Goal: Information Seeking & Learning: Learn about a topic

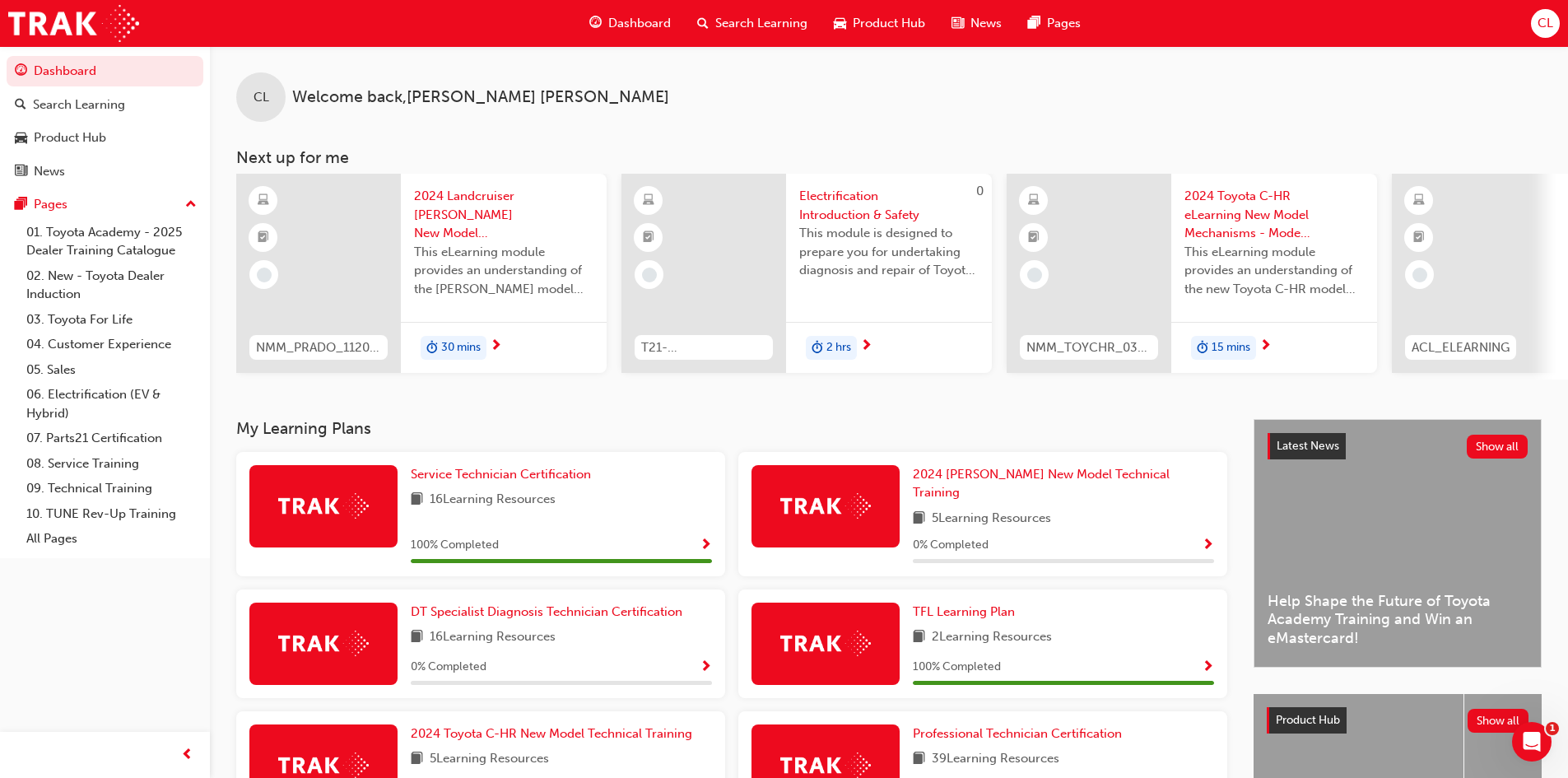
click at [809, 511] on img at bounding box center [826, 506] width 91 height 25
click at [957, 483] on span "2024 [PERSON_NAME] New Model Technical Training" at bounding box center [1041, 484] width 257 height 34
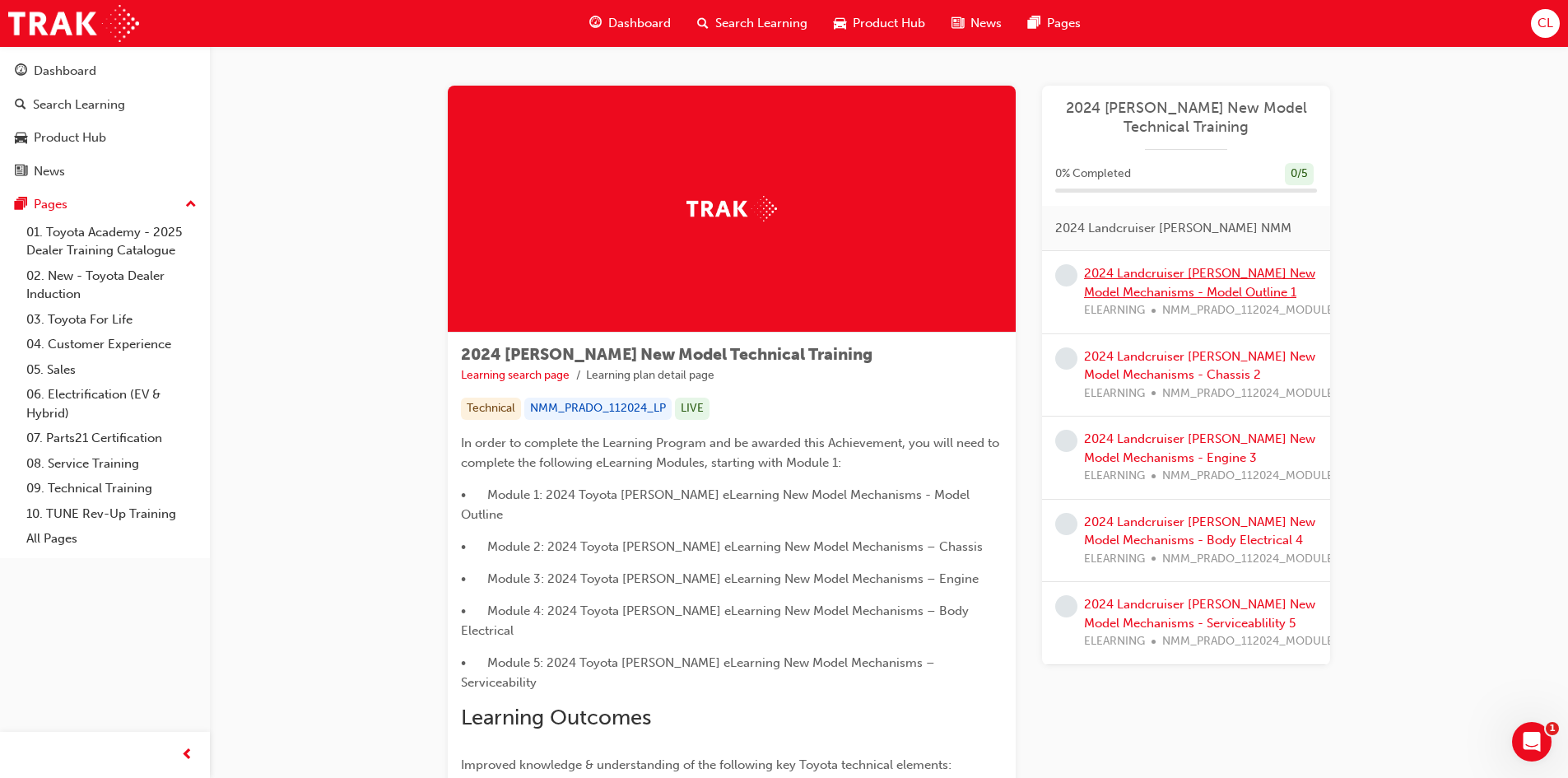
click at [1170, 274] on link "2024 Landcruiser [PERSON_NAME] New Model Mechanisms - Model Outline 1" at bounding box center [1199, 283] width 232 height 34
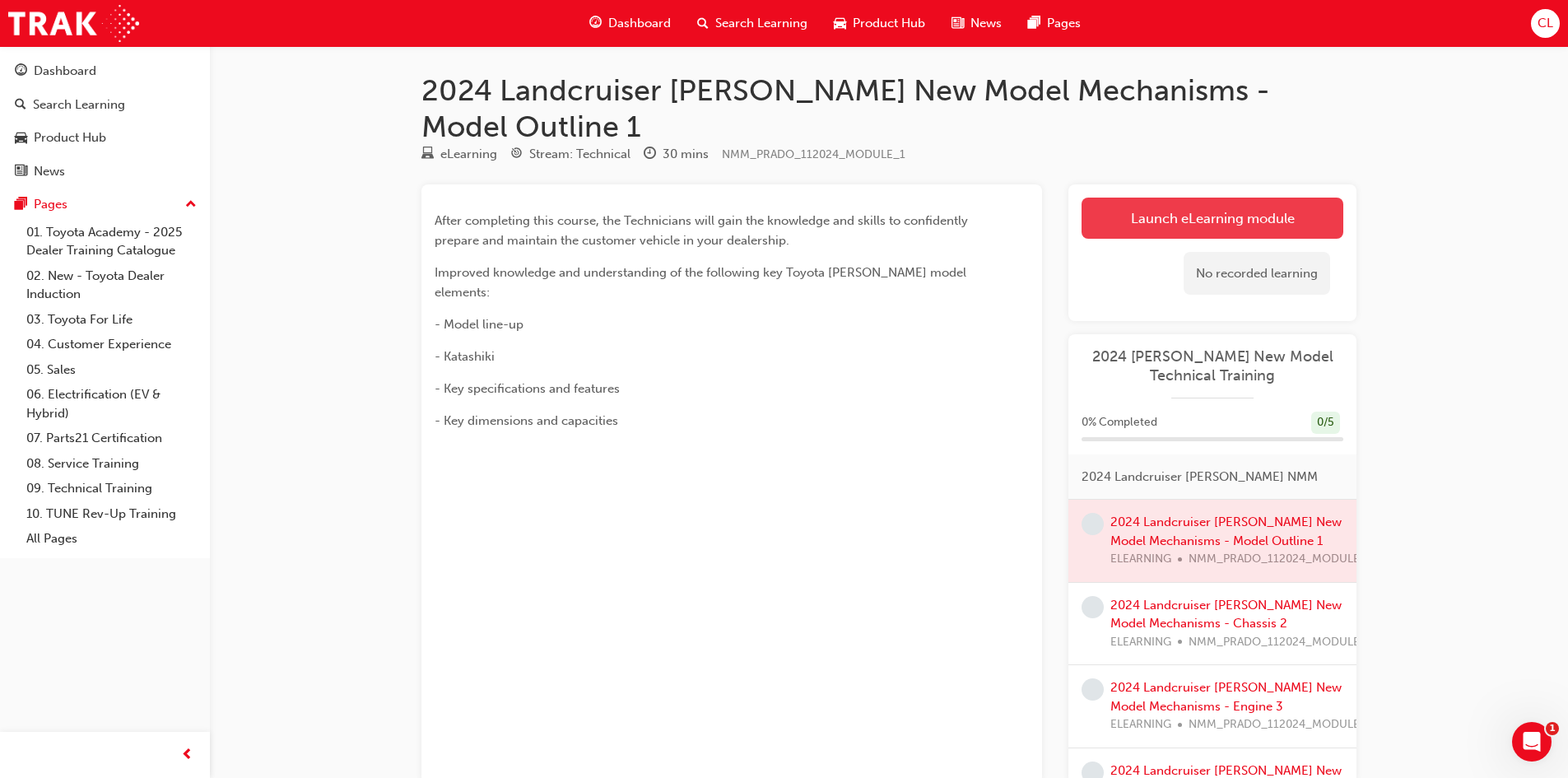
click at [1157, 197] on link "Launch eLearning module" at bounding box center [1213, 217] width 262 height 41
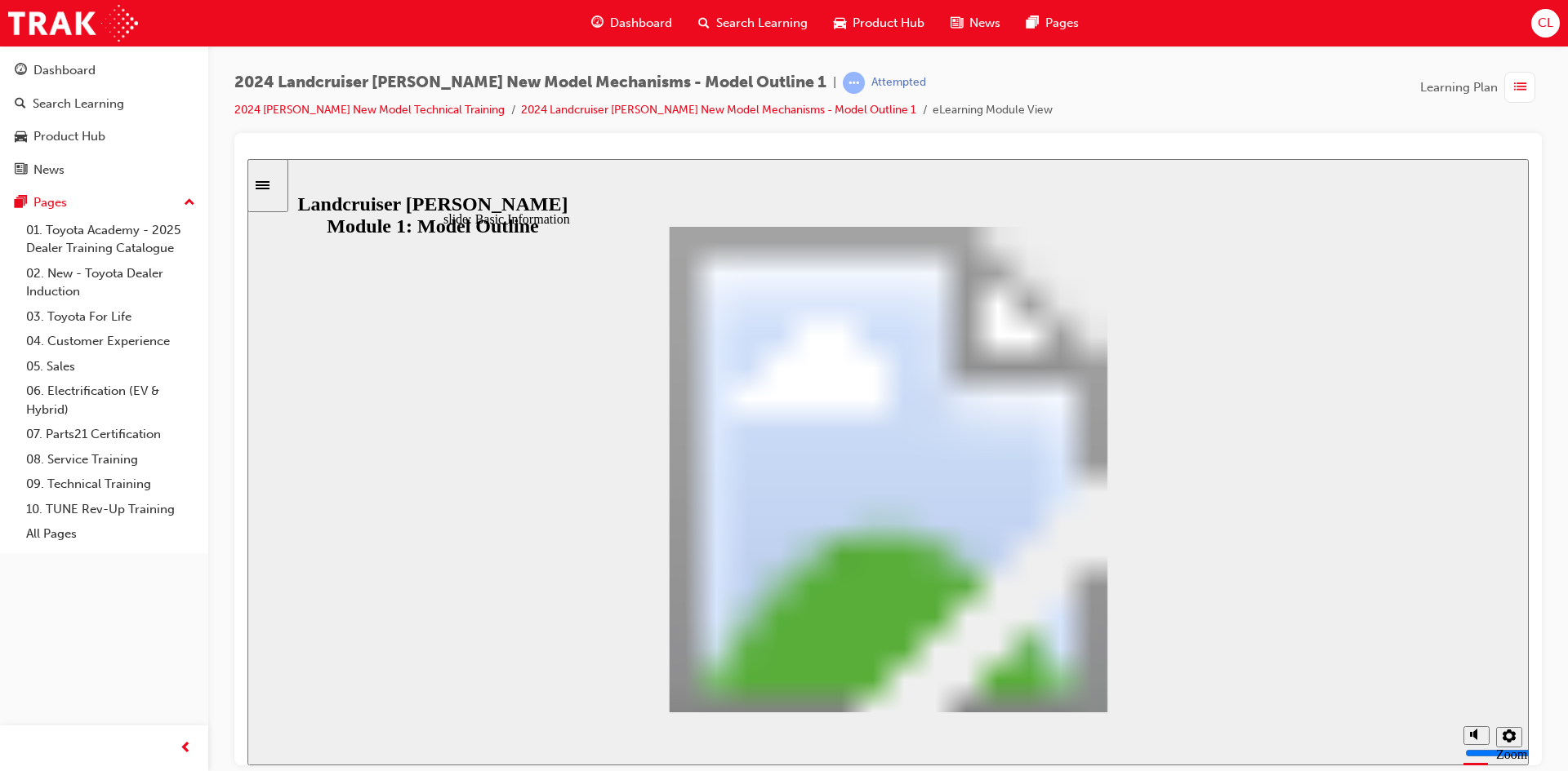
scroll to position [222, 0]
drag, startPoint x: 871, startPoint y: 524, endPoint x: 960, endPoint y: 522, distance: 89.0
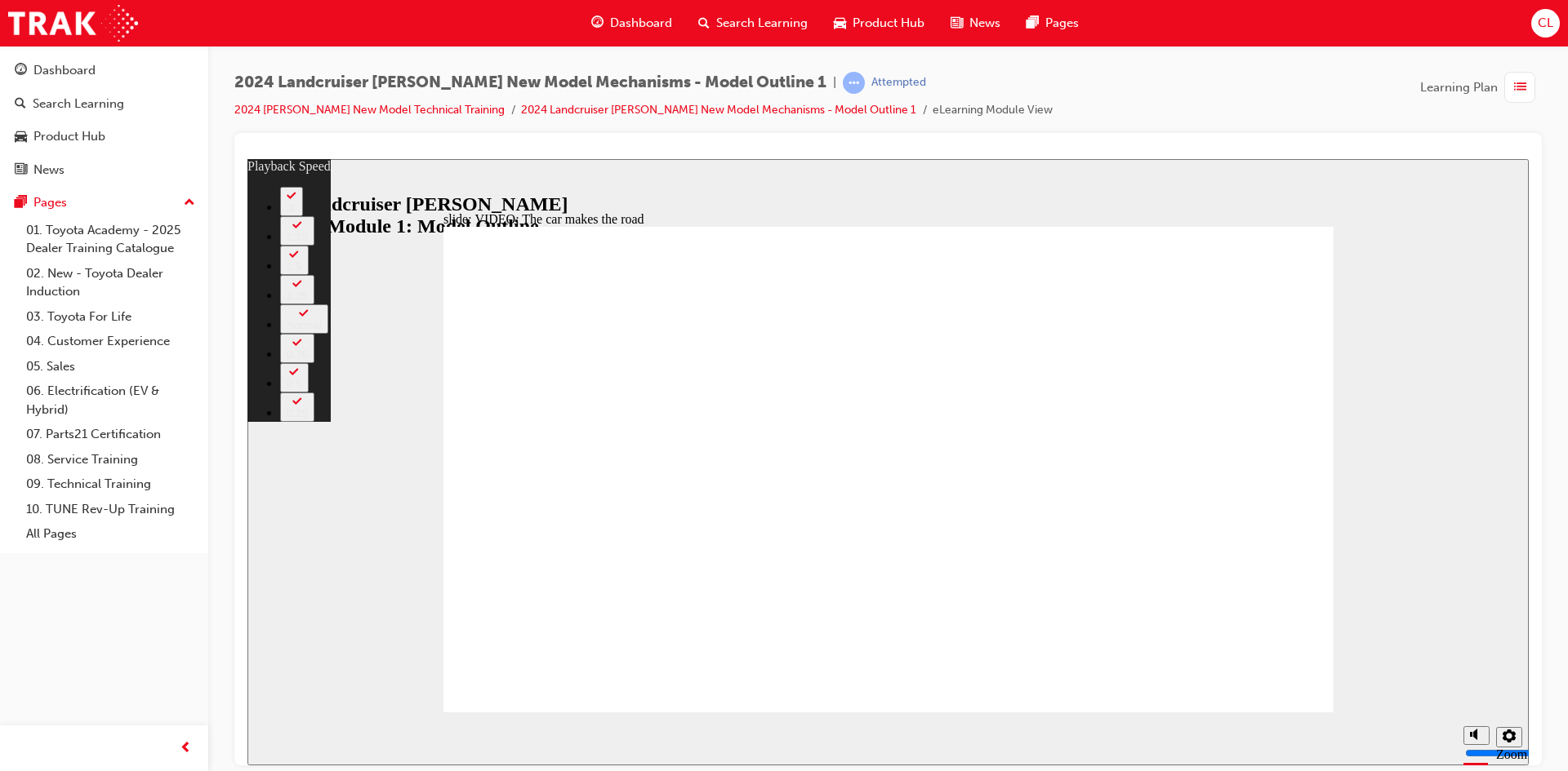
type input "3"
type input "8"
type input "3"
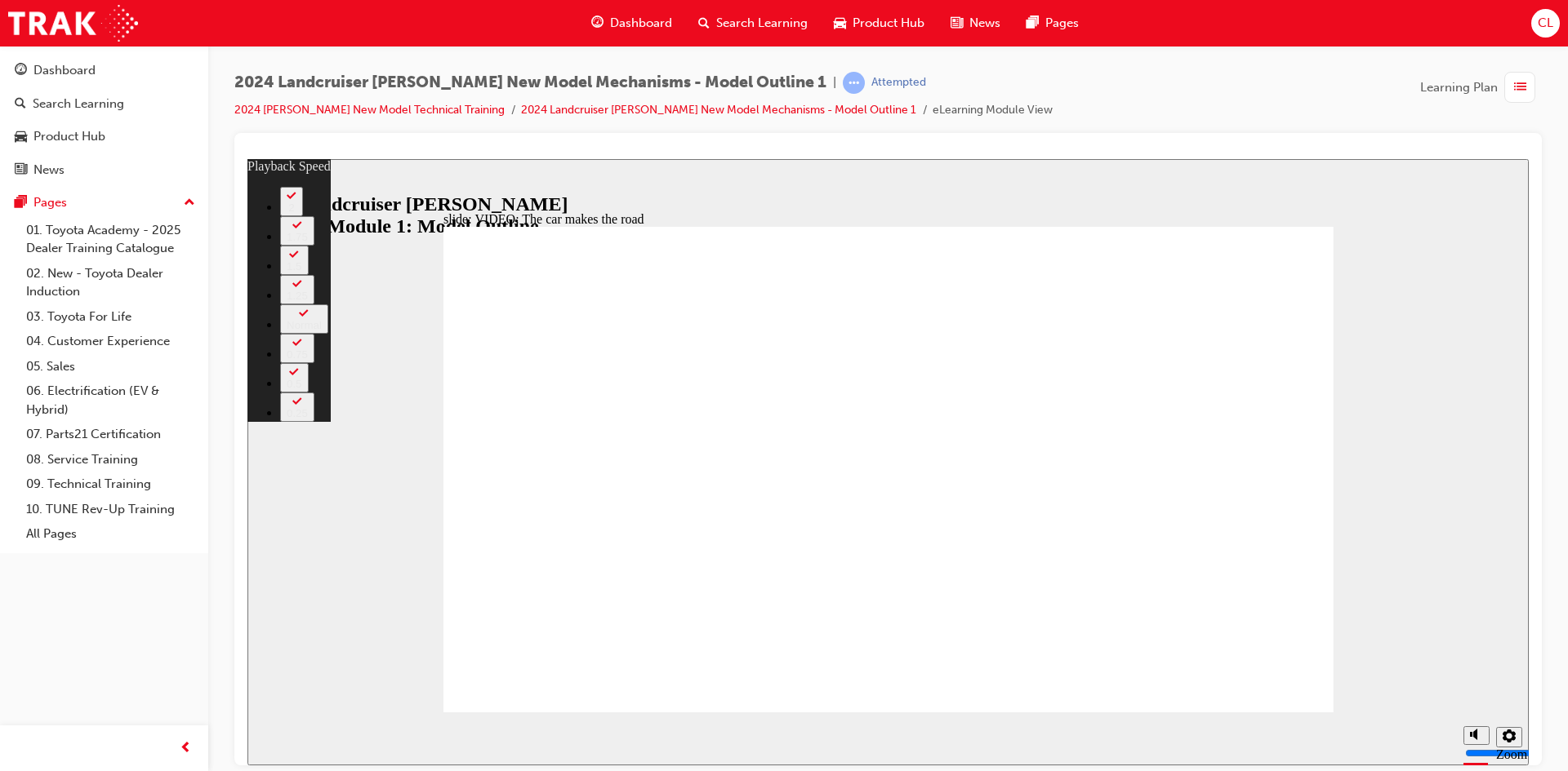
type input "8"
type input "3"
type input "8"
type input "3"
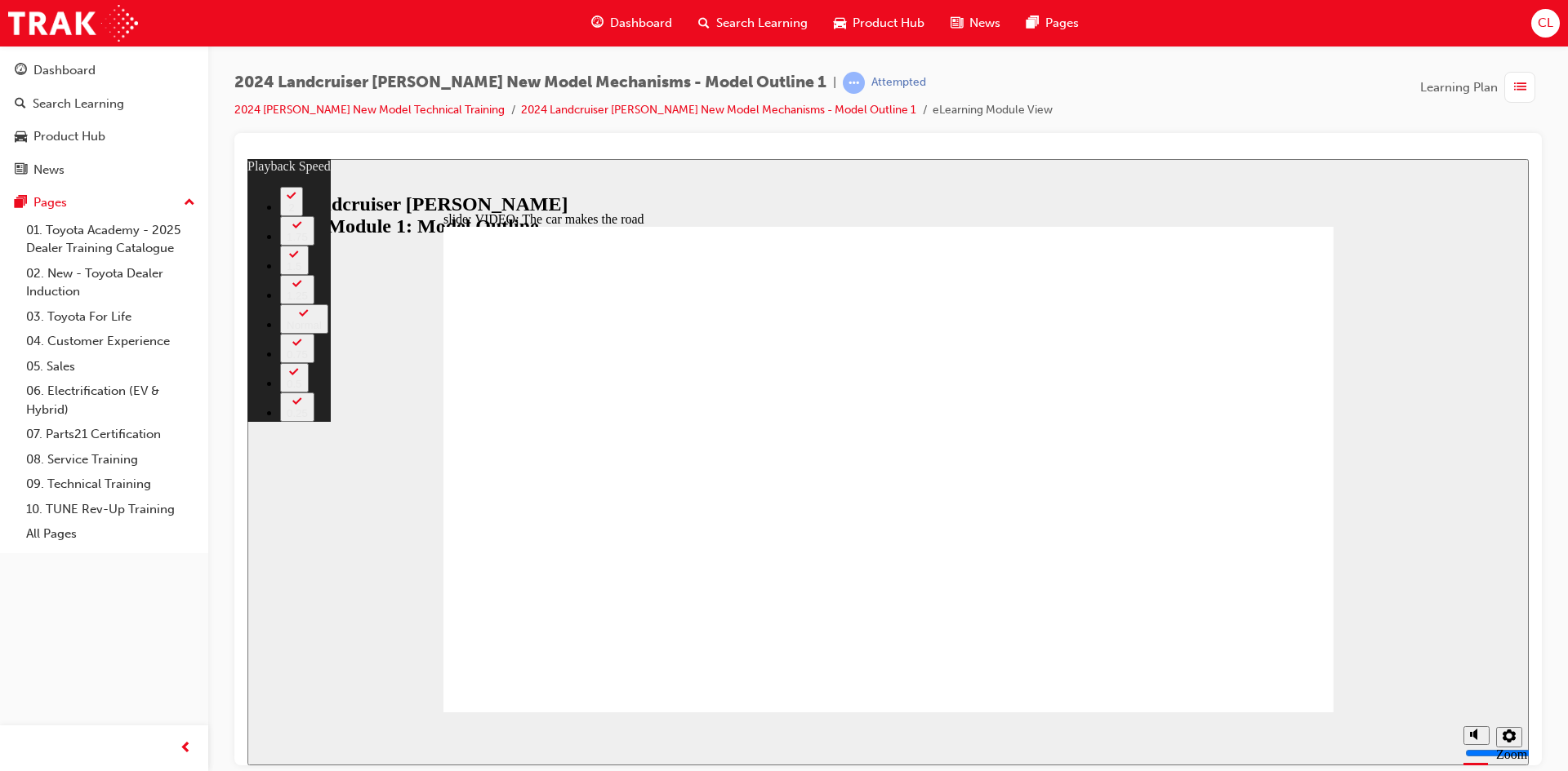
type input "8"
type input "9"
type input "3"
type input "9"
type input "10"
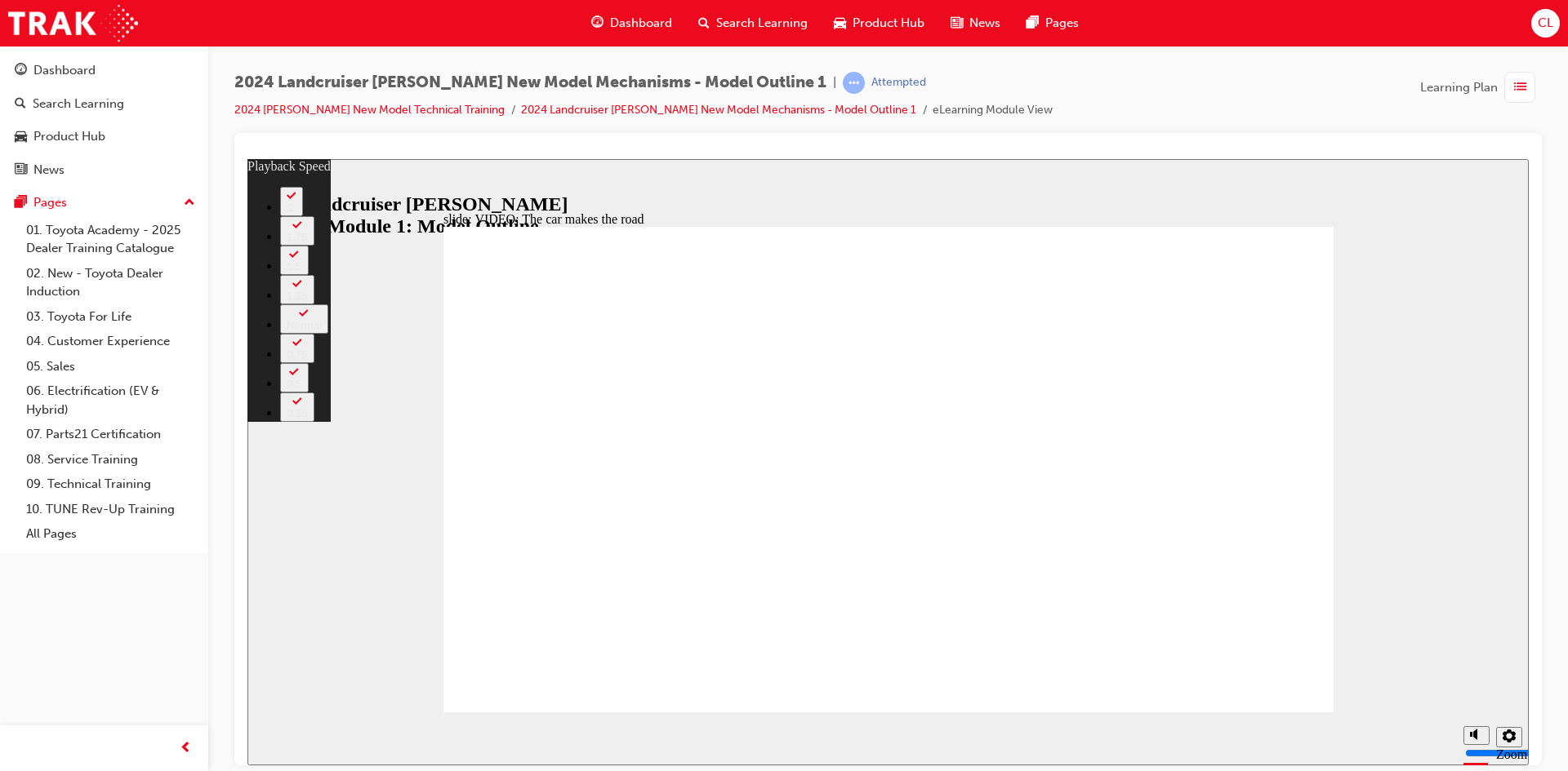
type input "3"
type input "10"
drag, startPoint x: 946, startPoint y: 575, endPoint x: 949, endPoint y: 545, distance: 30.1
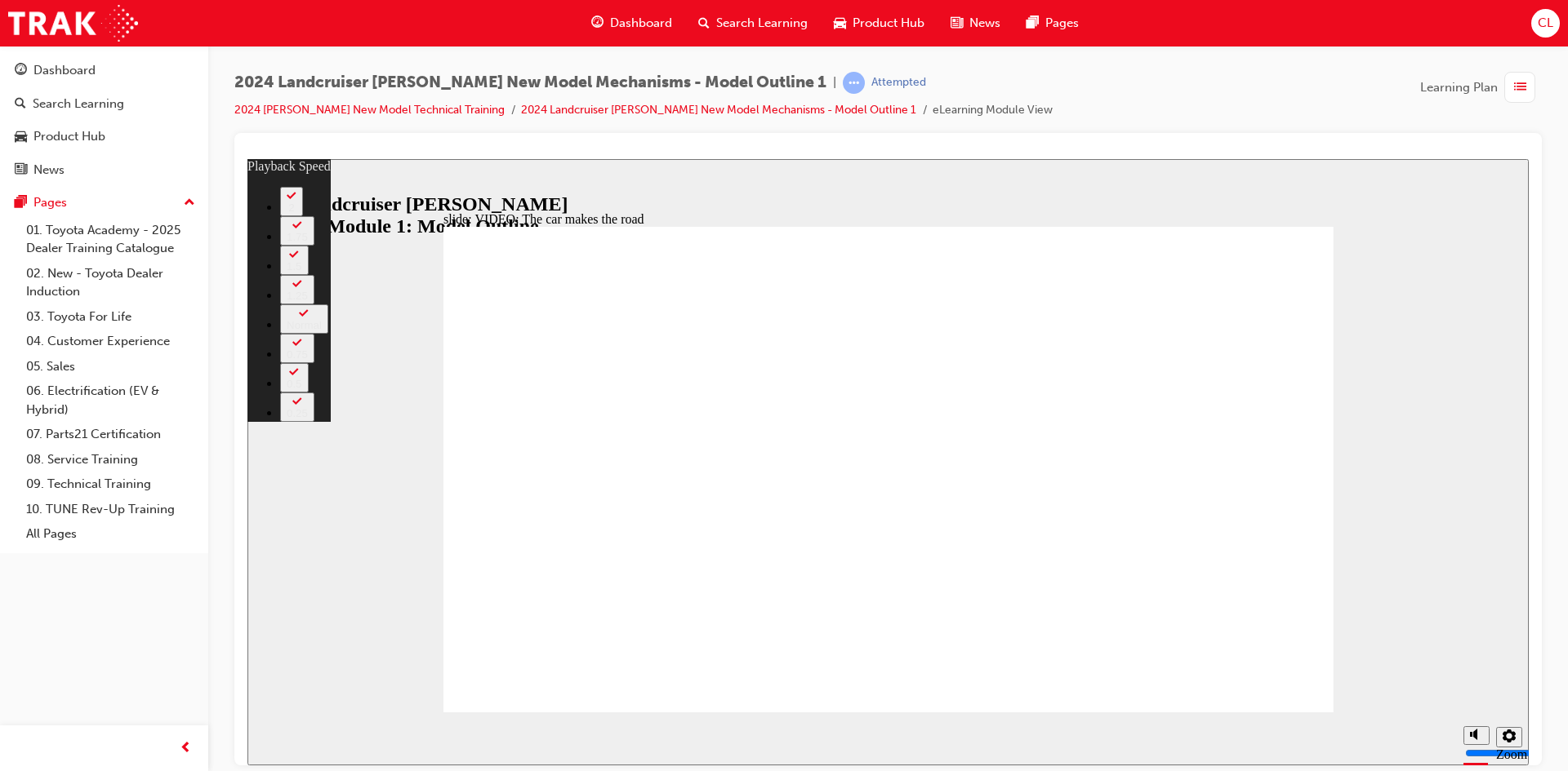
drag, startPoint x: 526, startPoint y: 619, endPoint x: 446, endPoint y: 627, distance: 80.4
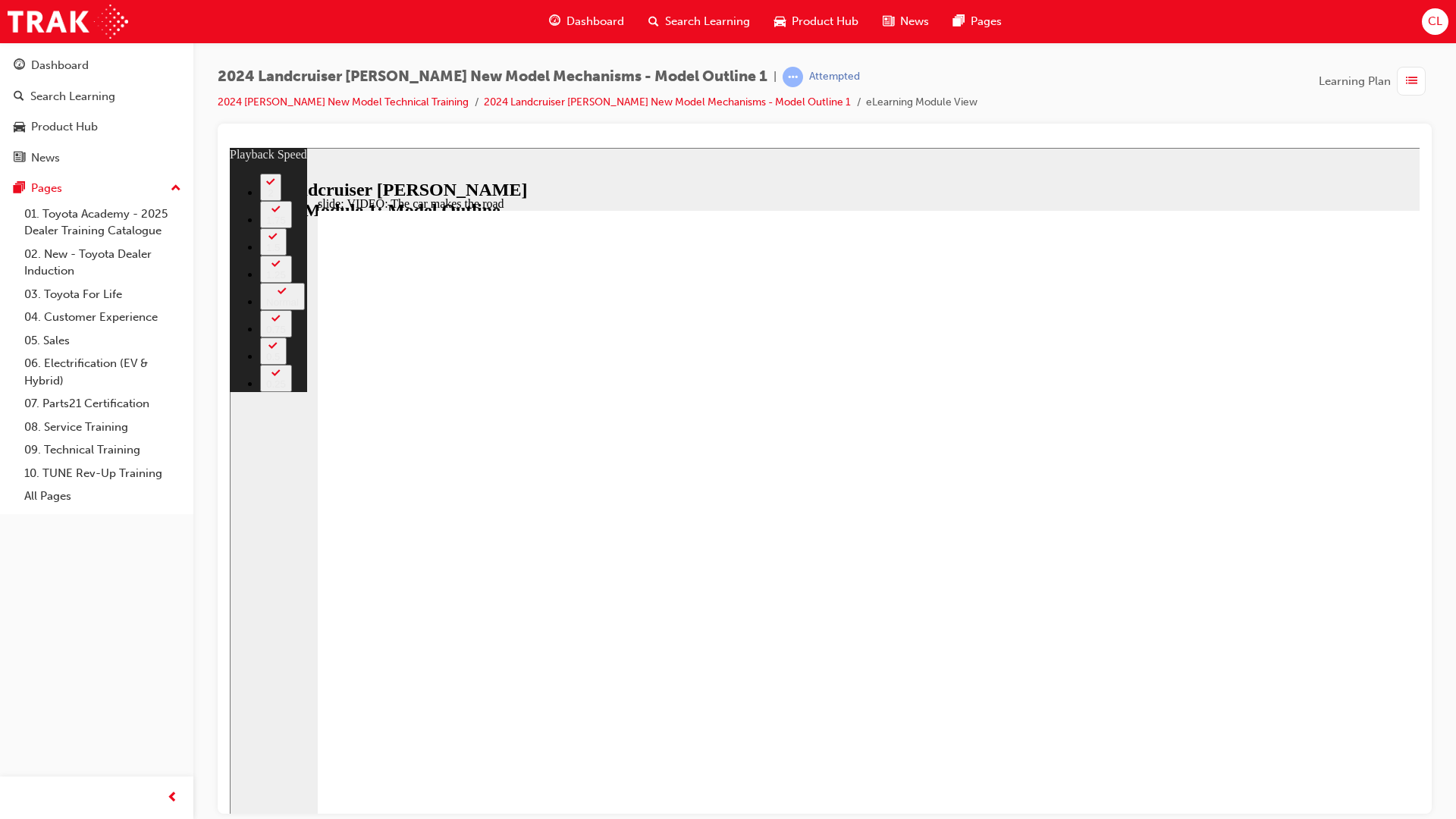
drag, startPoint x: 259, startPoint y: 933, endPoint x: 230, endPoint y: 937, distance: 29.3
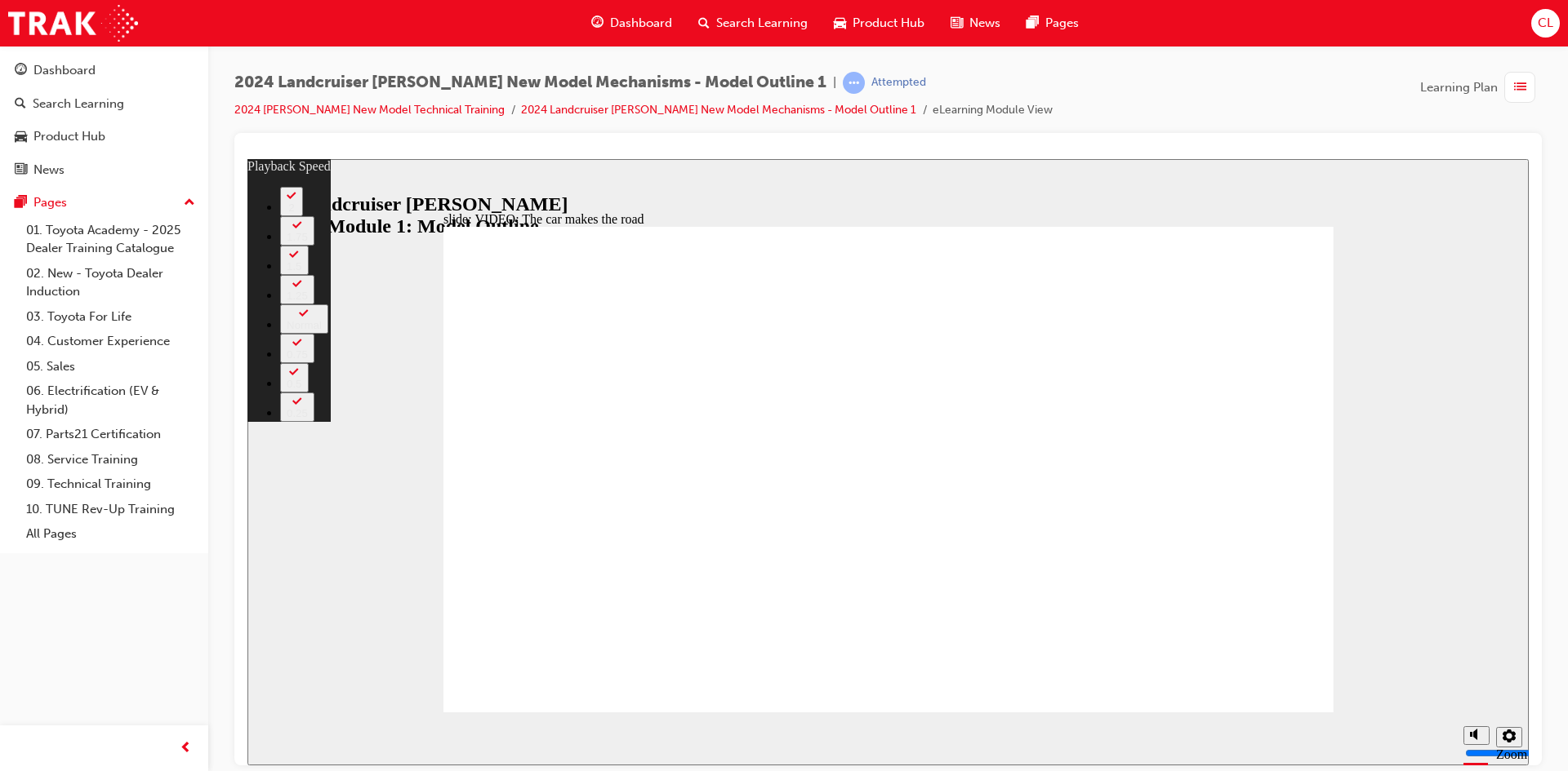
type input "2"
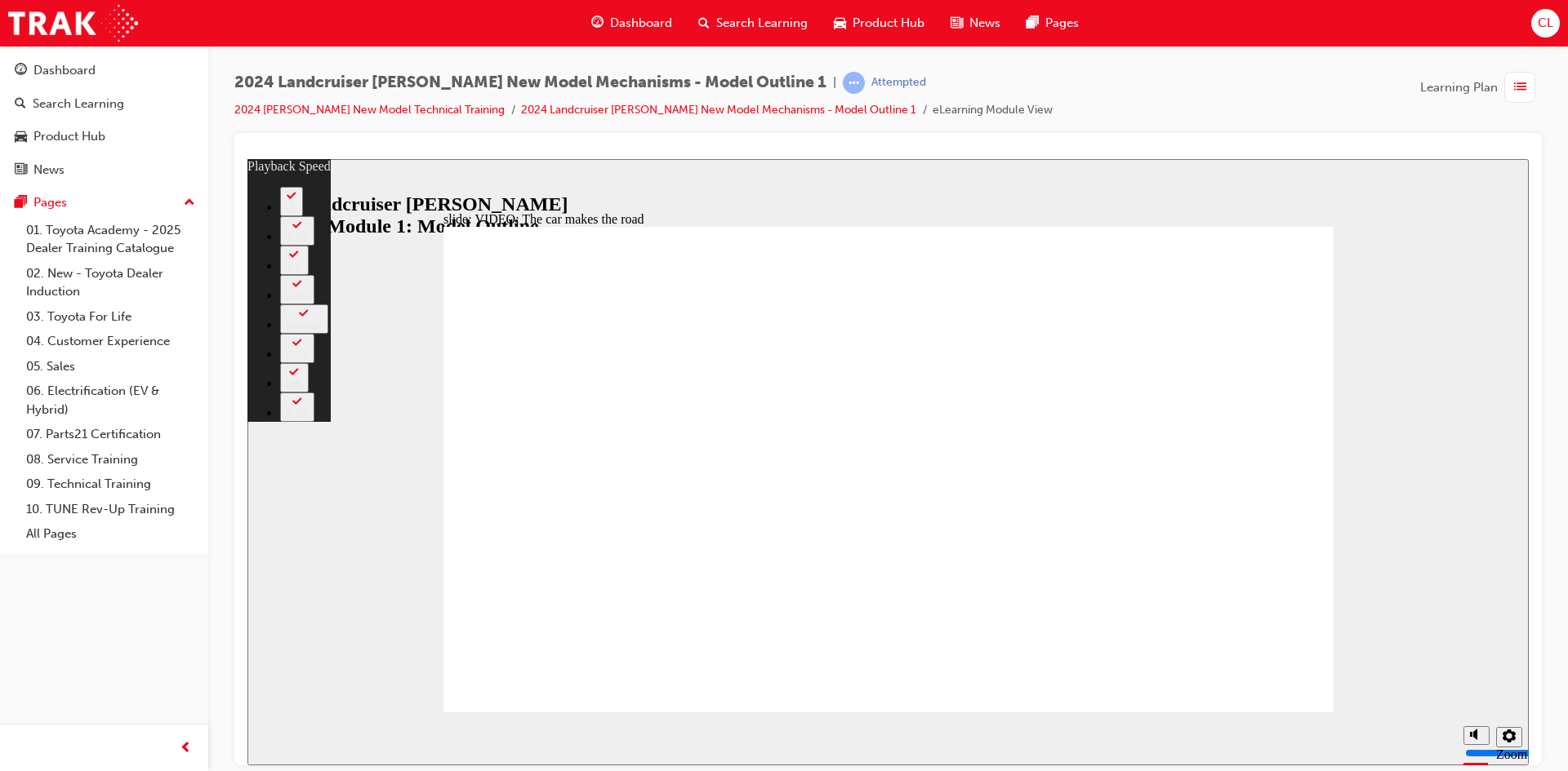
type input "86"
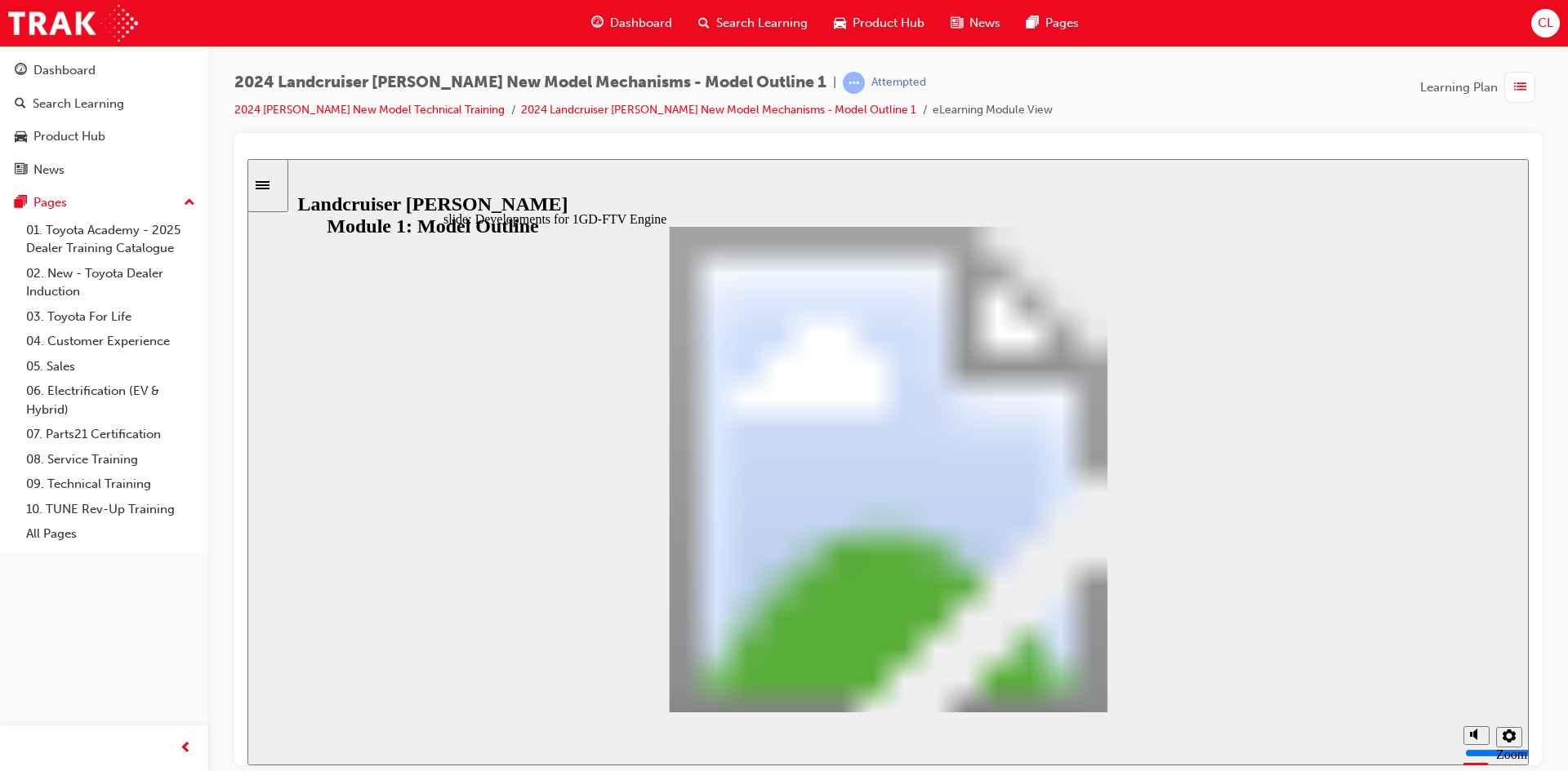
drag, startPoint x: 474, startPoint y: 307, endPoint x: 696, endPoint y: 314, distance: 222.1
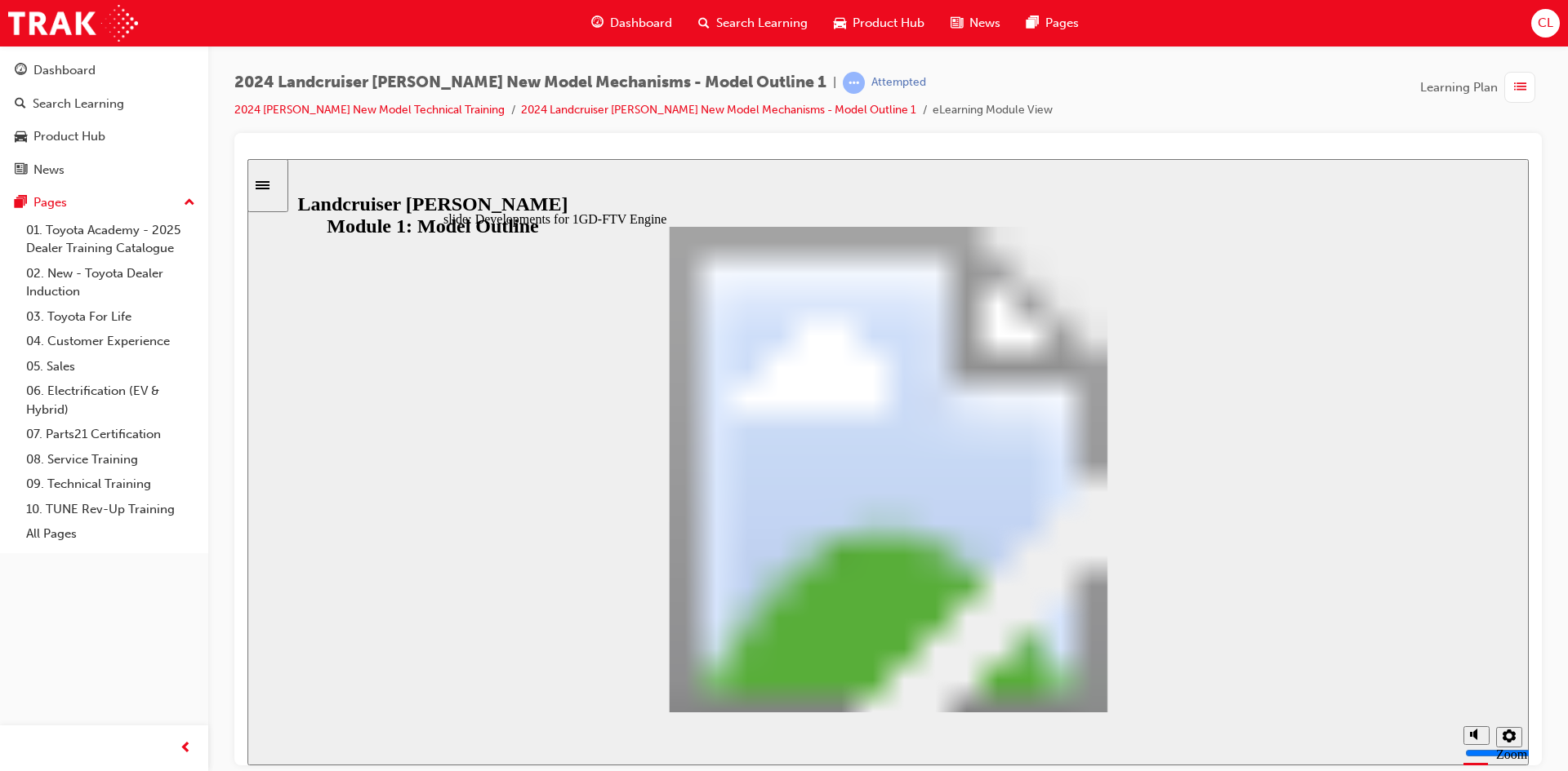
drag, startPoint x: 529, startPoint y: 678, endPoint x: 525, endPoint y: 698, distance: 20.4
drag, startPoint x: 1079, startPoint y: 684, endPoint x: 462, endPoint y: 694, distance: 617.1
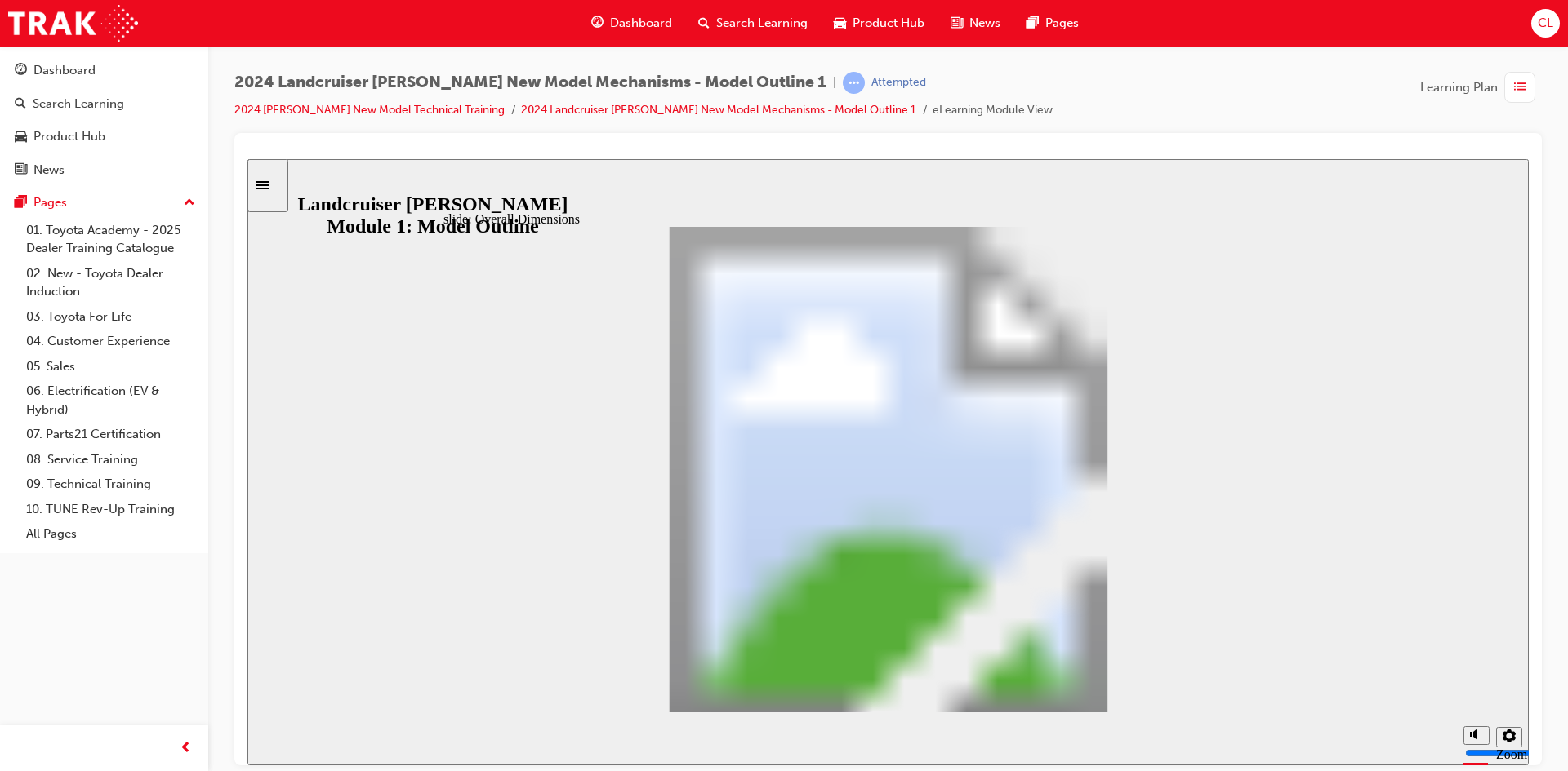
drag, startPoint x: 690, startPoint y: 339, endPoint x: 818, endPoint y: 356, distance: 129.1
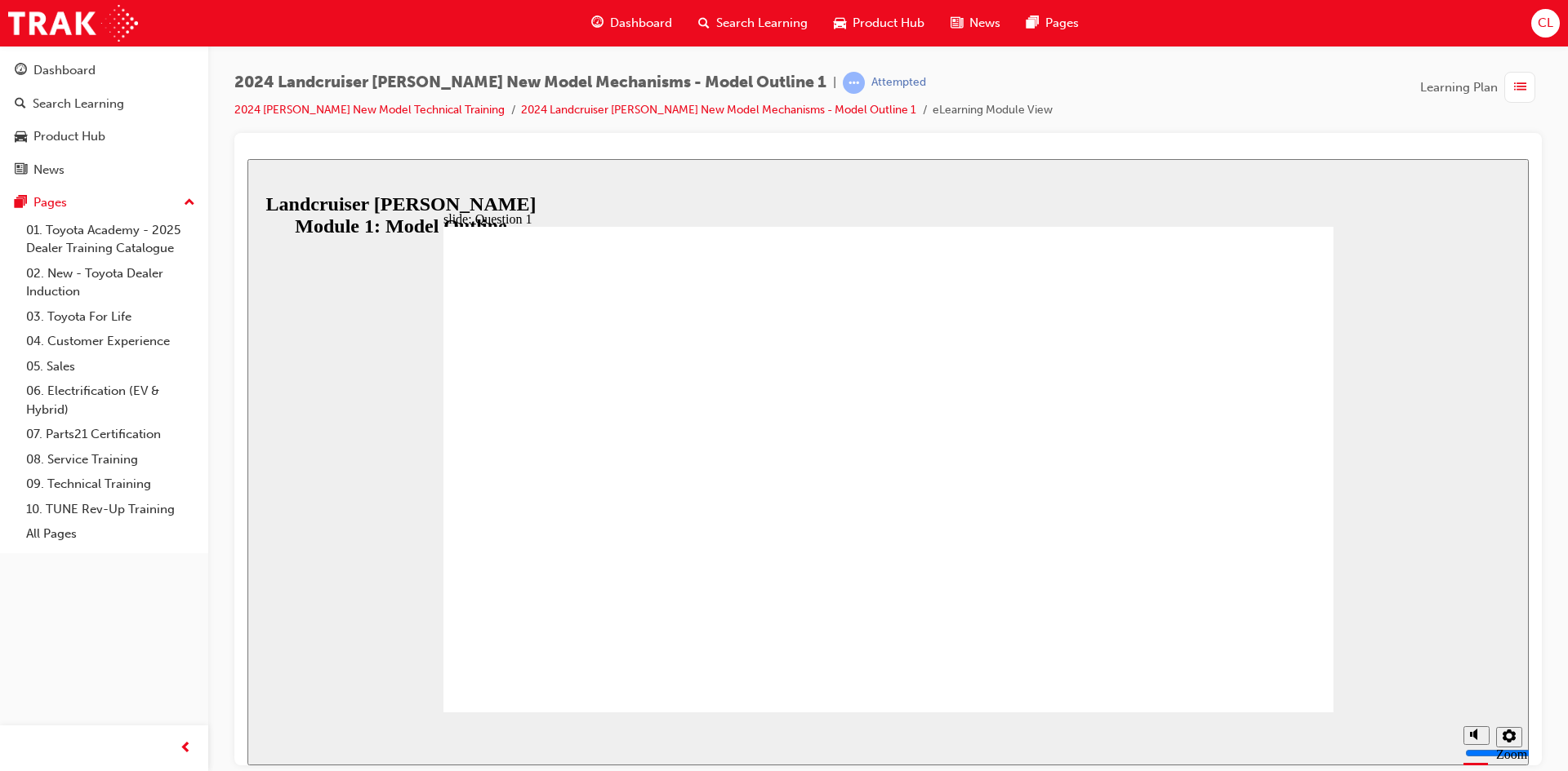
radio input "true"
drag, startPoint x: 648, startPoint y: 476, endPoint x: 1256, endPoint y: 656, distance: 634.1
radio input "true"
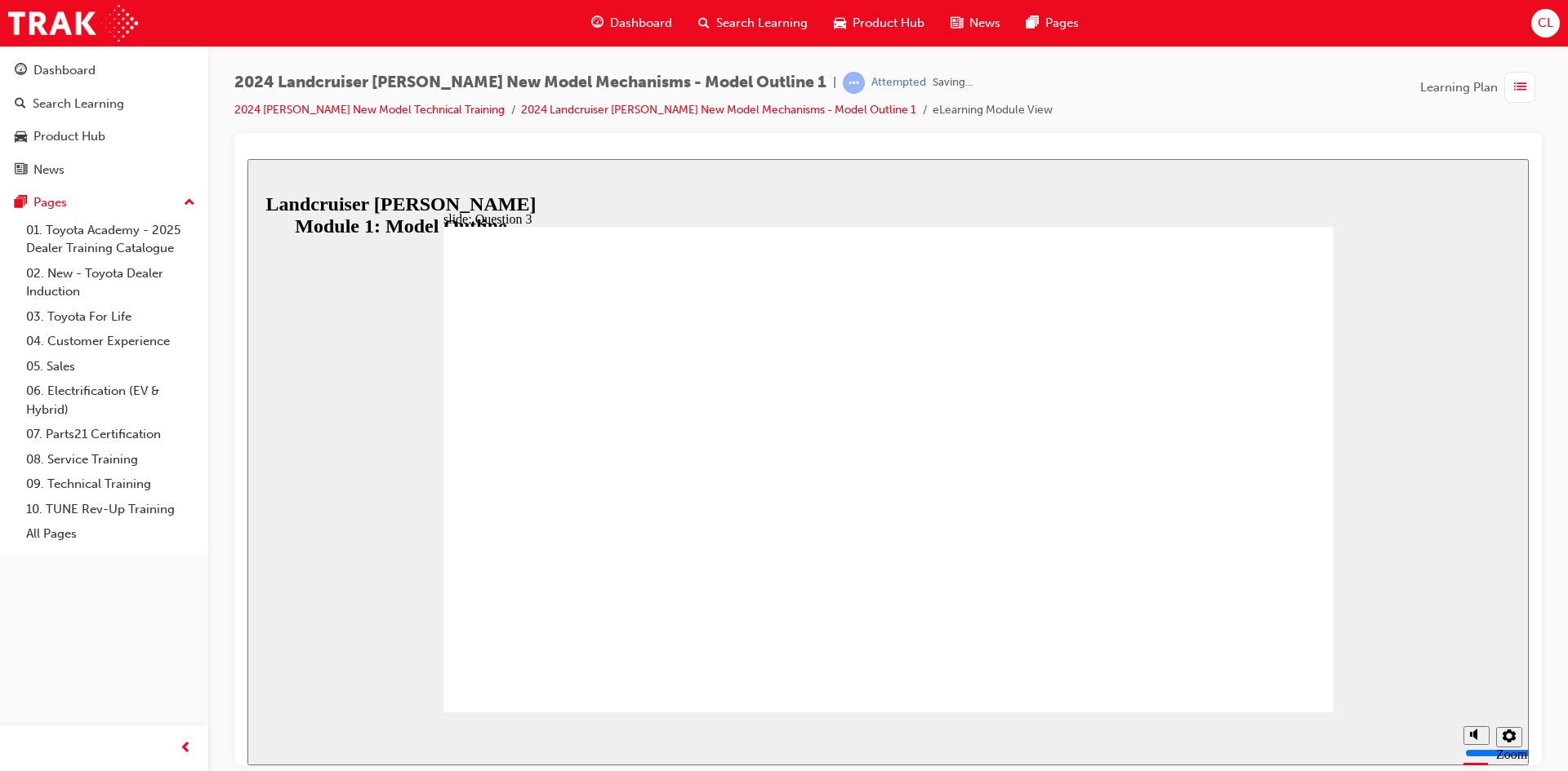
radio input "true"
radio input "false"
radio input "true"
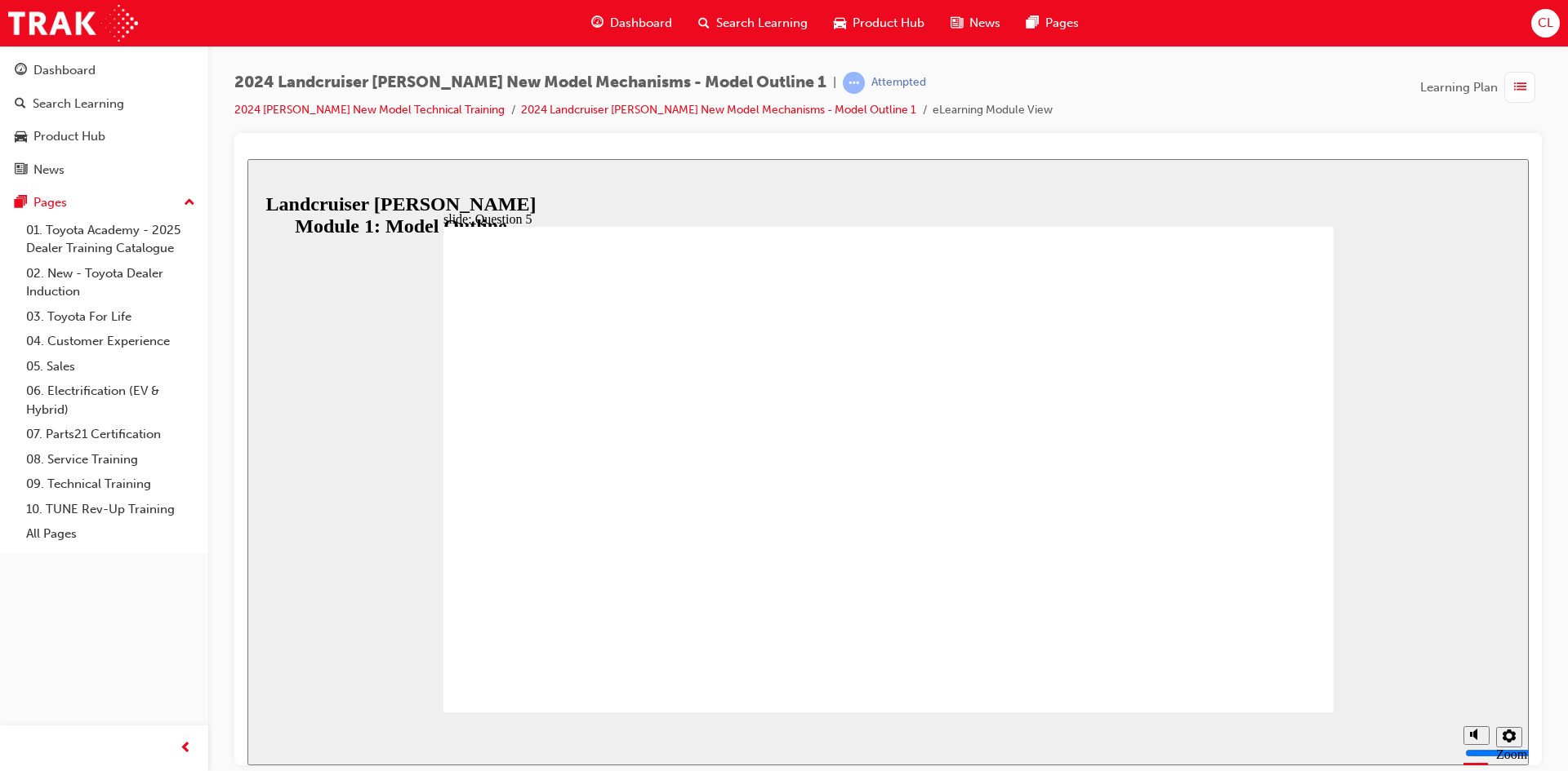
radio input "false"
radio input "true"
drag, startPoint x: 735, startPoint y: 522, endPoint x: 1213, endPoint y: 551, distance: 478.9
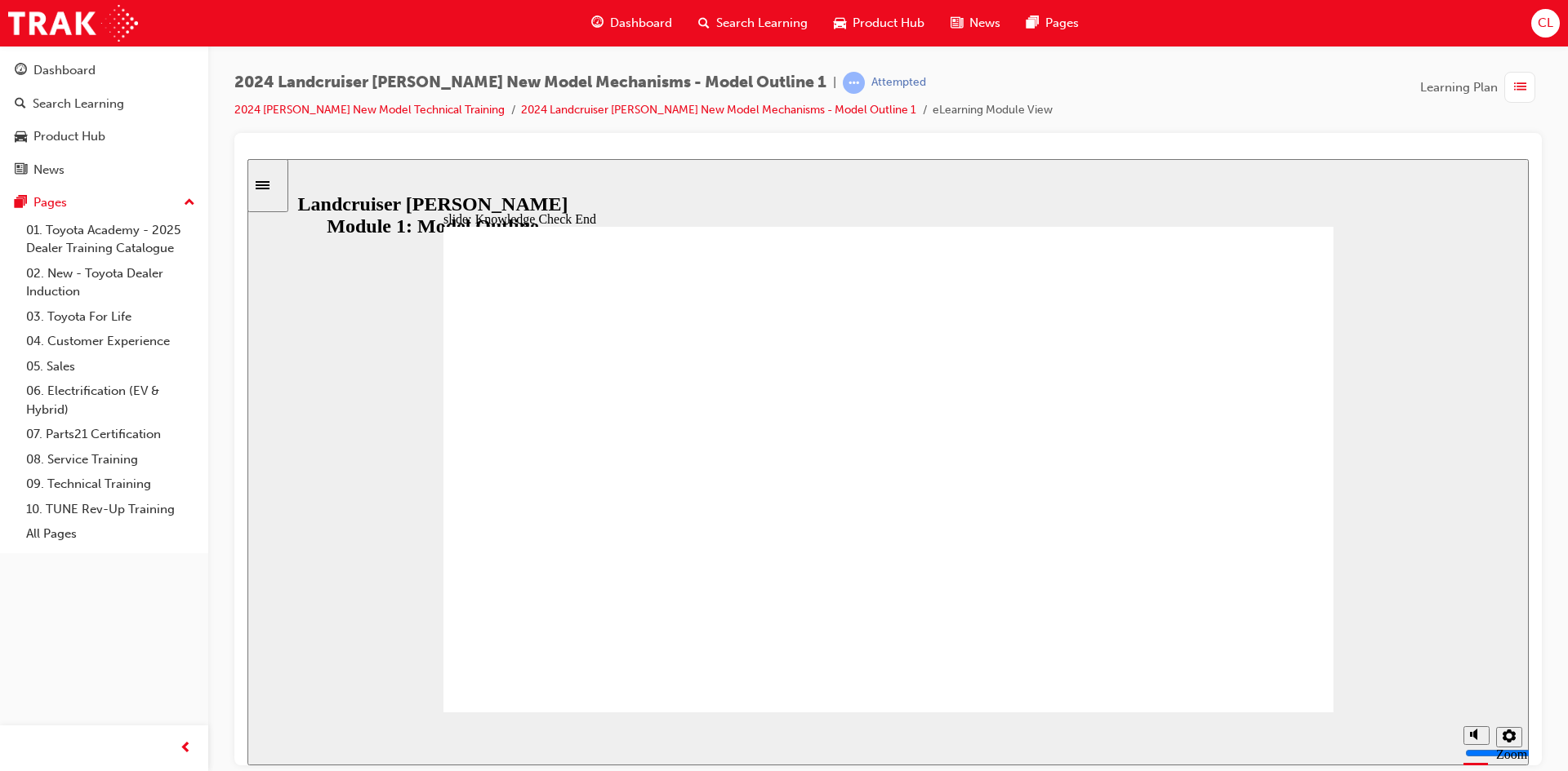
click at [449, 200] on div "slide: Knowledge Check End Review the identified sections of this module again,…" at bounding box center [889, 461] width 1281 height 606
click at [1526, 93] on div "button" at bounding box center [1519, 87] width 31 height 31
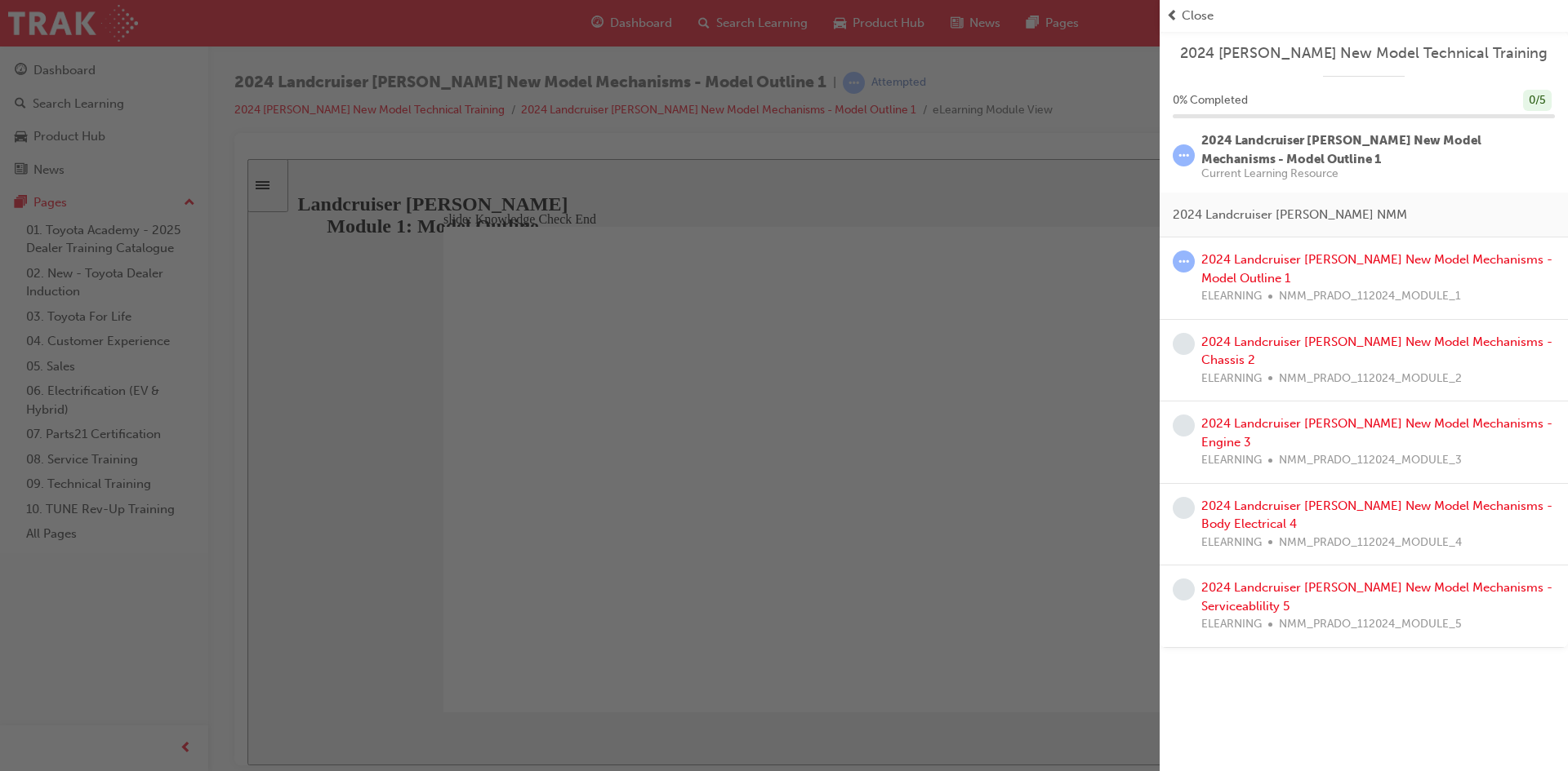
click at [1238, 268] on div "2024 Landcruiser [PERSON_NAME] New Model Mechanisms - Model Outline 1 ELEARNING…" at bounding box center [1378, 278] width 353 height 56
click at [1234, 258] on link "2024 Landcruiser [PERSON_NAME] New Model Mechanisms - Model Outline 1" at bounding box center [1377, 268] width 351 height 33
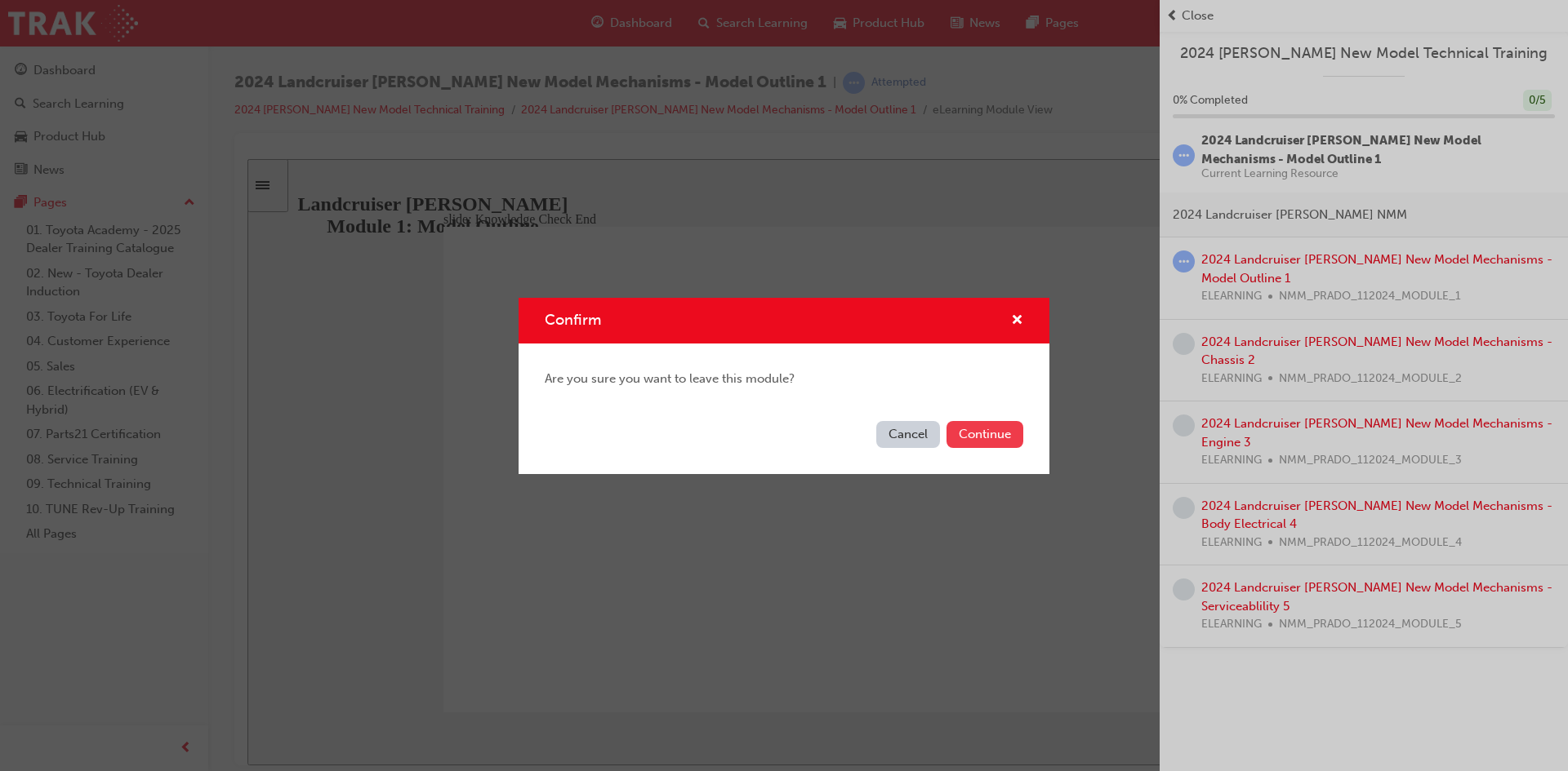
click at [987, 435] on button "Continue" at bounding box center [984, 435] width 77 height 27
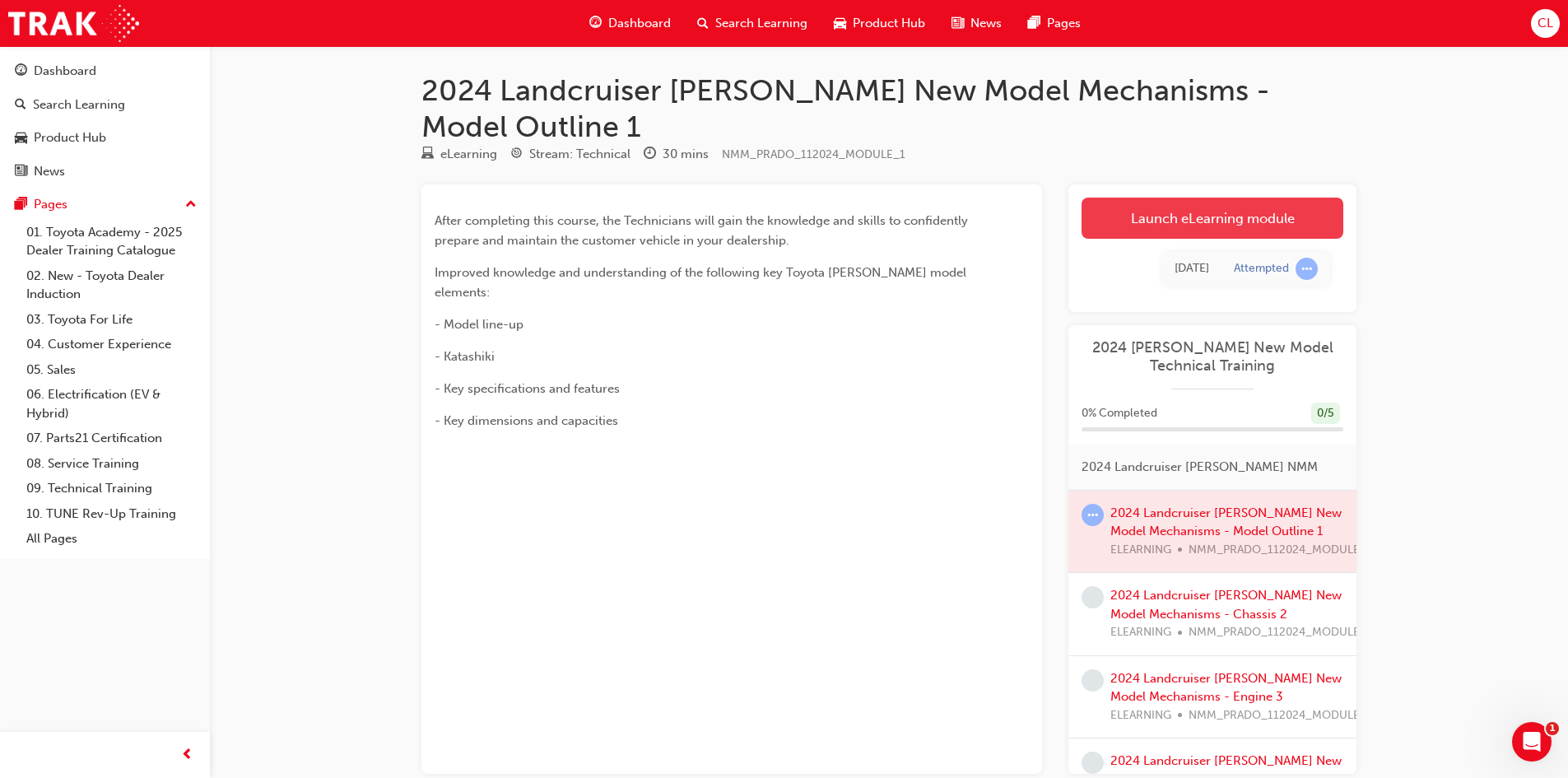
click at [1210, 197] on link "Launch eLearning module" at bounding box center [1213, 217] width 262 height 41
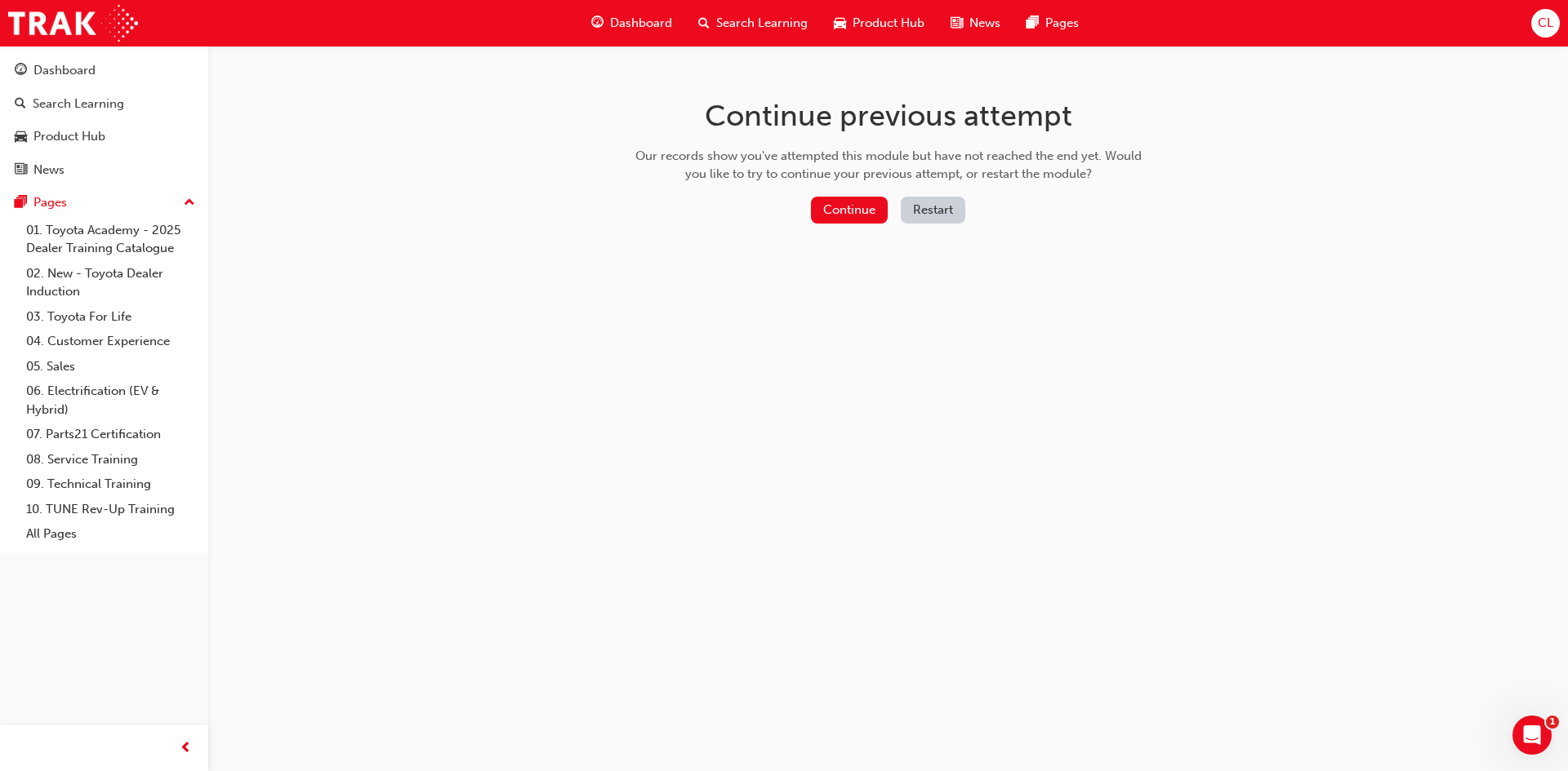
click at [930, 209] on button "Restart" at bounding box center [933, 210] width 65 height 27
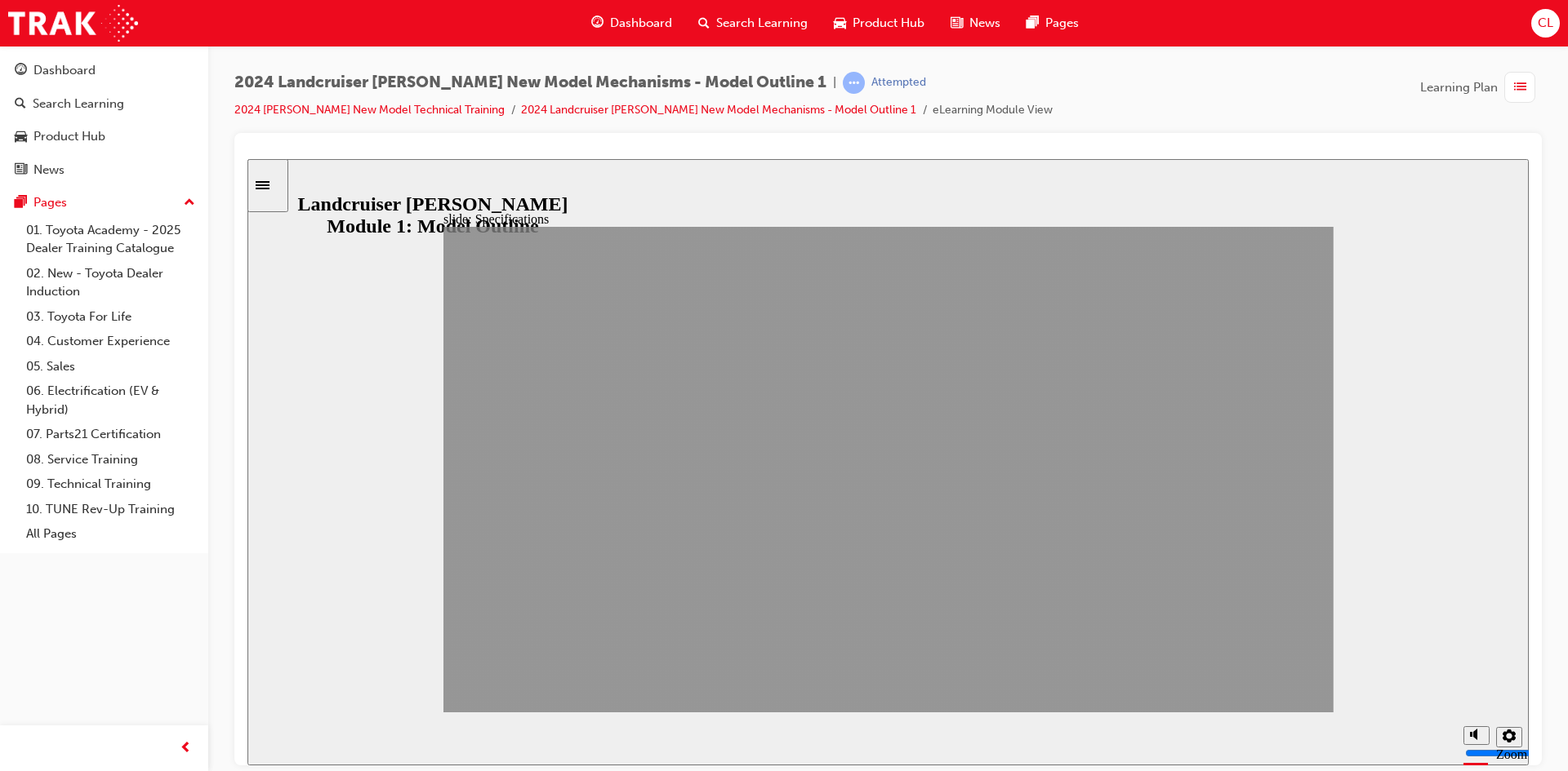
drag, startPoint x: 1327, startPoint y: 685, endPoint x: 1306, endPoint y: 685, distance: 21.0
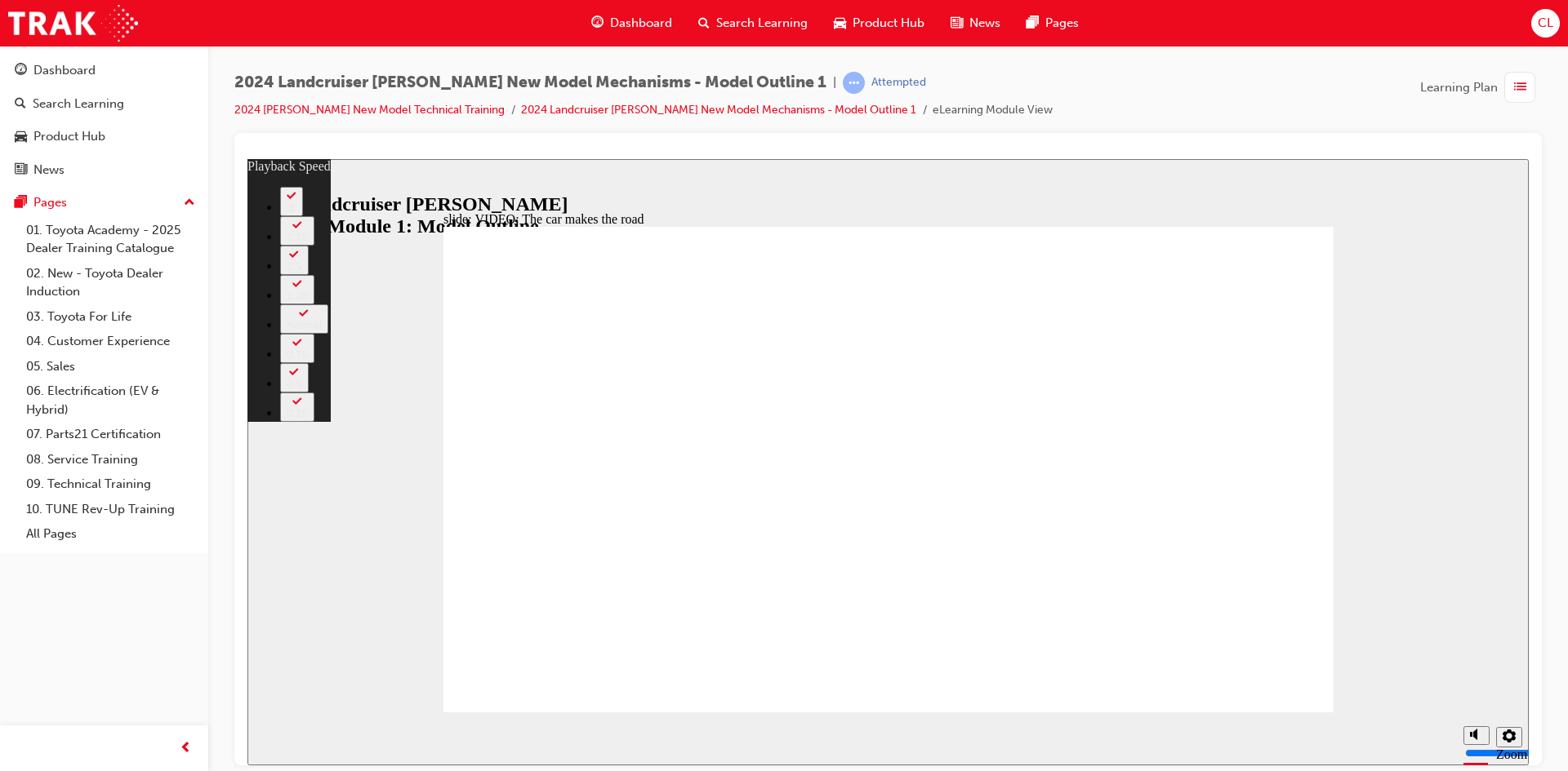
type input "86"
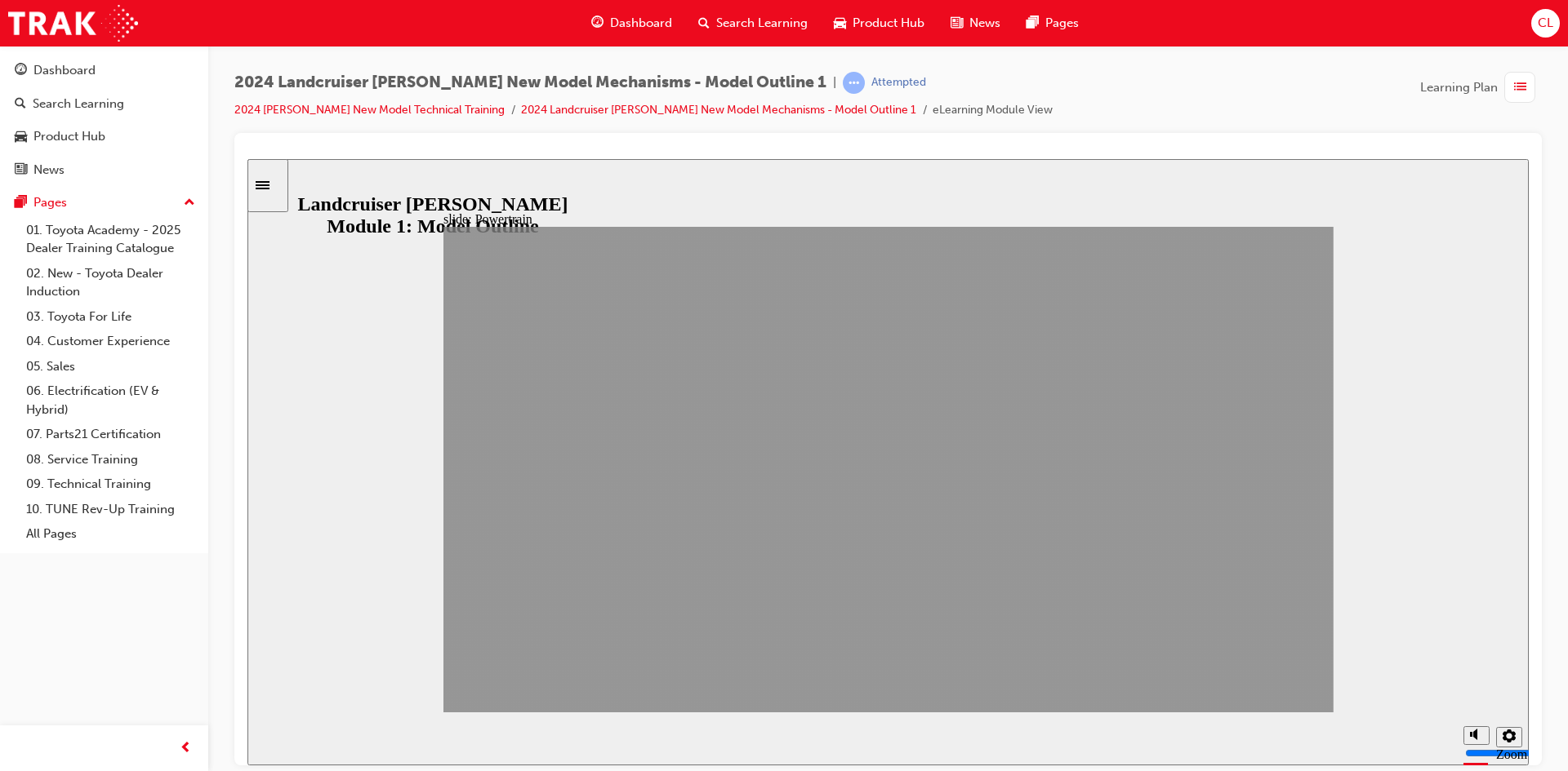
drag, startPoint x: 1117, startPoint y: 678, endPoint x: 1252, endPoint y: 699, distance: 136.6
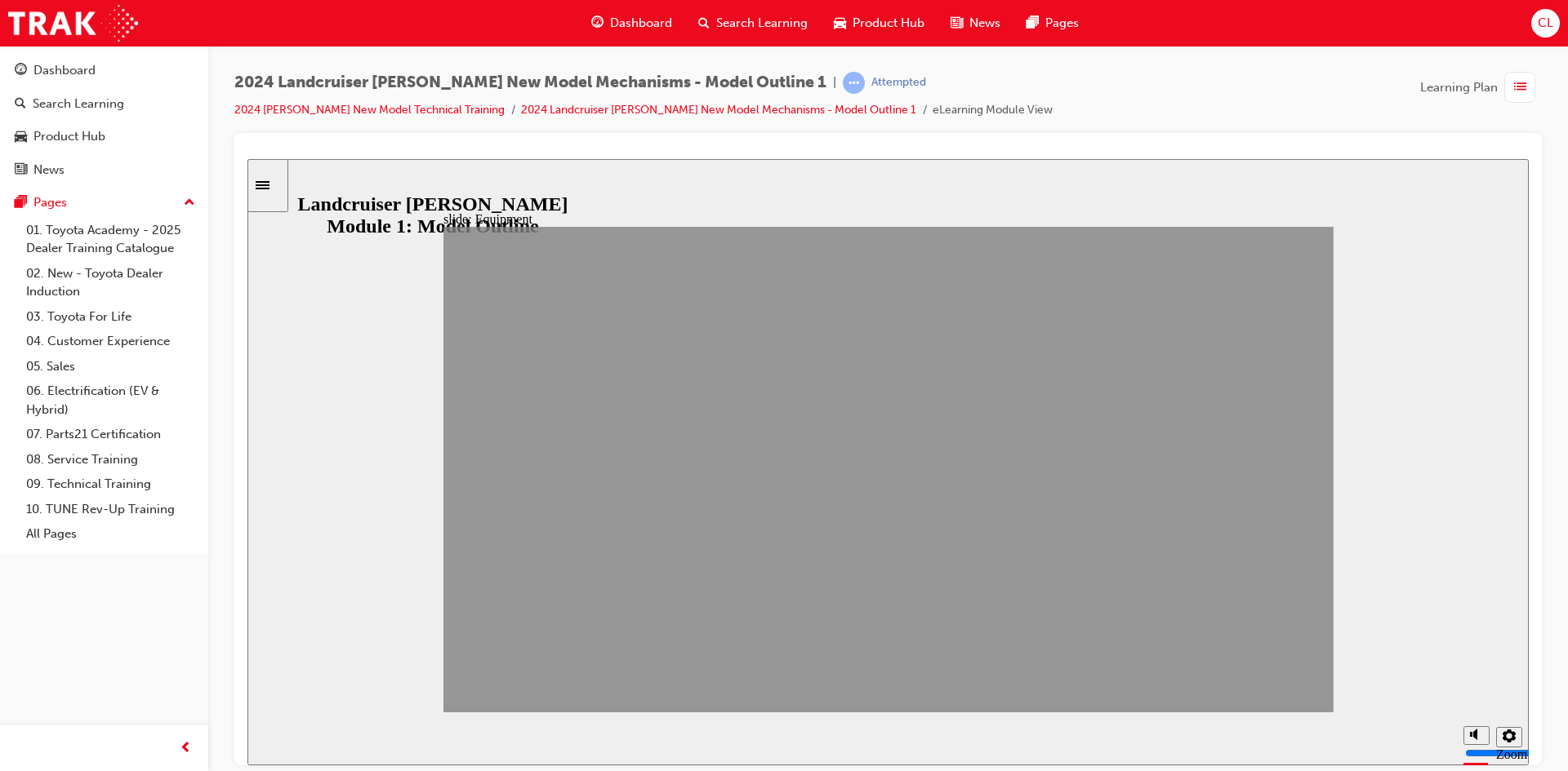
drag, startPoint x: 1123, startPoint y: 690, endPoint x: 1311, endPoint y: 686, distance: 188.0
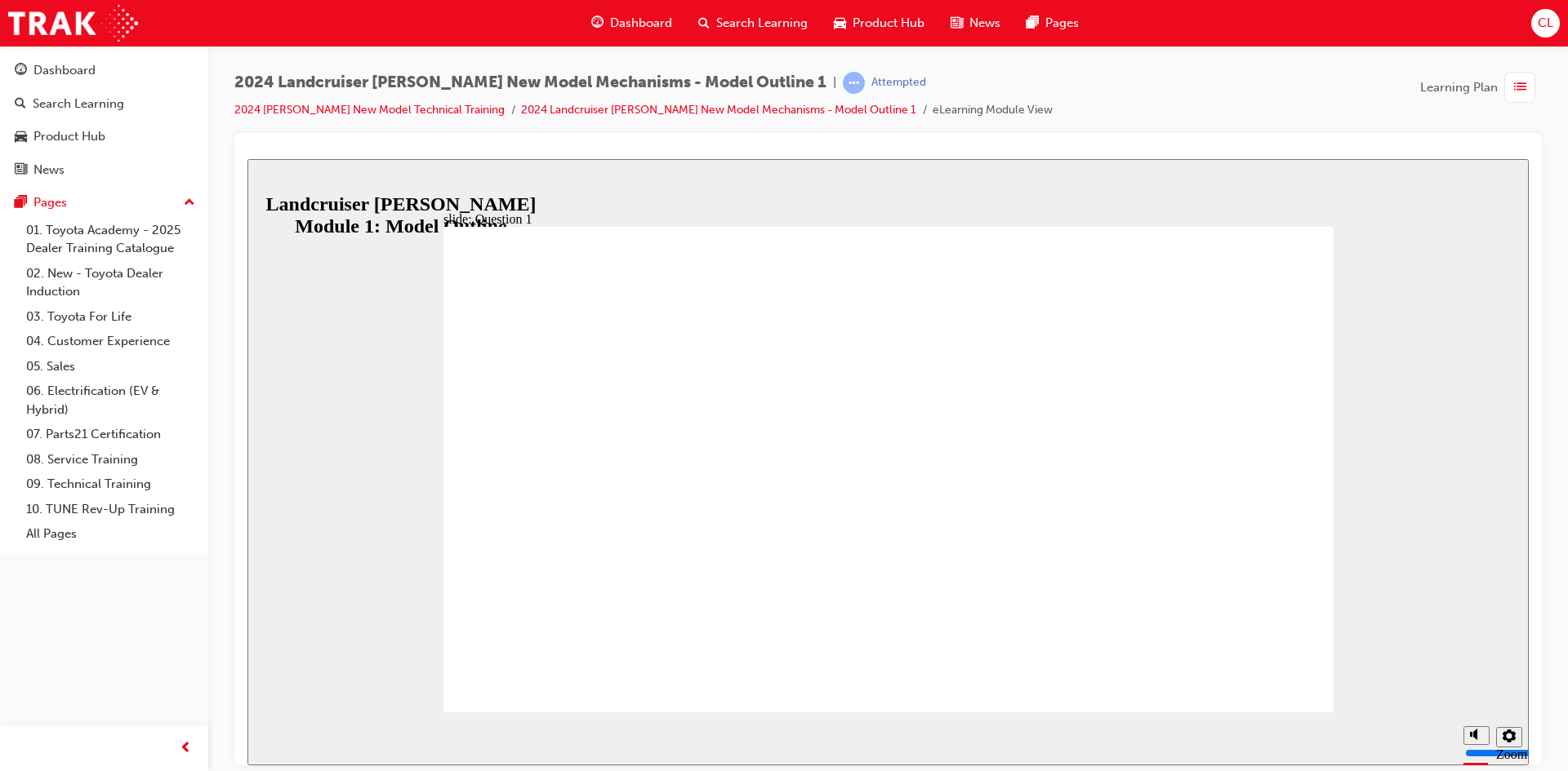
radio input "true"
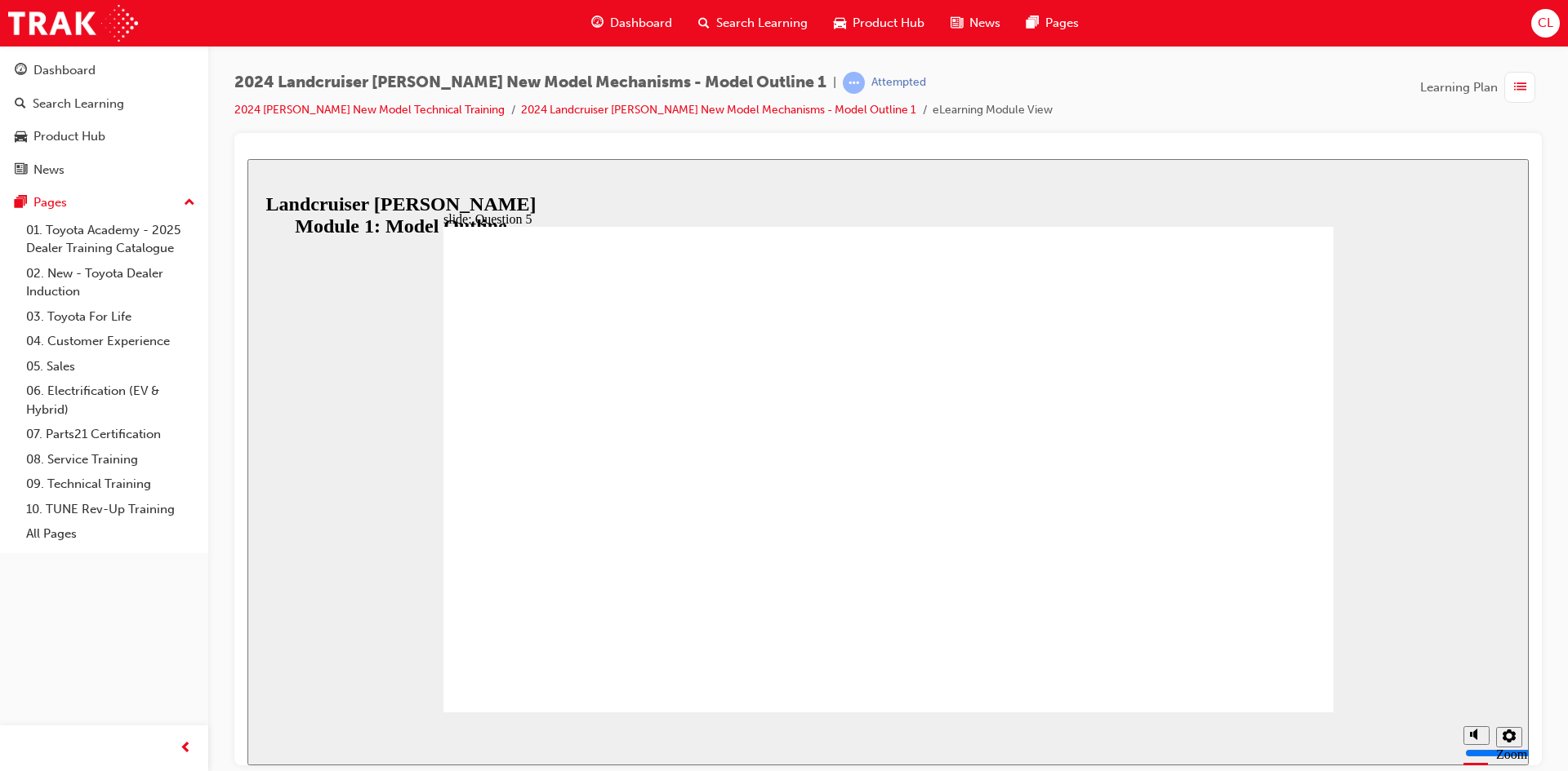
radio input "true"
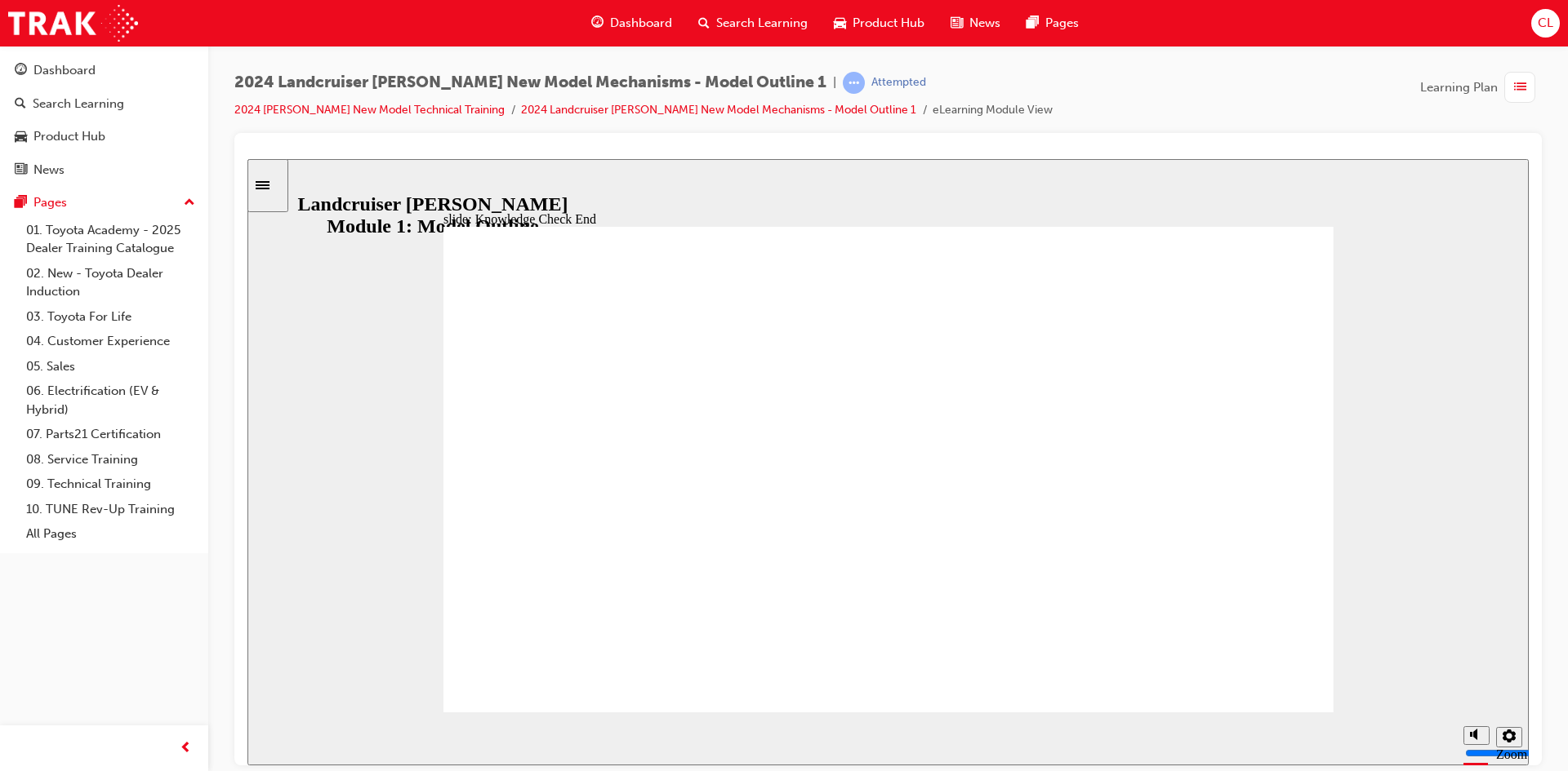
click at [1540, 90] on div "button" at bounding box center [1523, 87] width 38 height 31
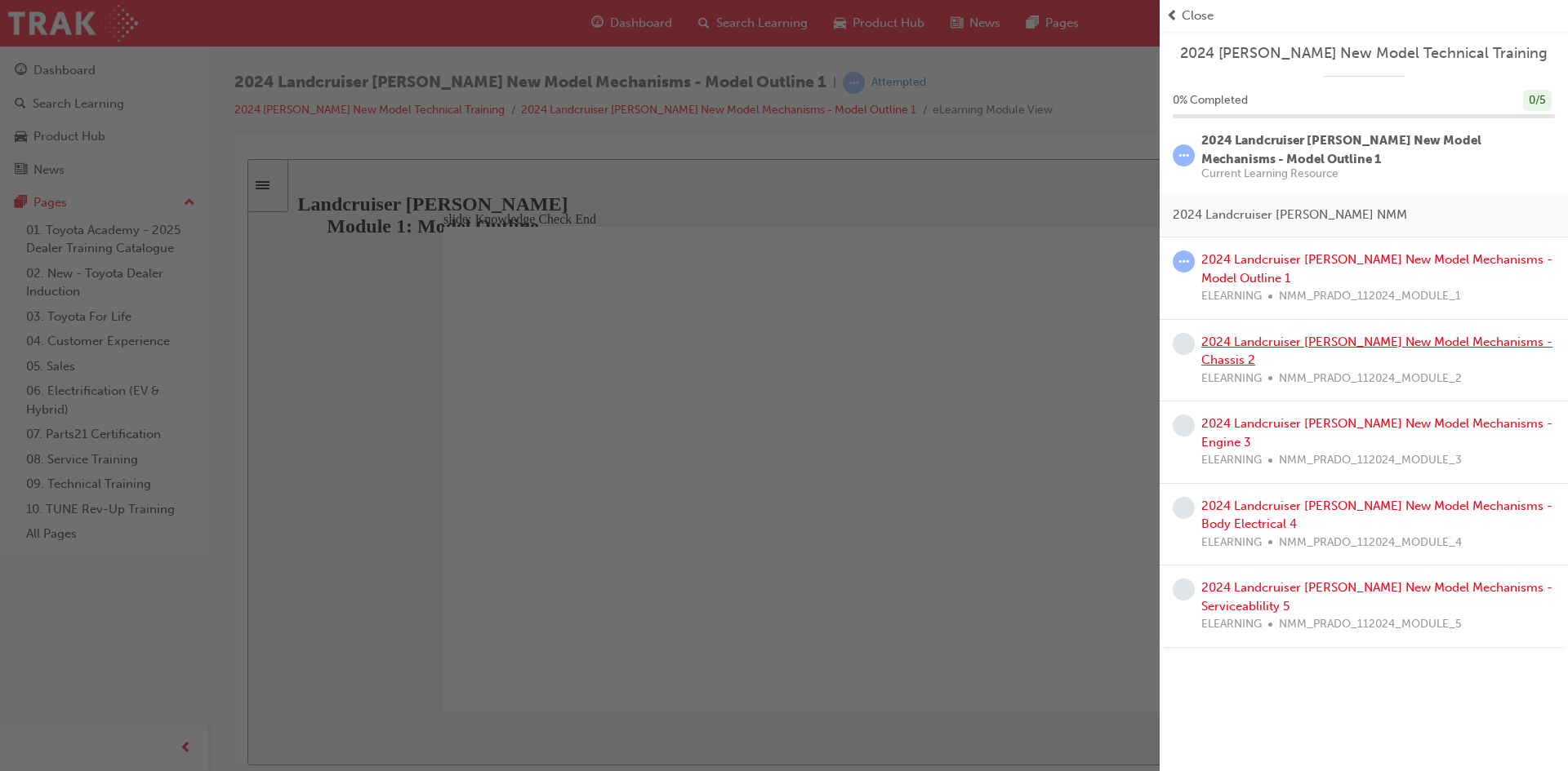
click at [1301, 344] on link "2024 Landcruiser [PERSON_NAME] New Model Mechanisms - Chassis 2" at bounding box center [1377, 350] width 351 height 33
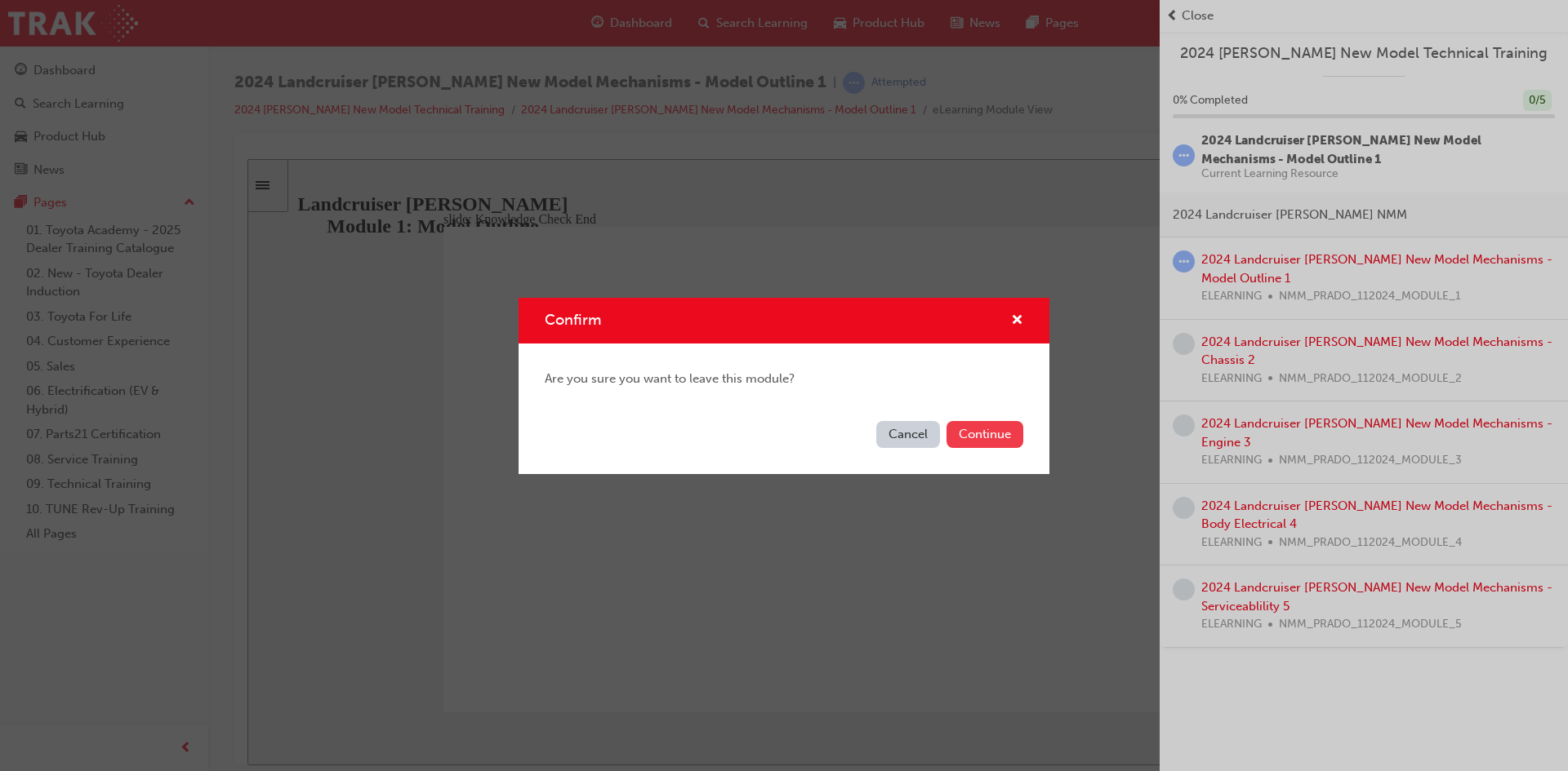
click at [997, 438] on button "Continue" at bounding box center [984, 435] width 77 height 27
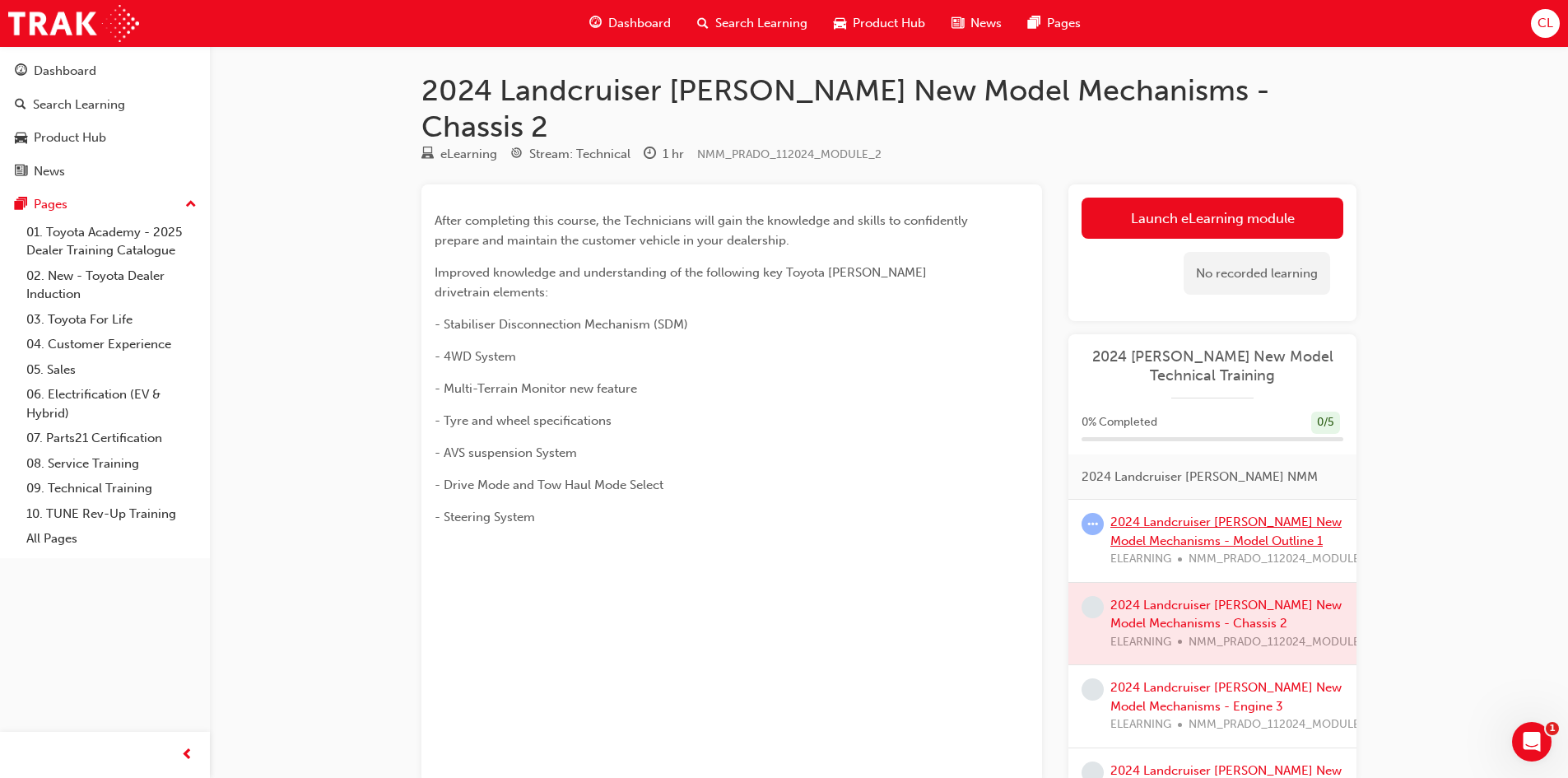
click at [1166, 514] on link "2024 Landcruiser [PERSON_NAME] New Model Mechanisms - Model Outline 1" at bounding box center [1226, 531] width 232 height 34
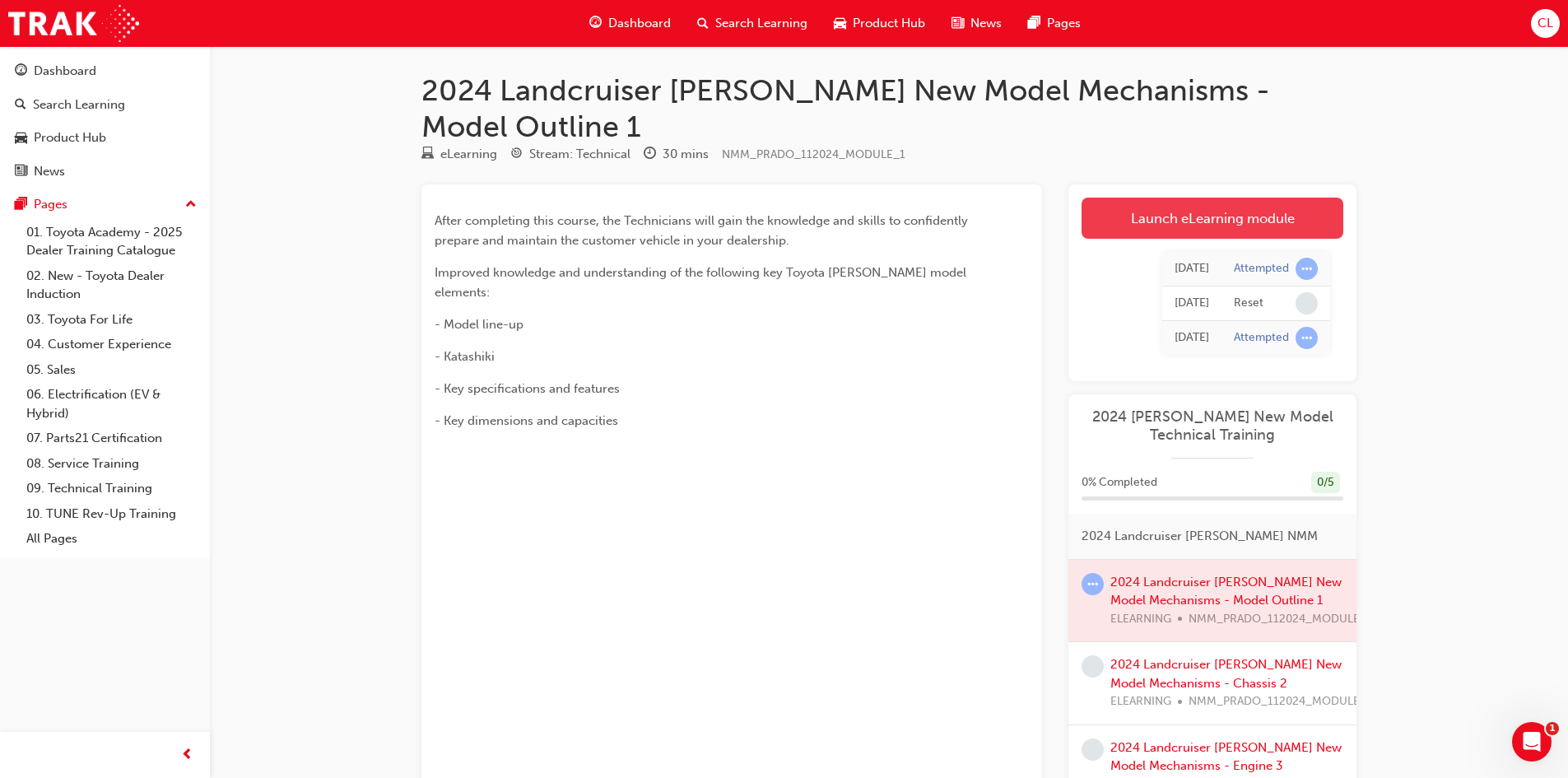
click at [1115, 197] on link "Launch eLearning module" at bounding box center [1213, 217] width 262 height 41
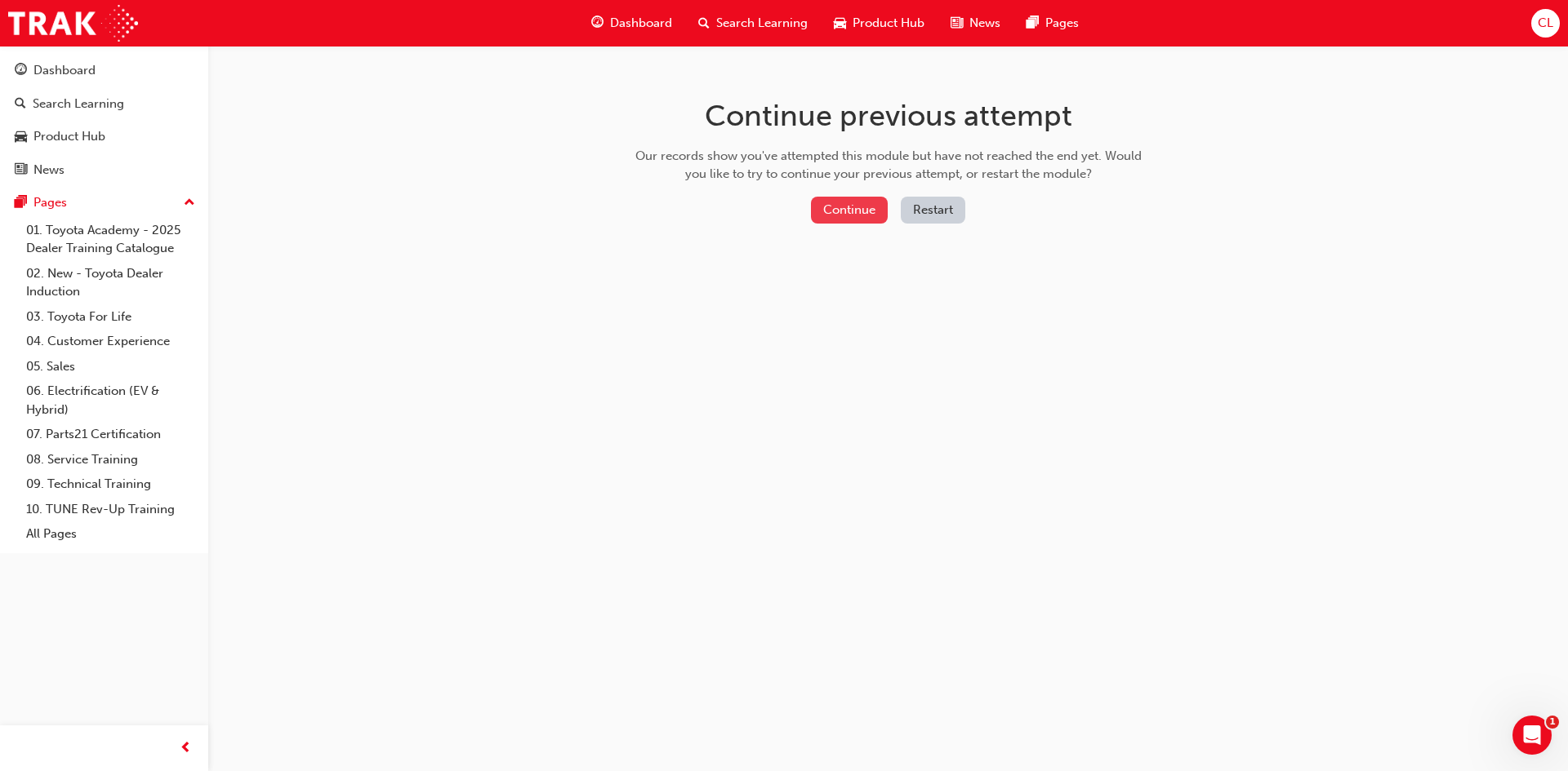
click at [847, 210] on button "Continue" at bounding box center [849, 210] width 77 height 27
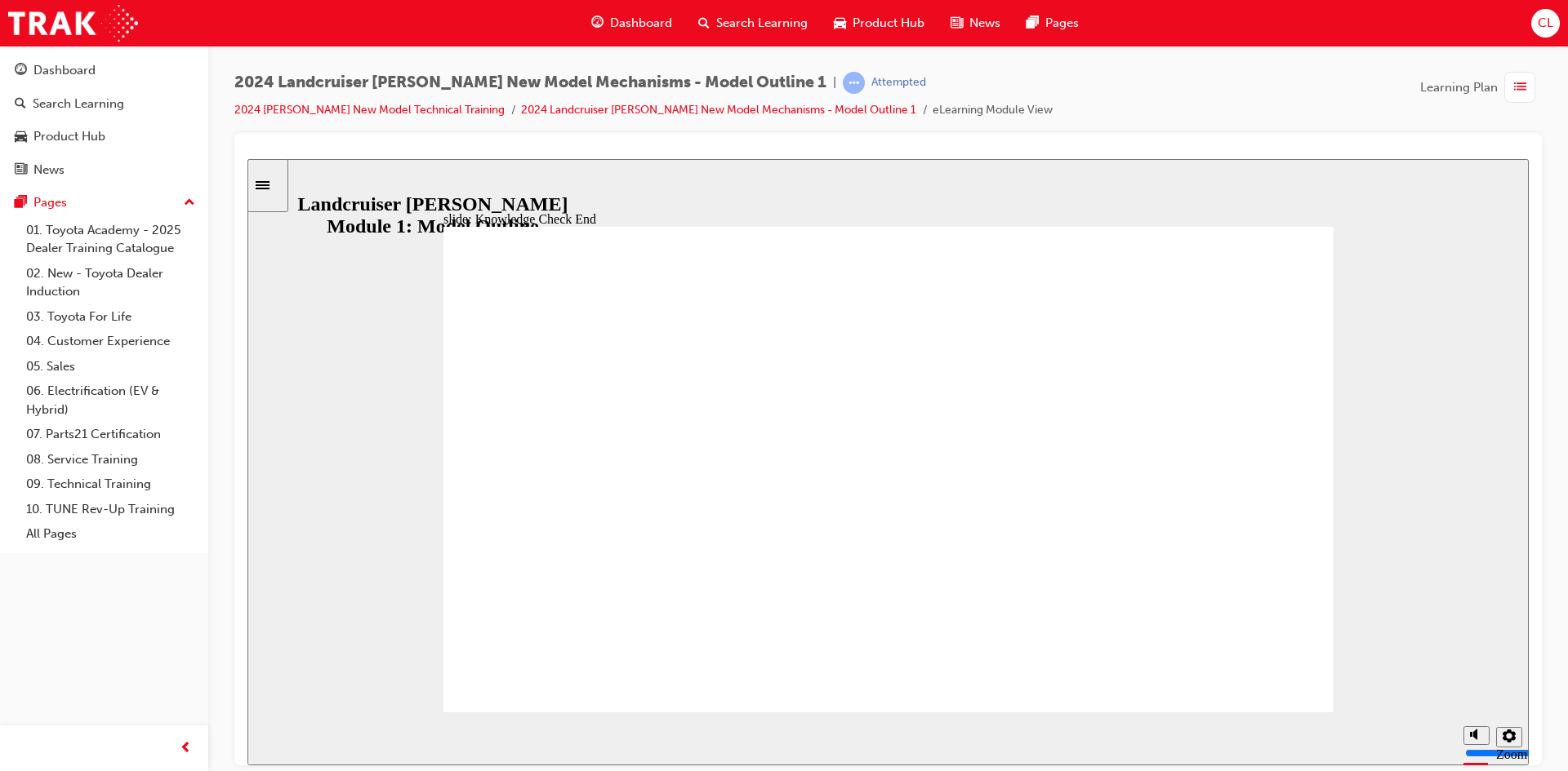
drag, startPoint x: 321, startPoint y: 186, endPoint x: 288, endPoint y: 179, distance: 33.7
click at [317, 186] on div "slide: Knowledge Check End Review the identified sections of this module again,…" at bounding box center [889, 461] width 1281 height 606
click at [279, 179] on icon "Sidebar Toggle" at bounding box center [268, 183] width 24 height 10
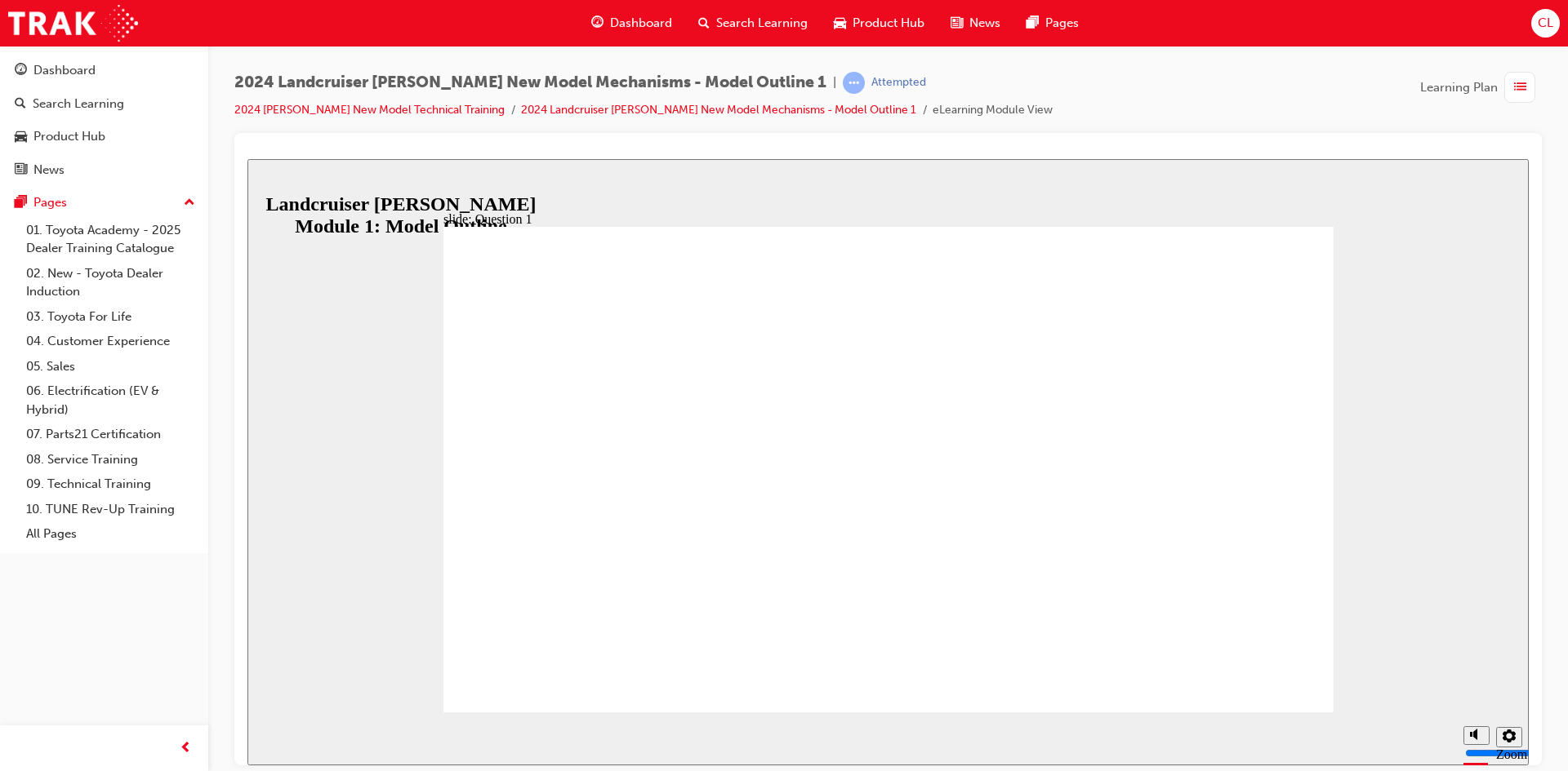
radio input "true"
click at [782, 113] on link "2024 Landcruiser [PERSON_NAME] New Model Mechanisms - Model Outline 1" at bounding box center [718, 109] width 396 height 14
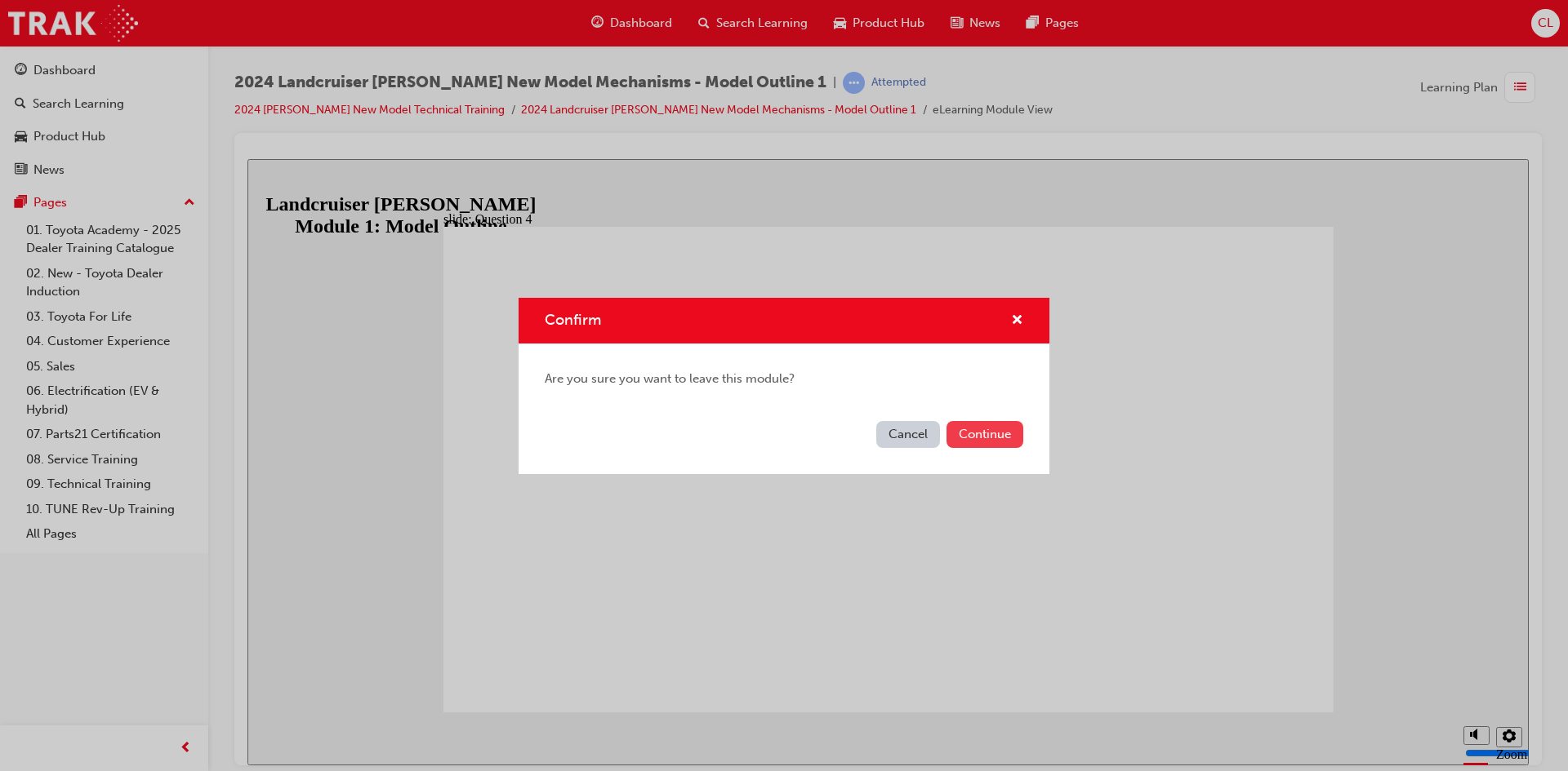
click at [990, 436] on button "Continue" at bounding box center [984, 435] width 77 height 27
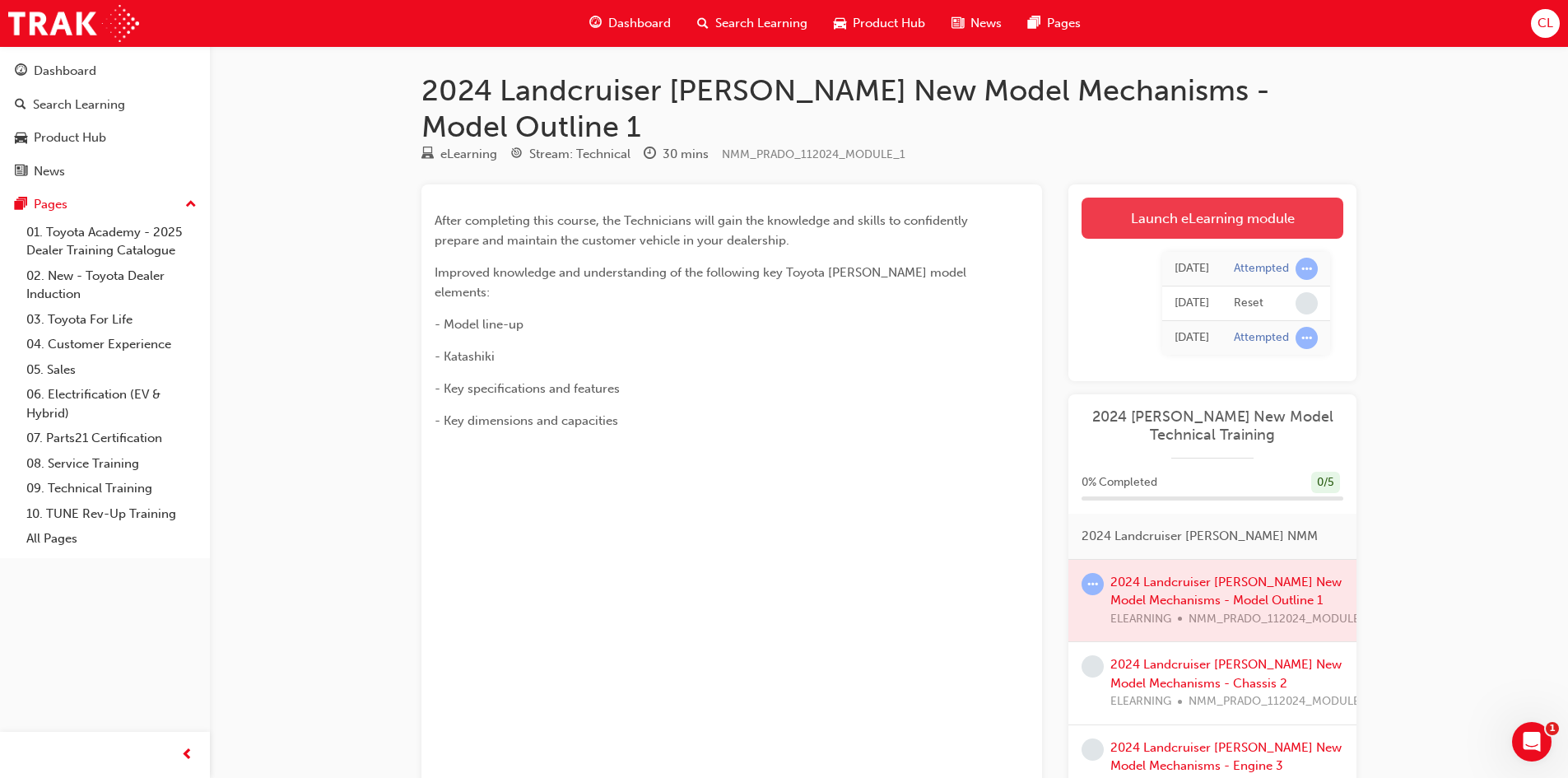
click at [1101, 197] on link "Launch eLearning module" at bounding box center [1213, 217] width 262 height 41
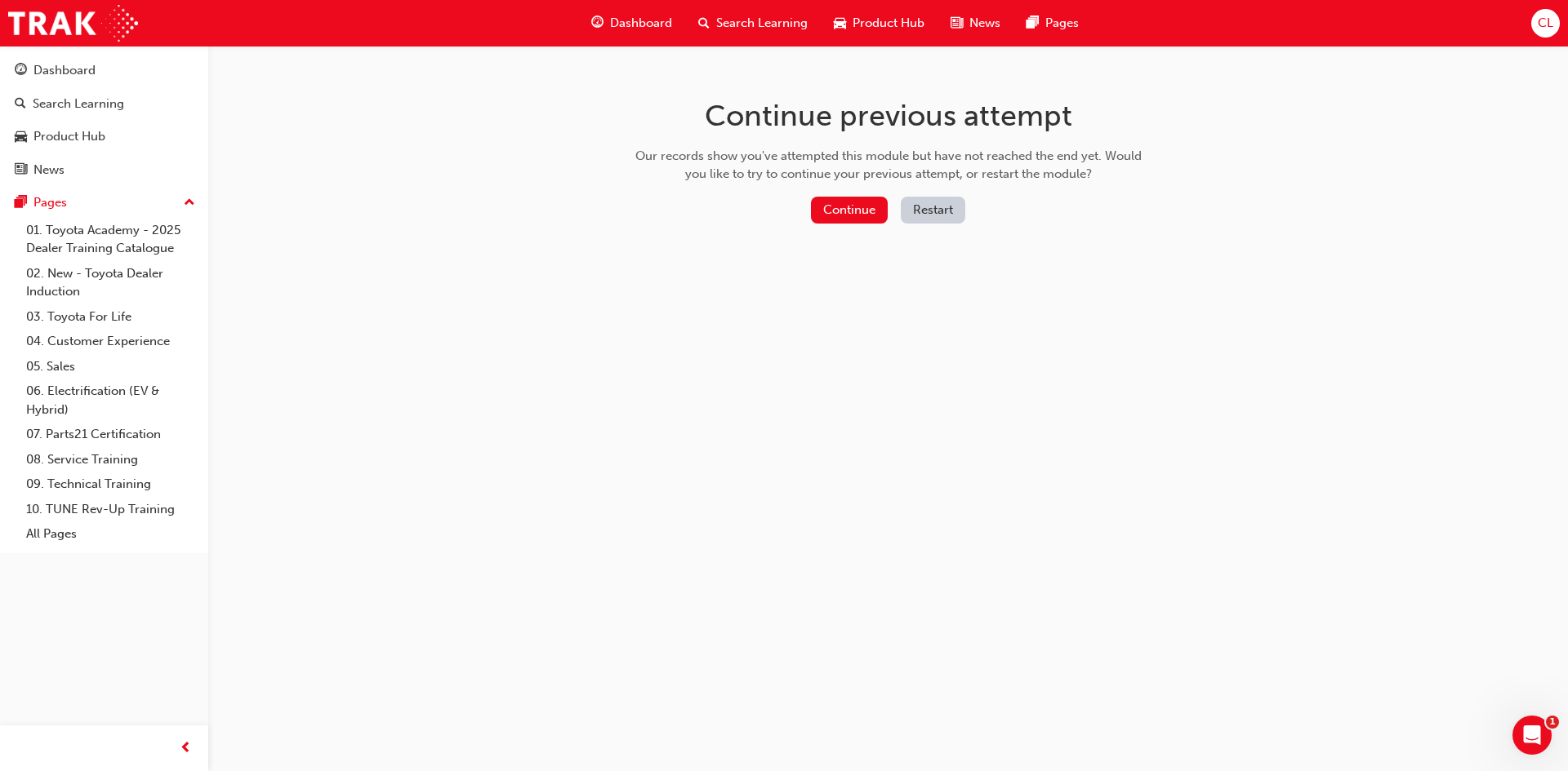
click at [934, 217] on button "Restart" at bounding box center [933, 210] width 65 height 27
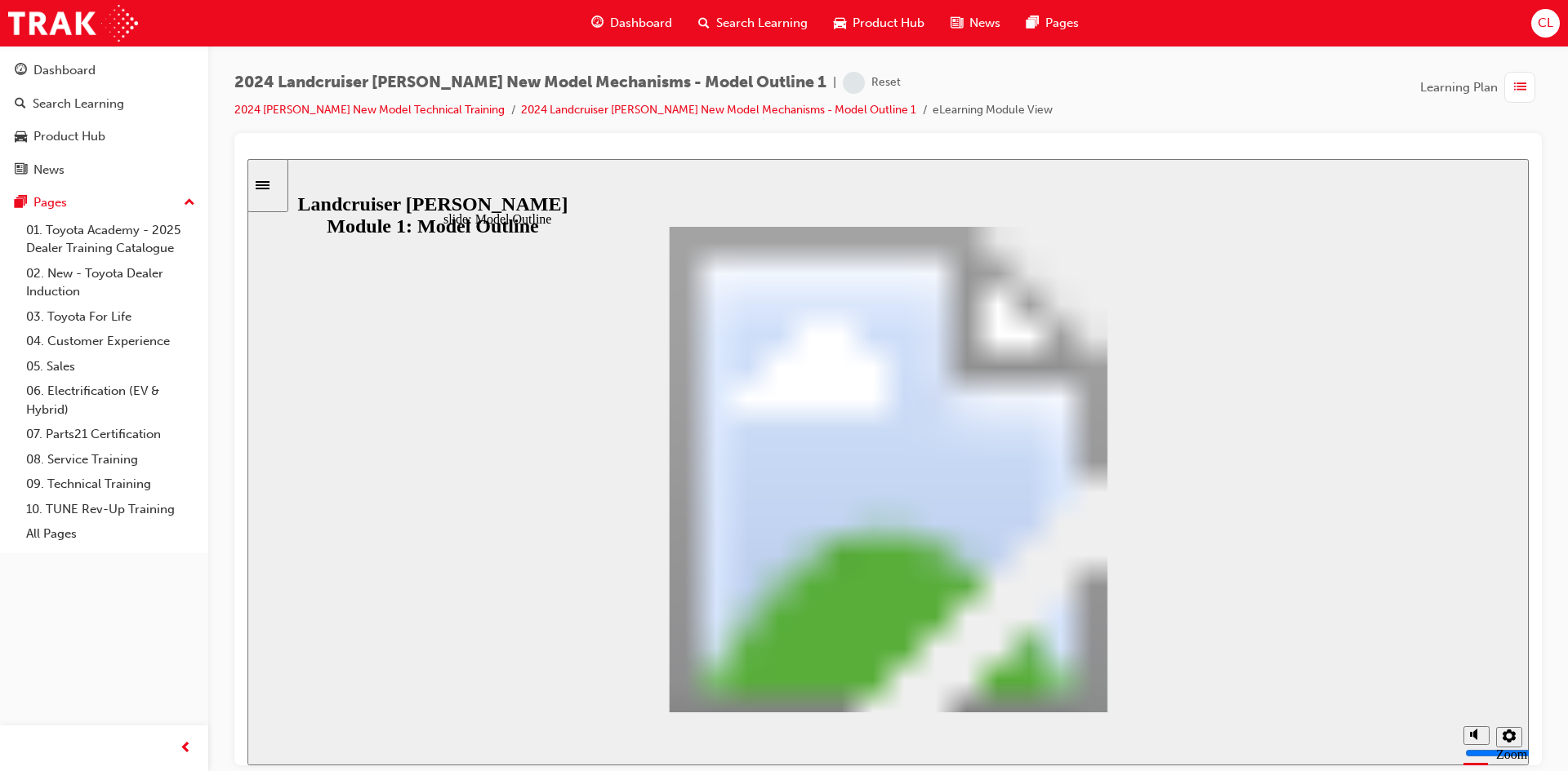
click at [271, 186] on icon "Sidebar Toggle" at bounding box center [268, 183] width 24 height 10
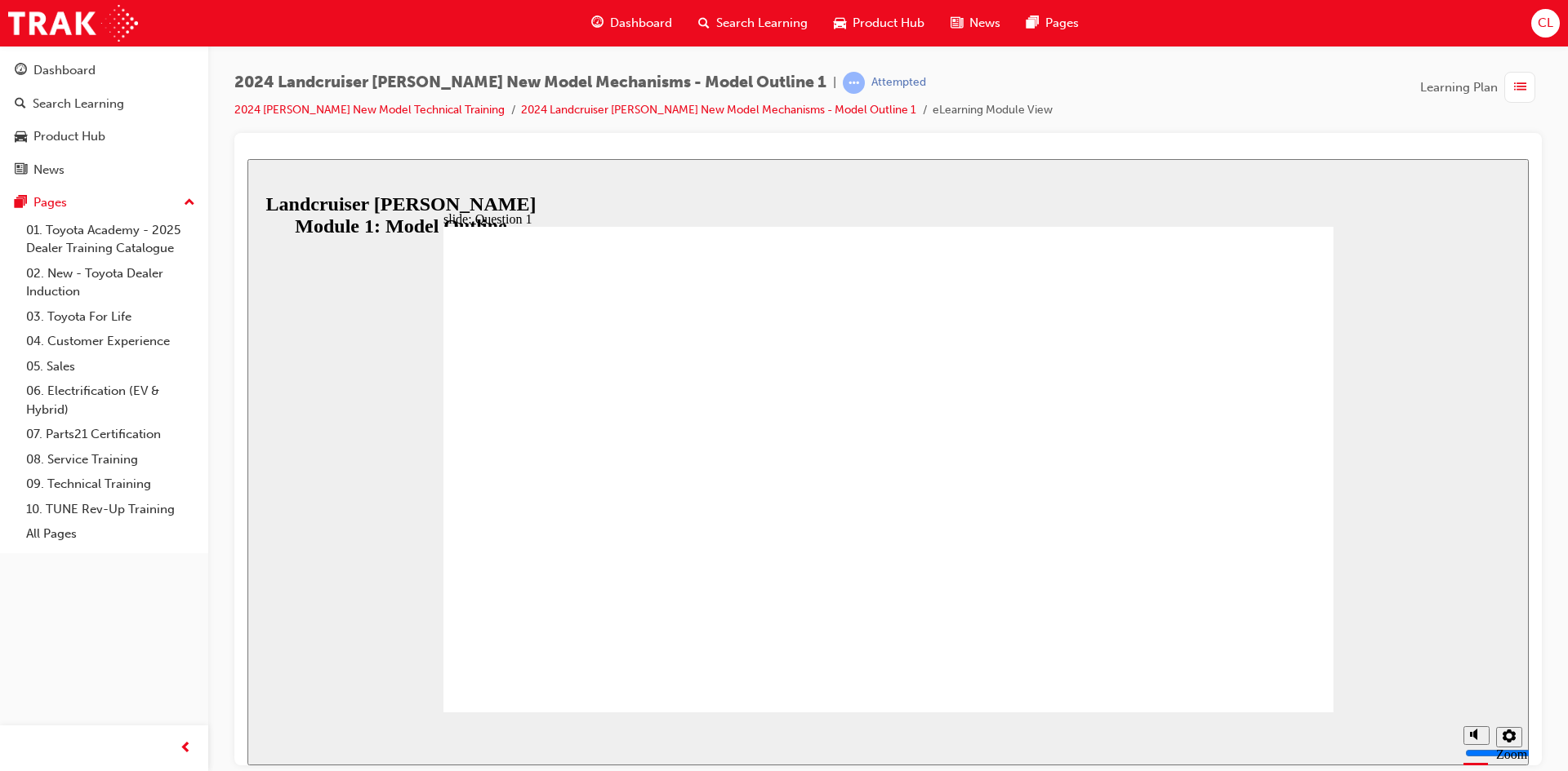
radio input "true"
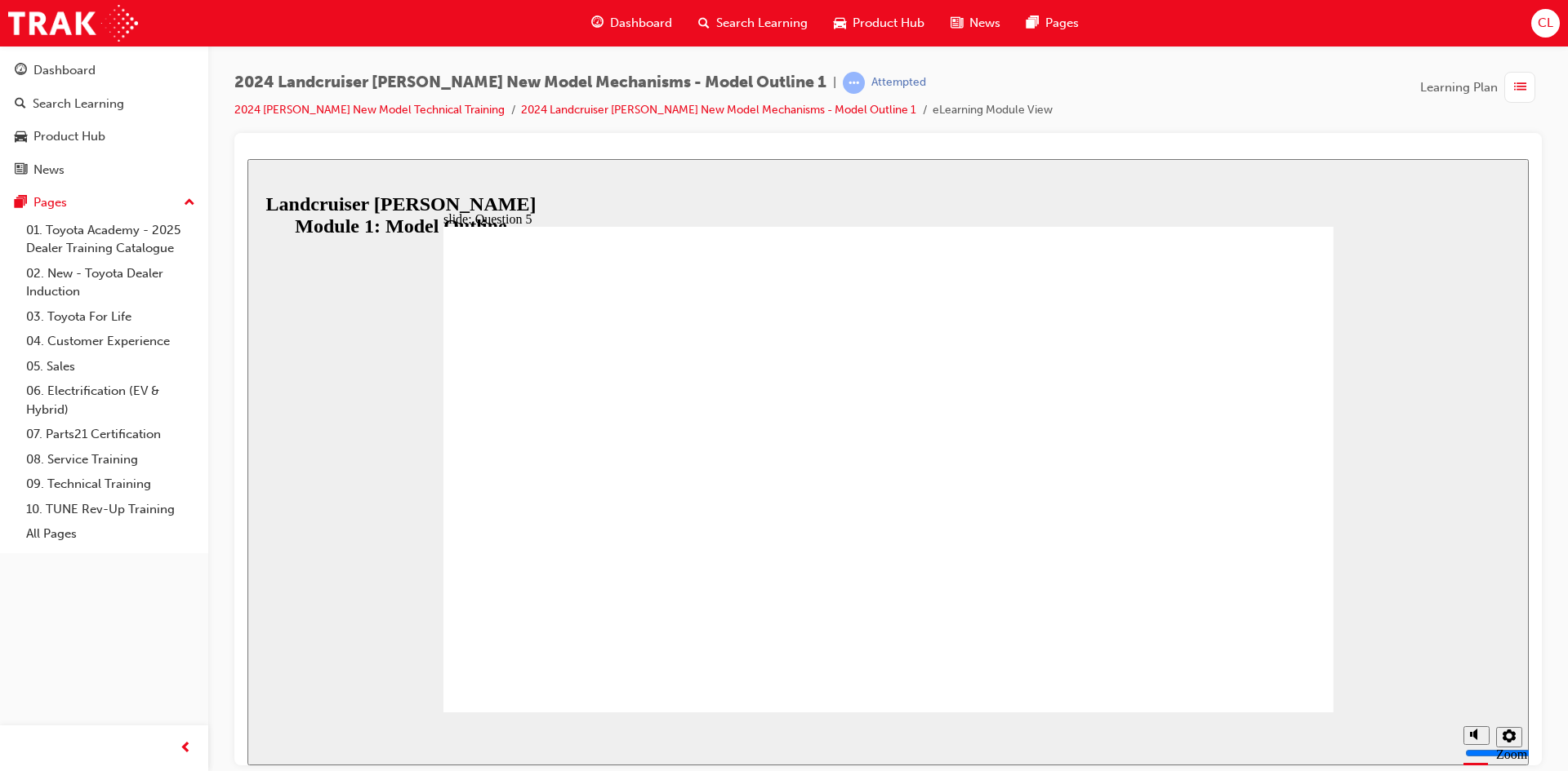
radio input "true"
drag, startPoint x: 976, startPoint y: 573, endPoint x: 960, endPoint y: 567, distance: 17.1
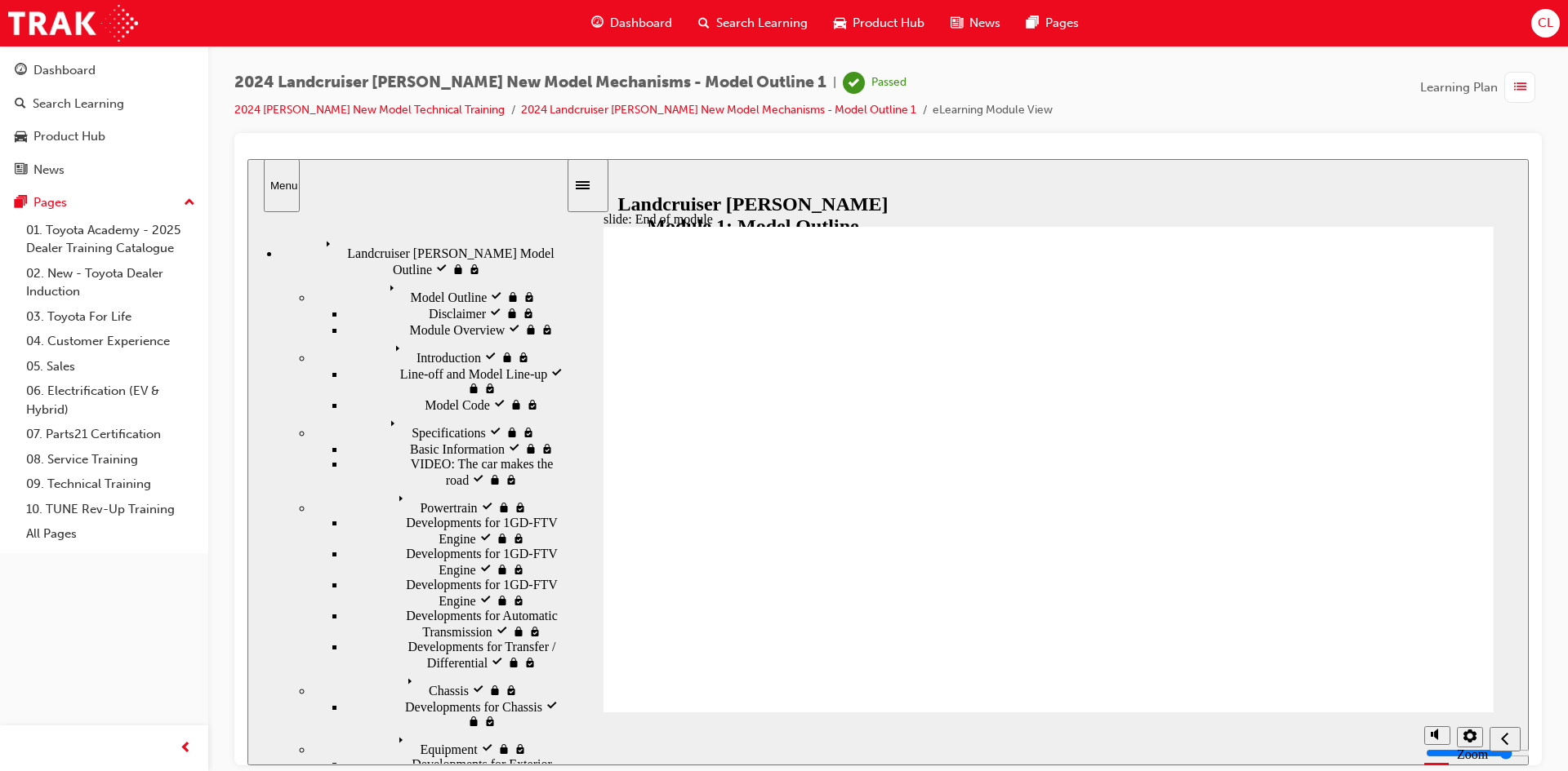
click at [1516, 74] on div "button" at bounding box center [1519, 87] width 31 height 31
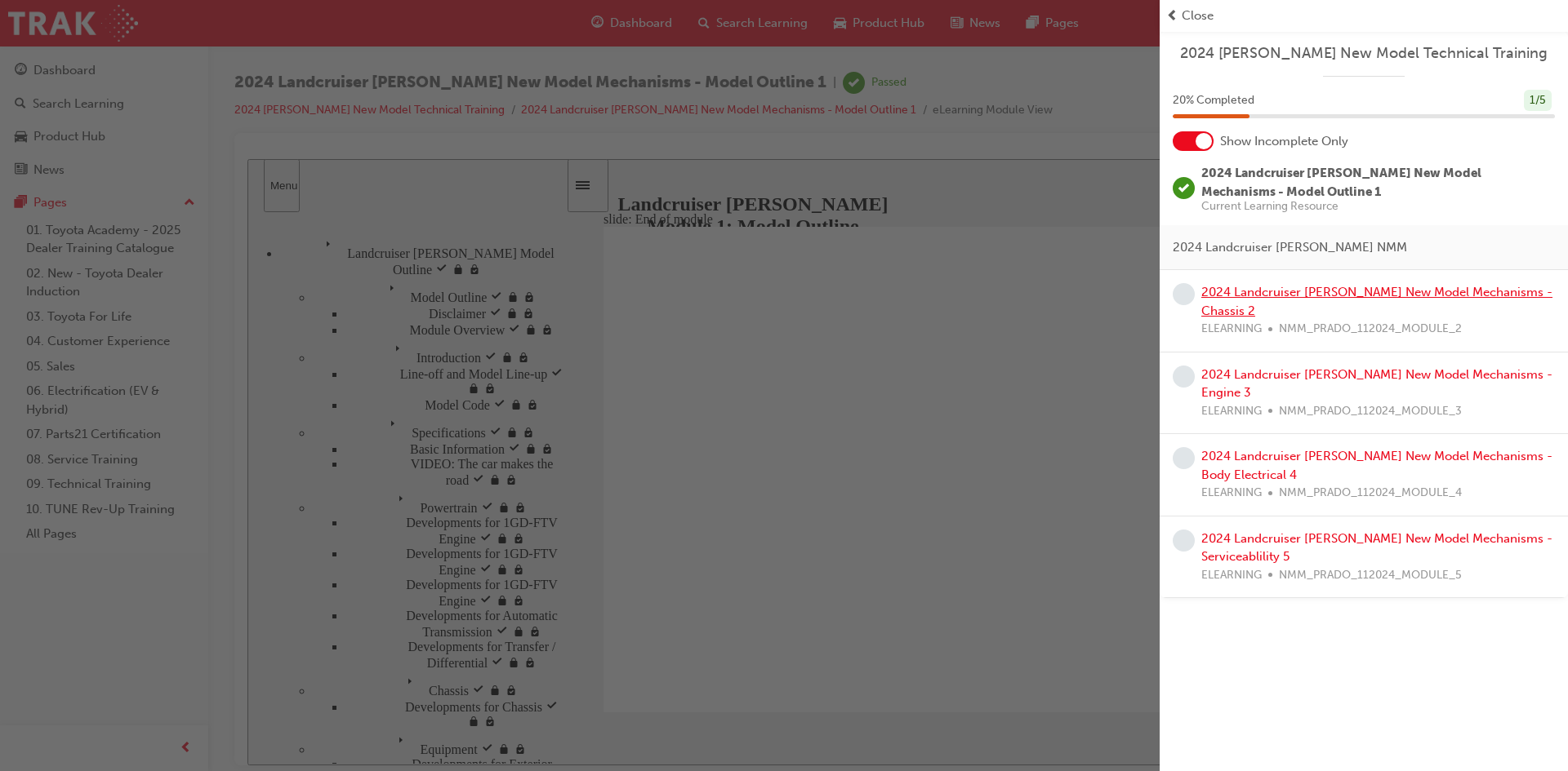
click at [1302, 291] on link "2024 Landcruiser [PERSON_NAME] New Model Mechanisms - Chassis 2" at bounding box center [1377, 301] width 351 height 33
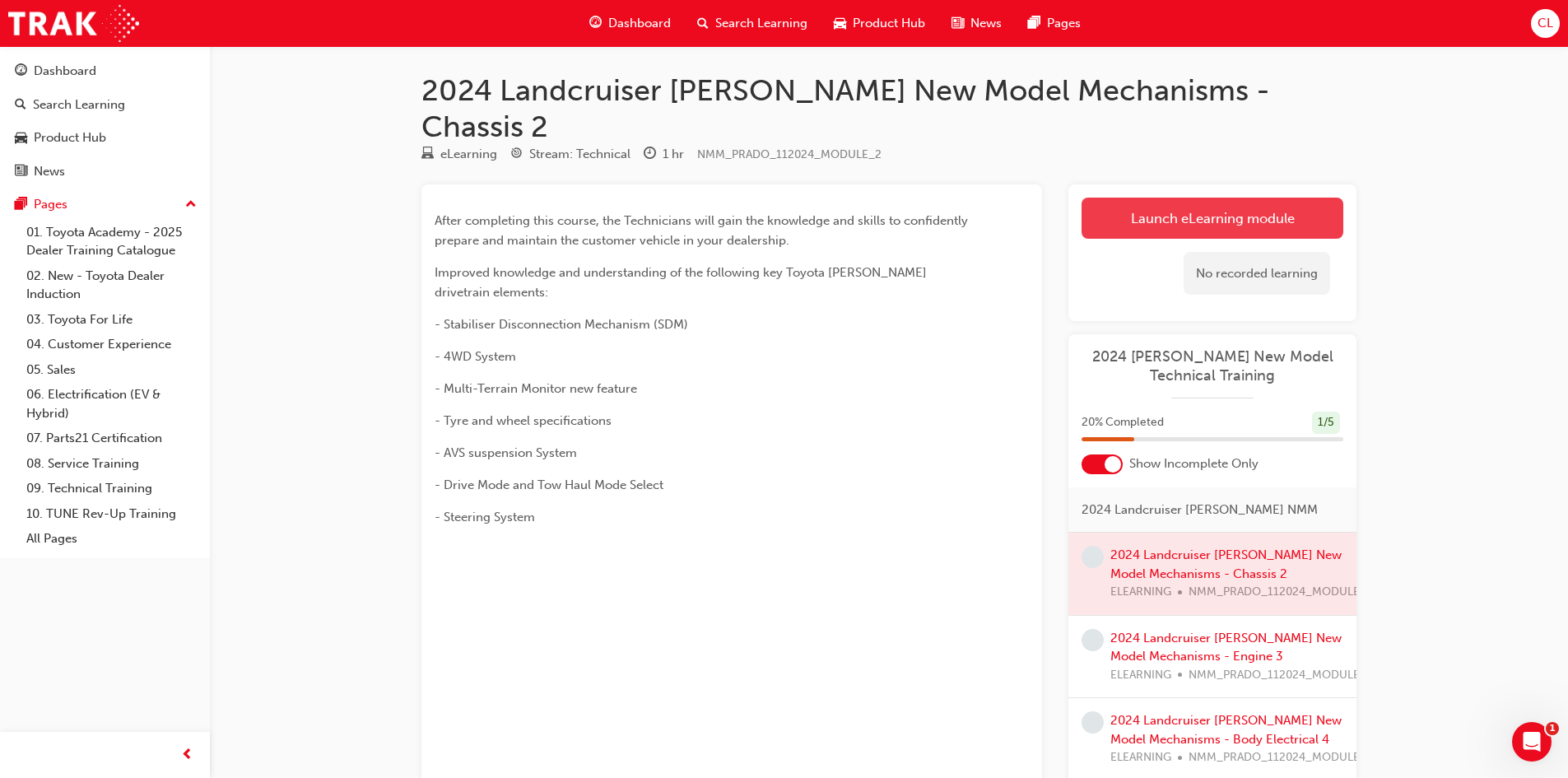
click at [1183, 197] on link "Launch eLearning module" at bounding box center [1213, 217] width 262 height 41
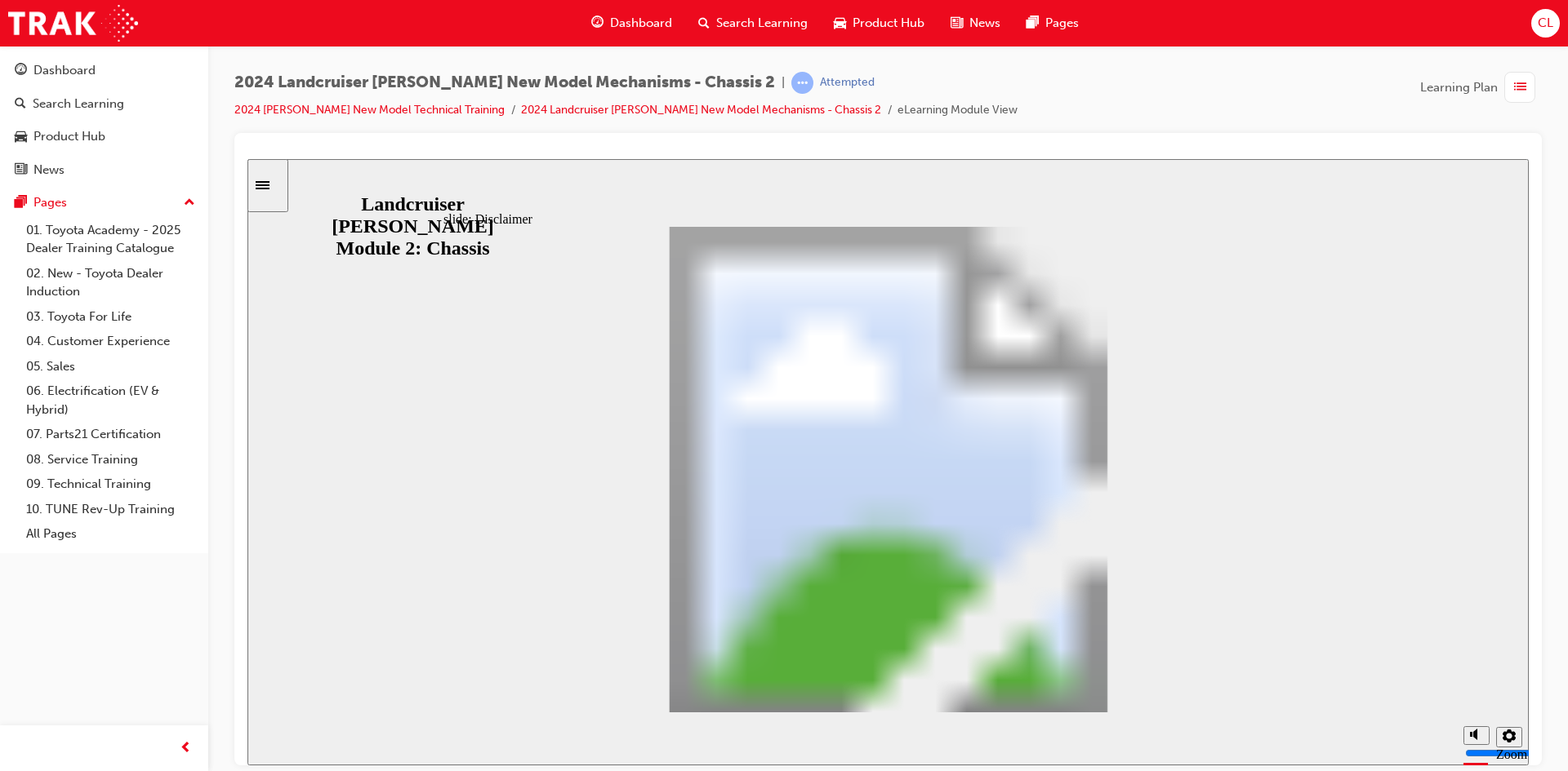
click at [278, 178] on div "Sidebar Toggle" at bounding box center [268, 185] width 28 height 13
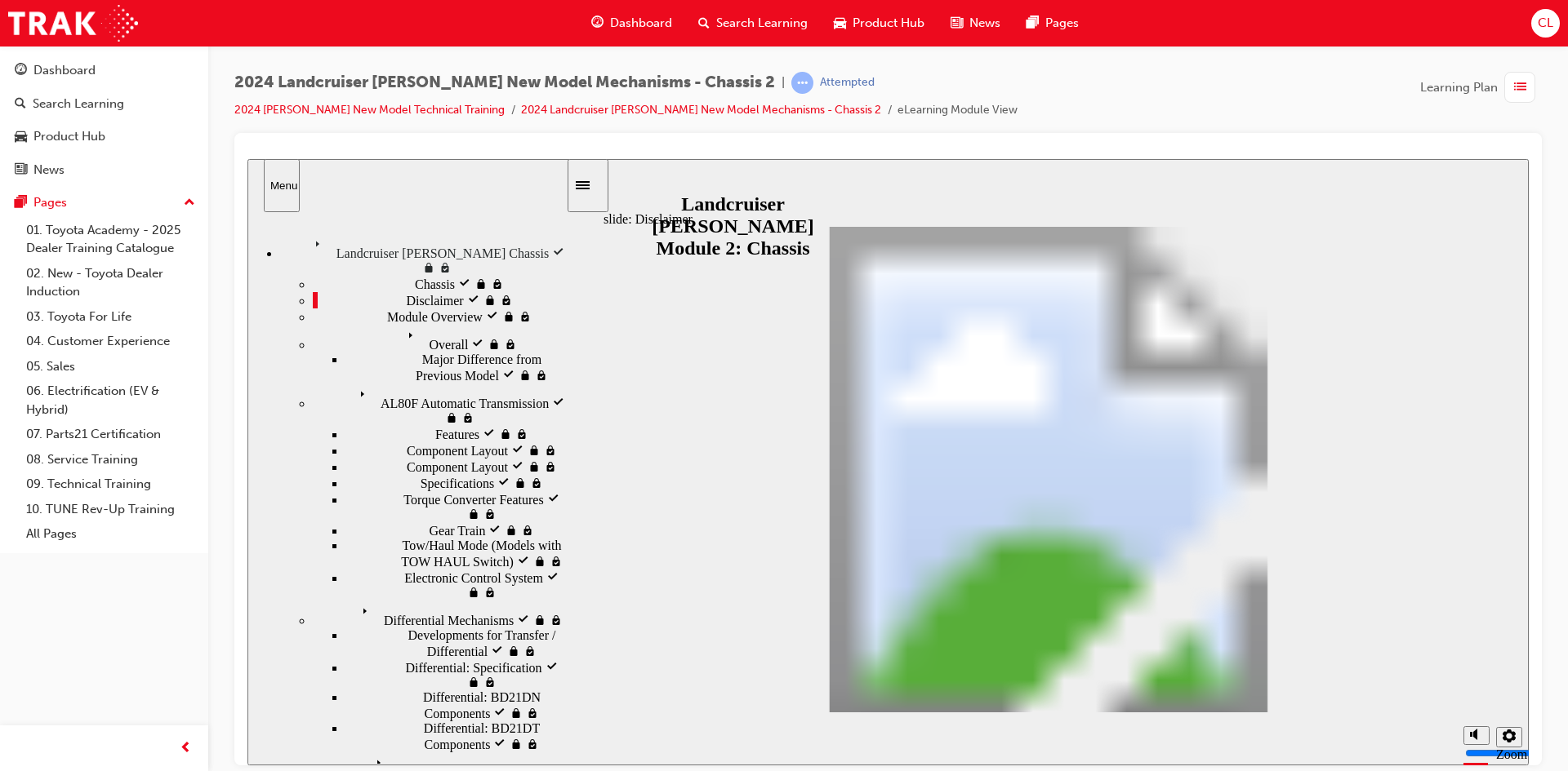
click at [278, 178] on div "Menu" at bounding box center [281, 185] width 23 height 13
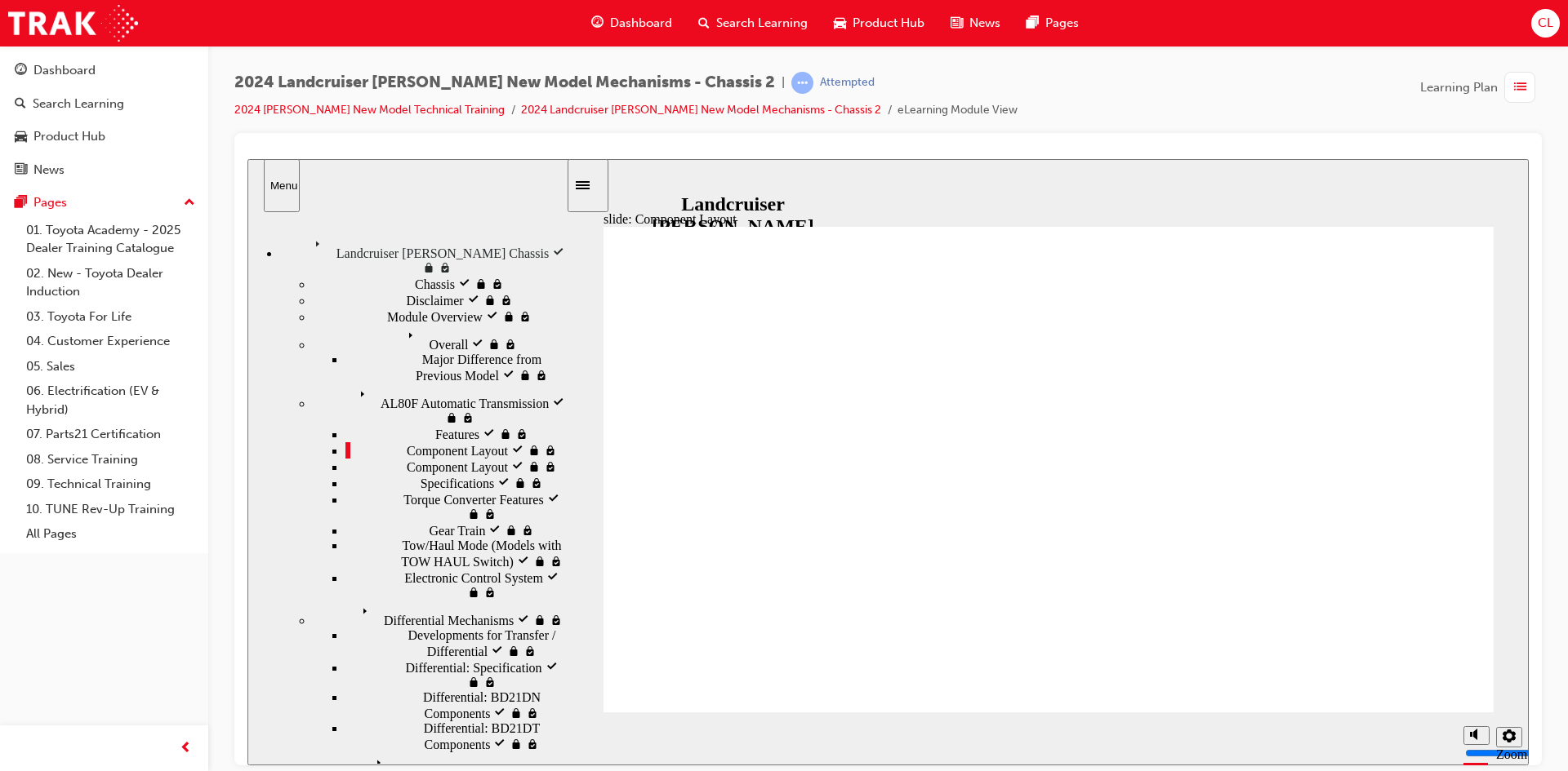
drag, startPoint x: 647, startPoint y: 274, endPoint x: 847, endPoint y: 285, distance: 200.3
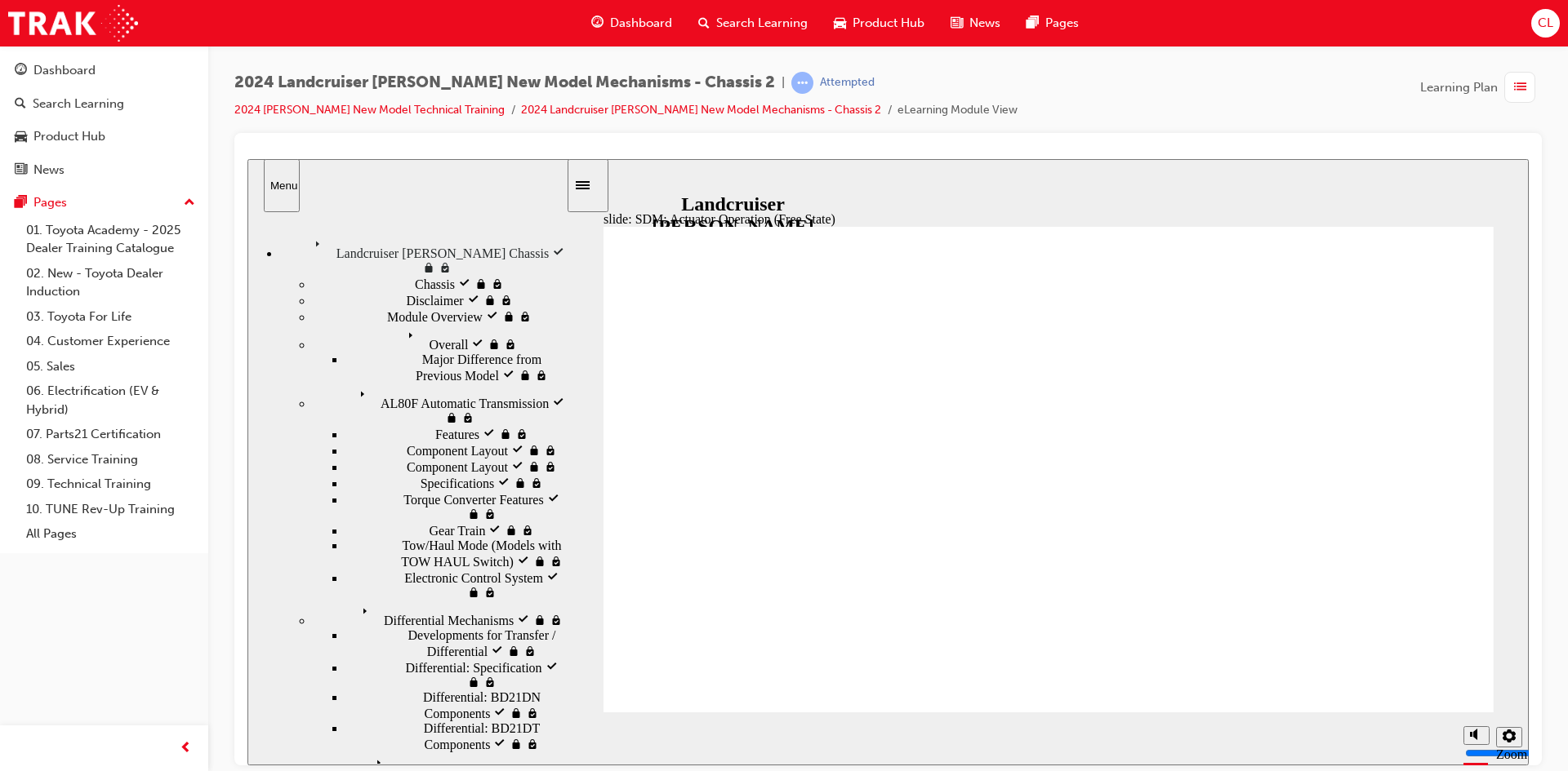
drag, startPoint x: 761, startPoint y: 417, endPoint x: 1042, endPoint y: 414, distance: 281.0
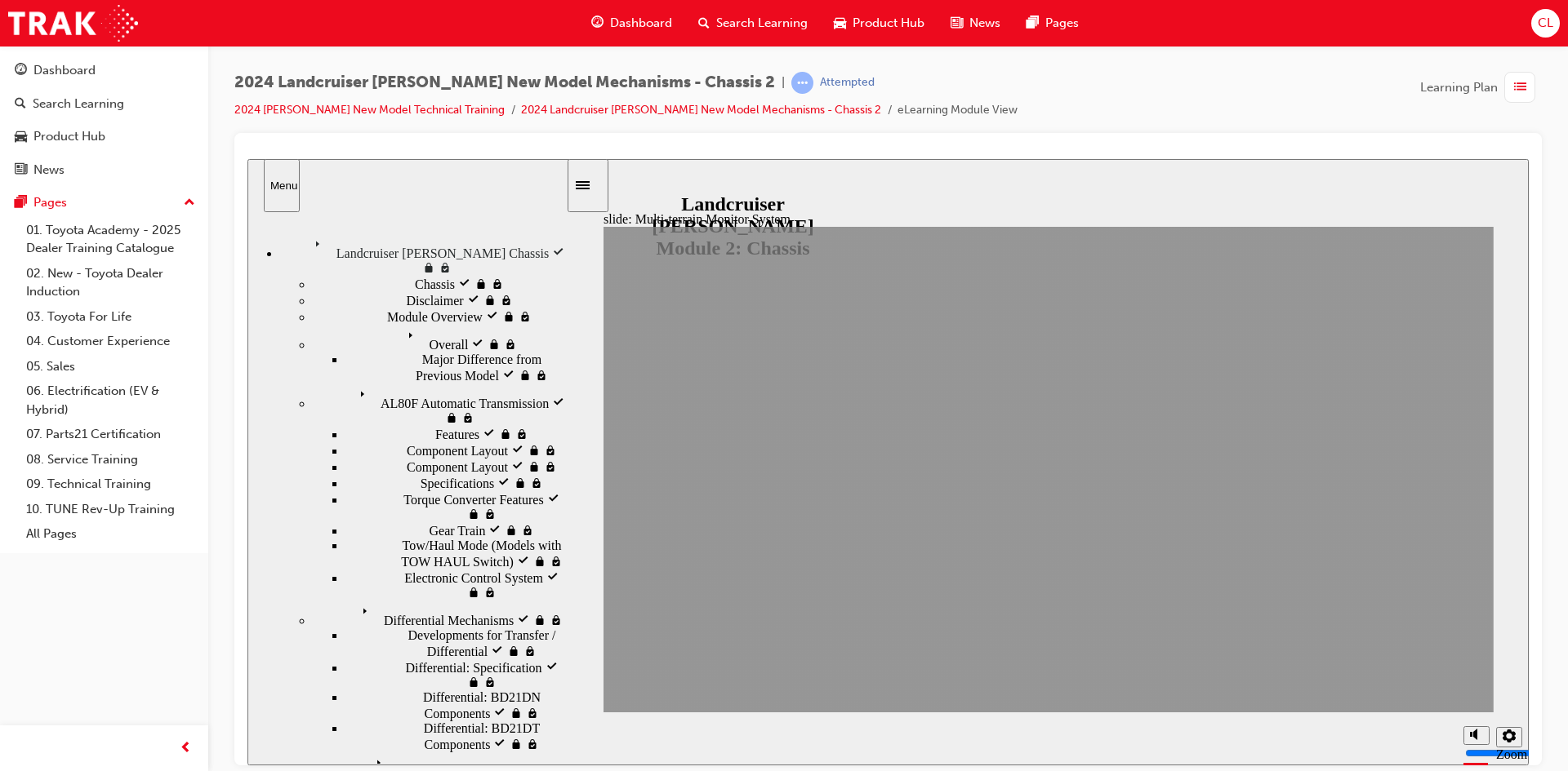
drag, startPoint x: 1377, startPoint y: 671, endPoint x: 1390, endPoint y: 671, distance: 13.0
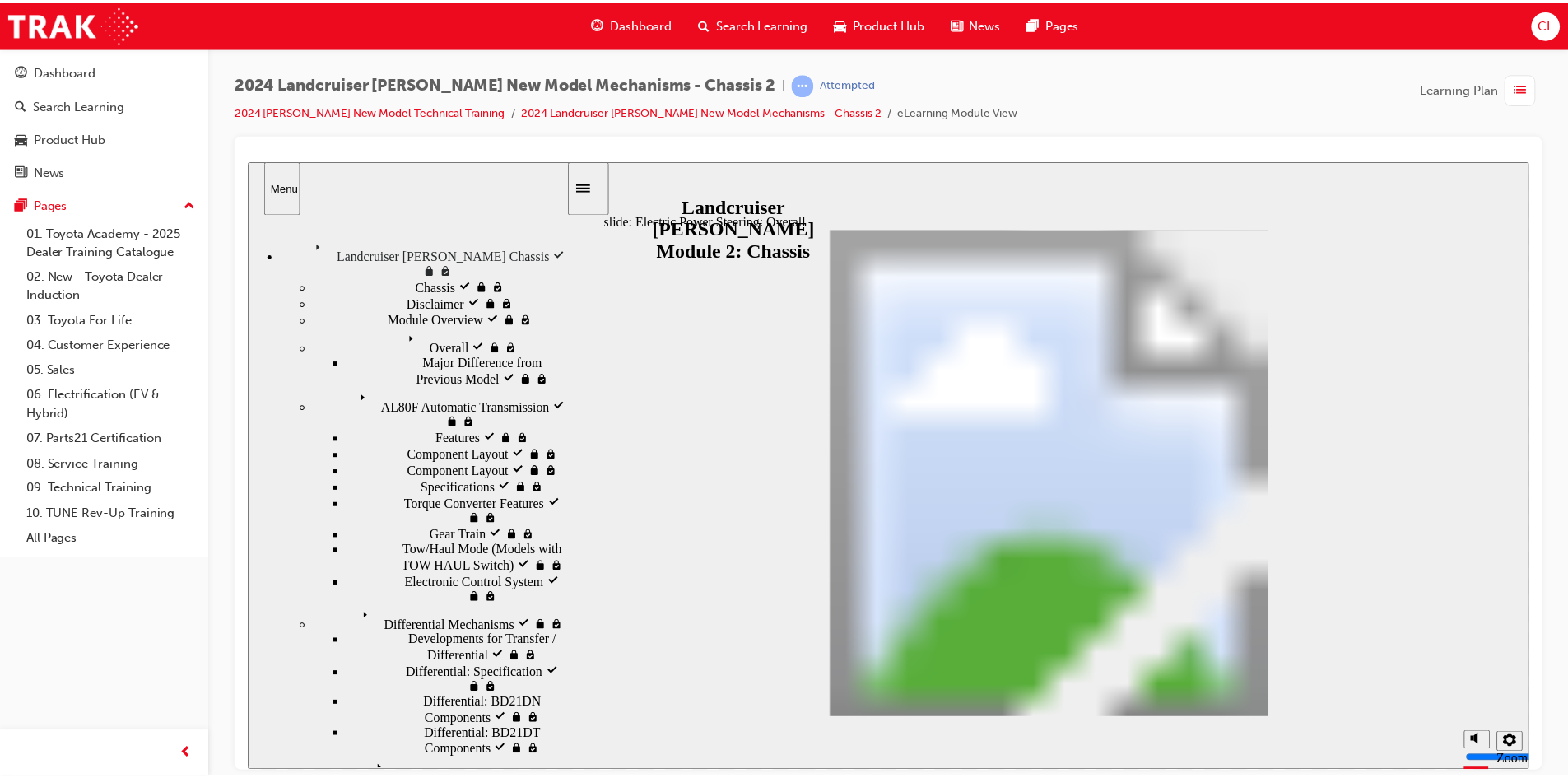
scroll to position [106, 0]
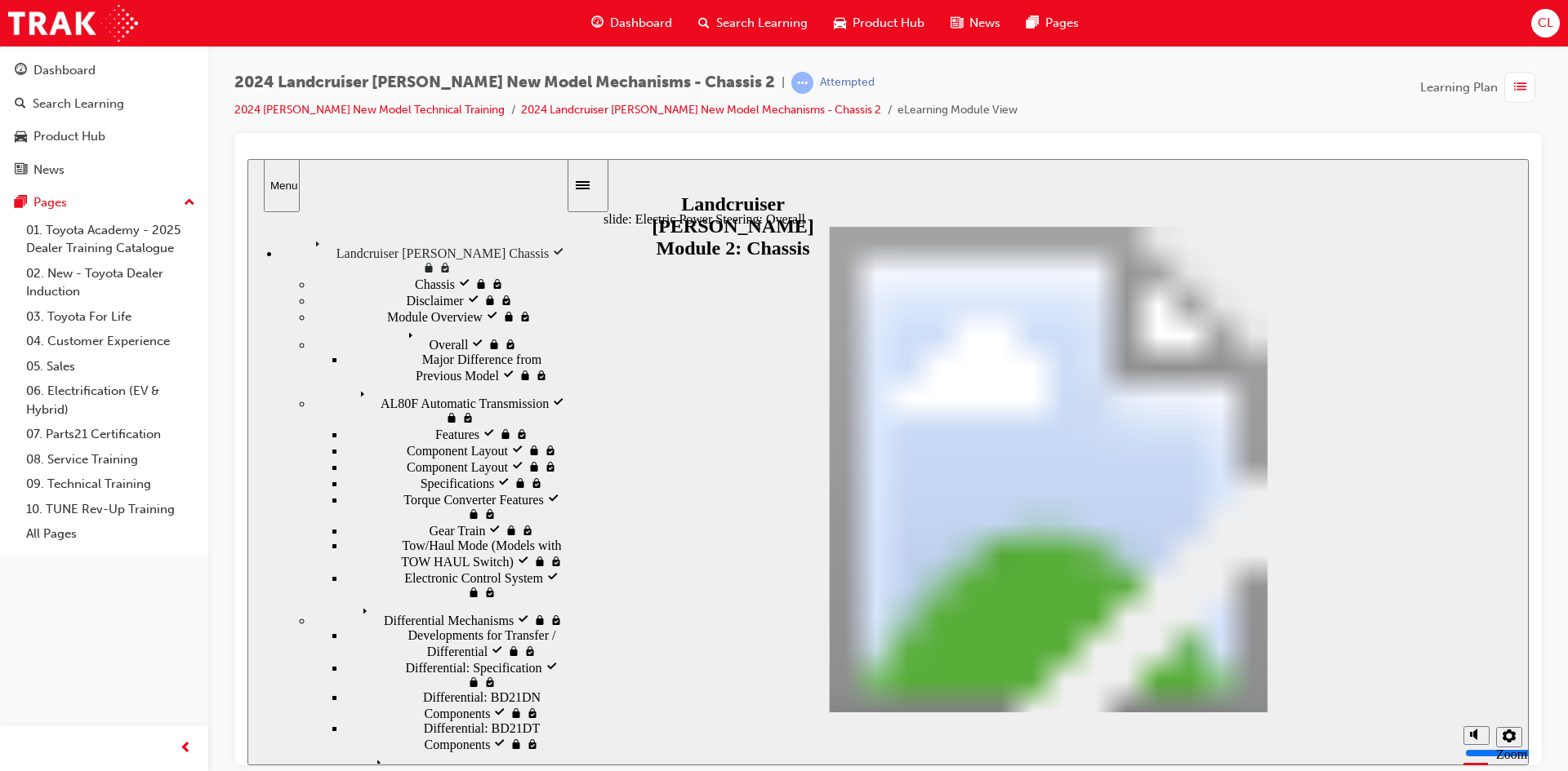
drag, startPoint x: 1423, startPoint y: 682, endPoint x: 1253, endPoint y: 673, distance: 170.2
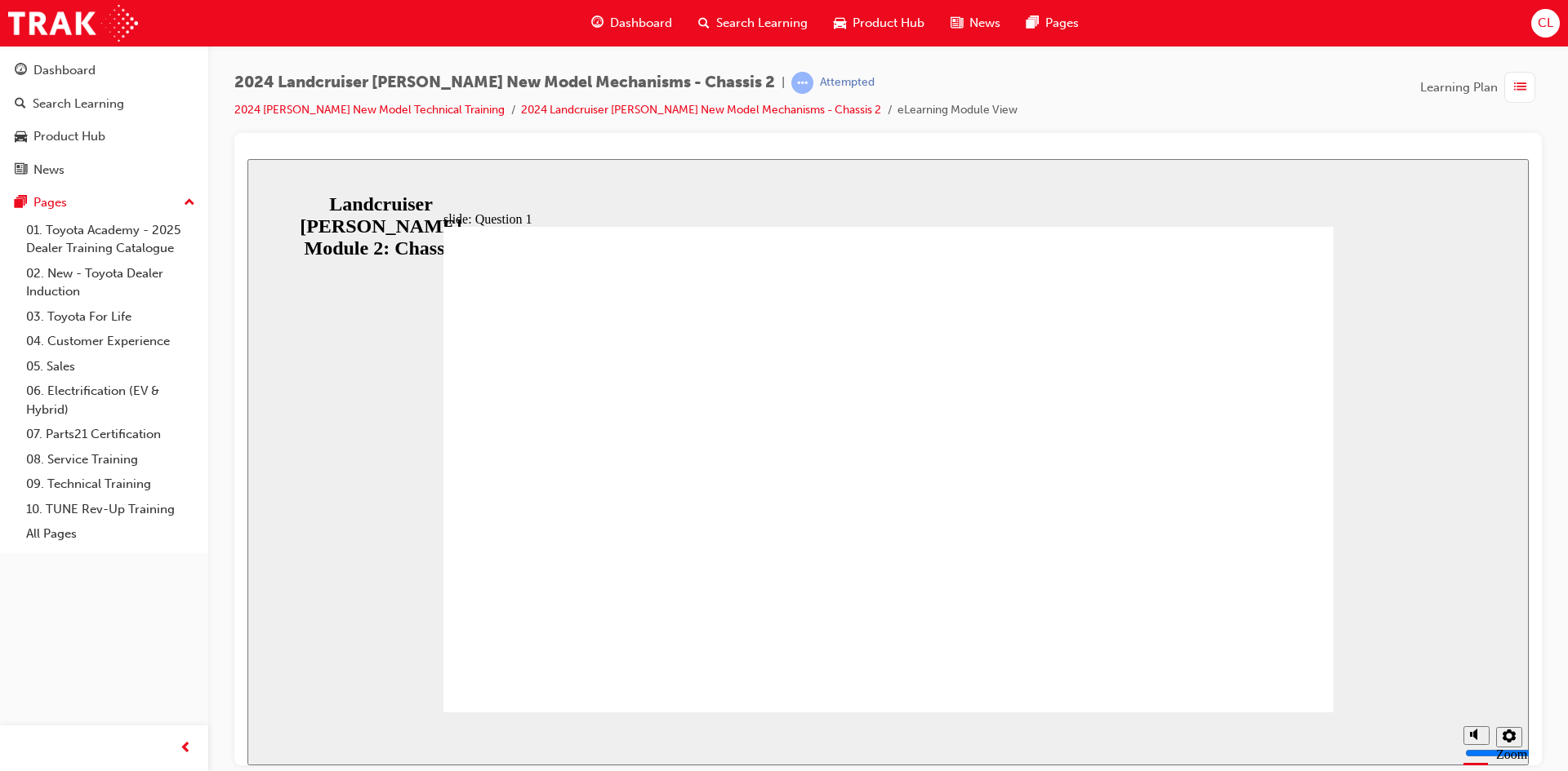
radio input "true"
radio input "false"
radio input "true"
radio input "false"
radio input "true"
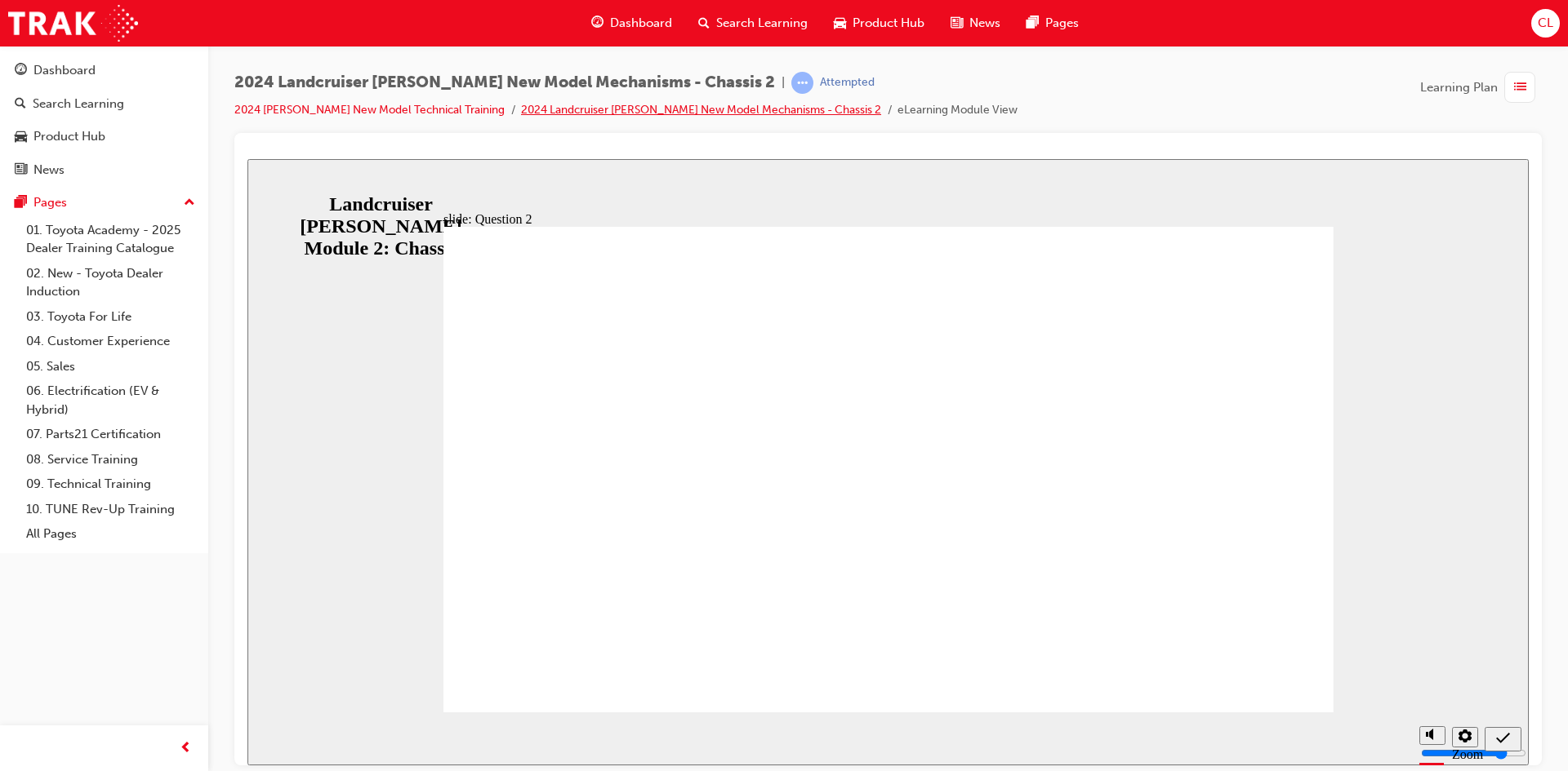
click at [587, 106] on link "2024 Landcruiser [PERSON_NAME] New Model Mechanisms - Chassis 2" at bounding box center [701, 109] width 360 height 14
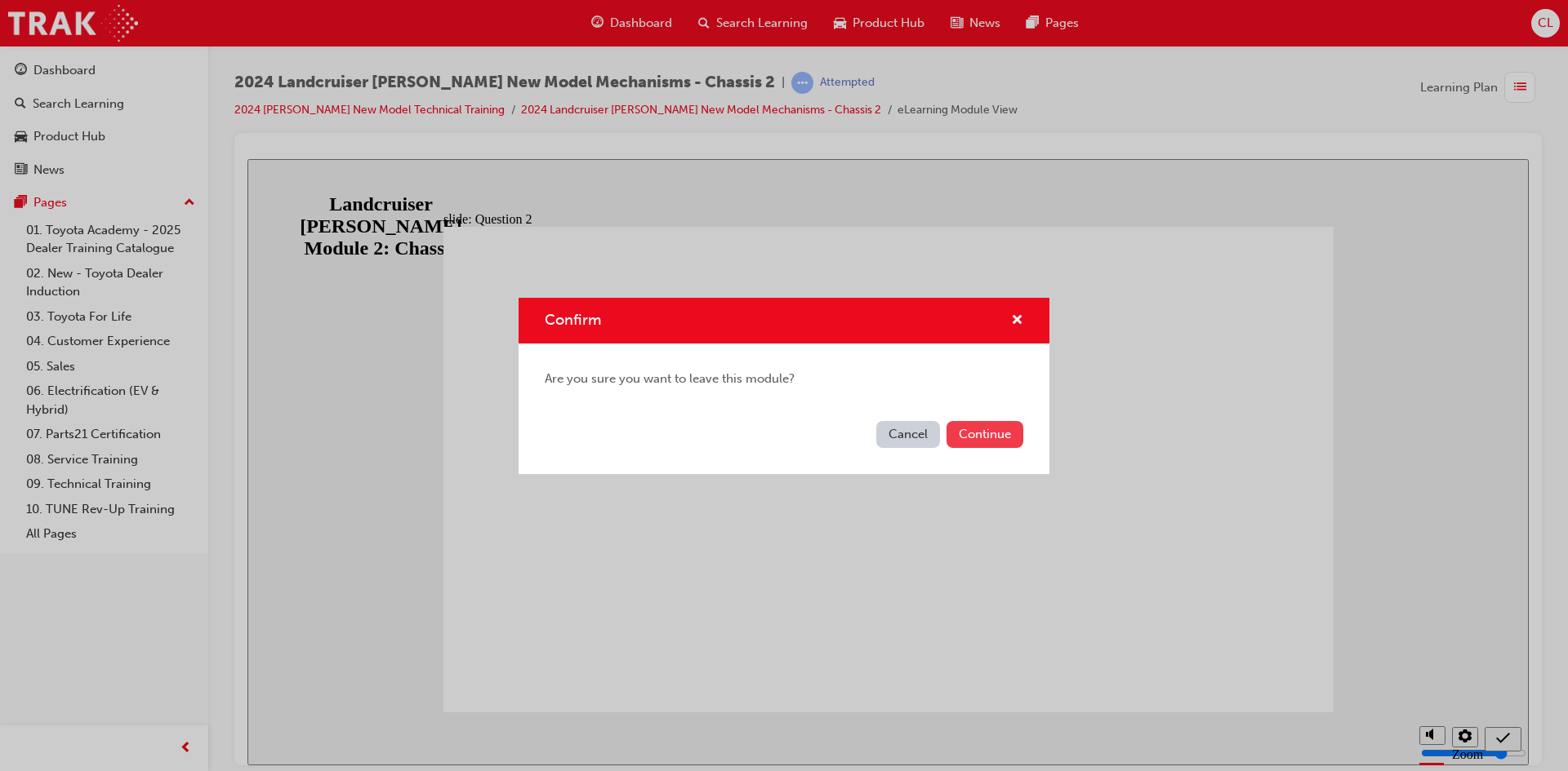
click at [995, 434] on button "Continue" at bounding box center [984, 435] width 77 height 27
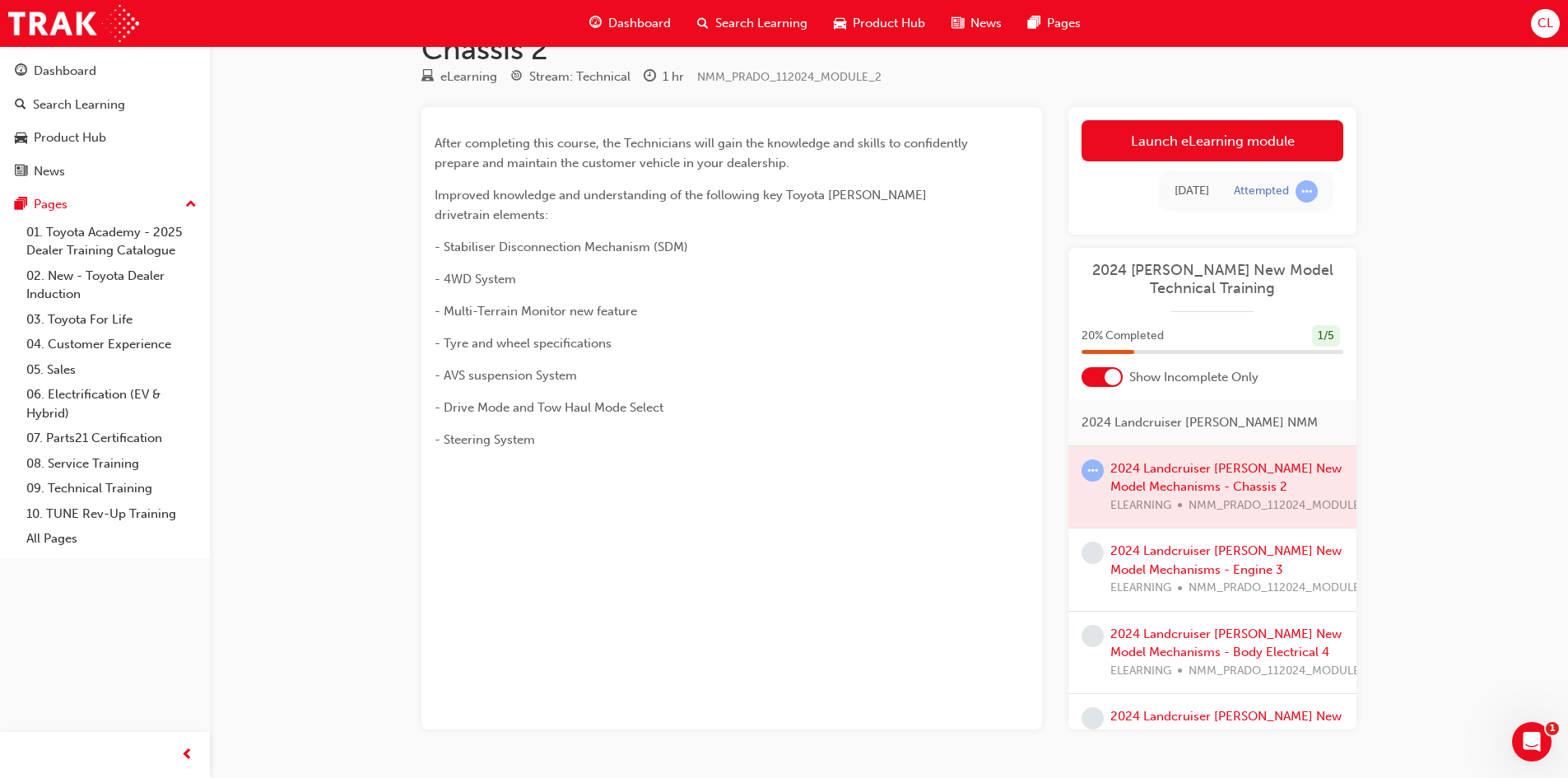
scroll to position [87, 0]
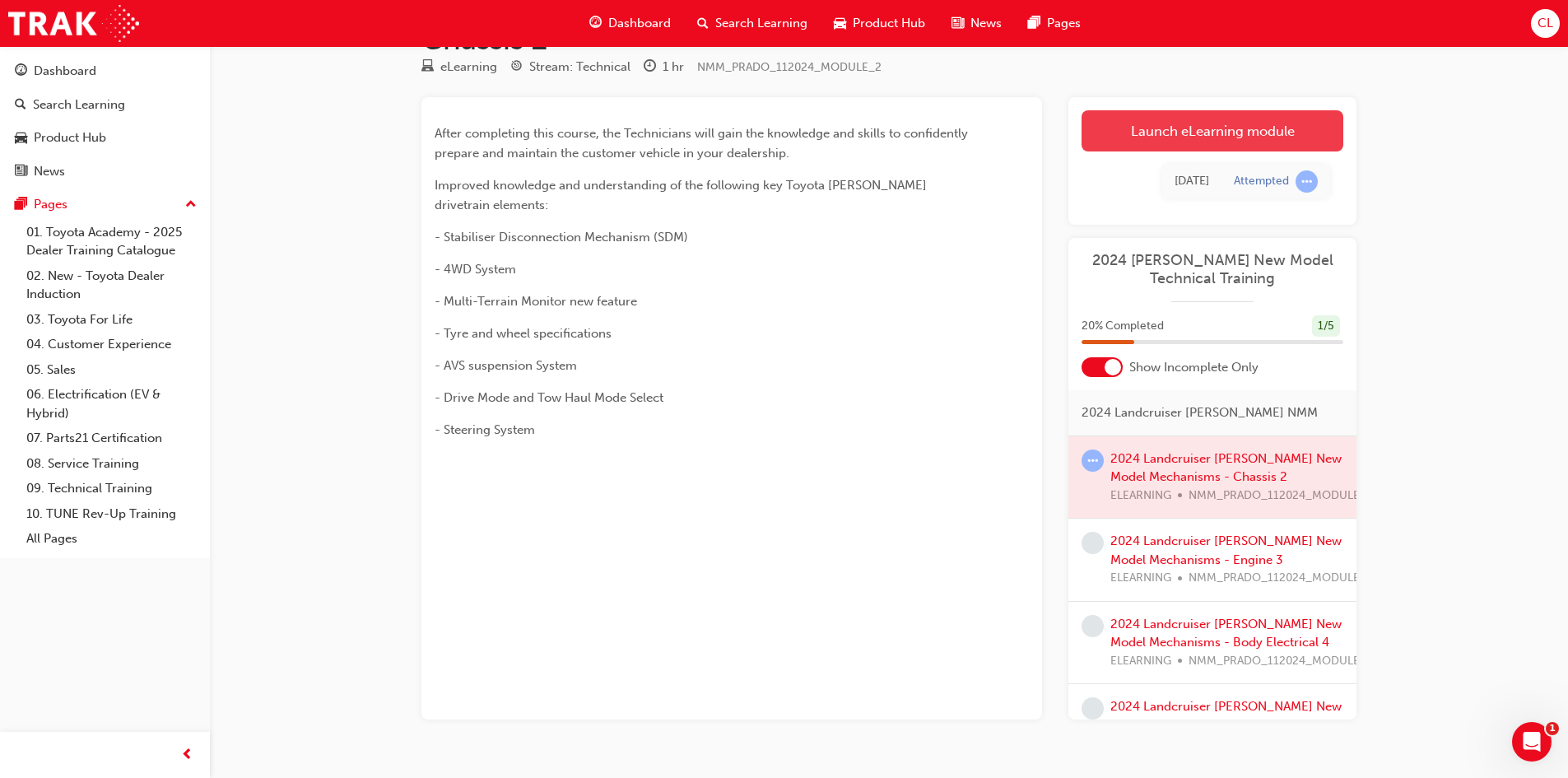
click at [1250, 110] on link "Launch eLearning module" at bounding box center [1213, 130] width 262 height 41
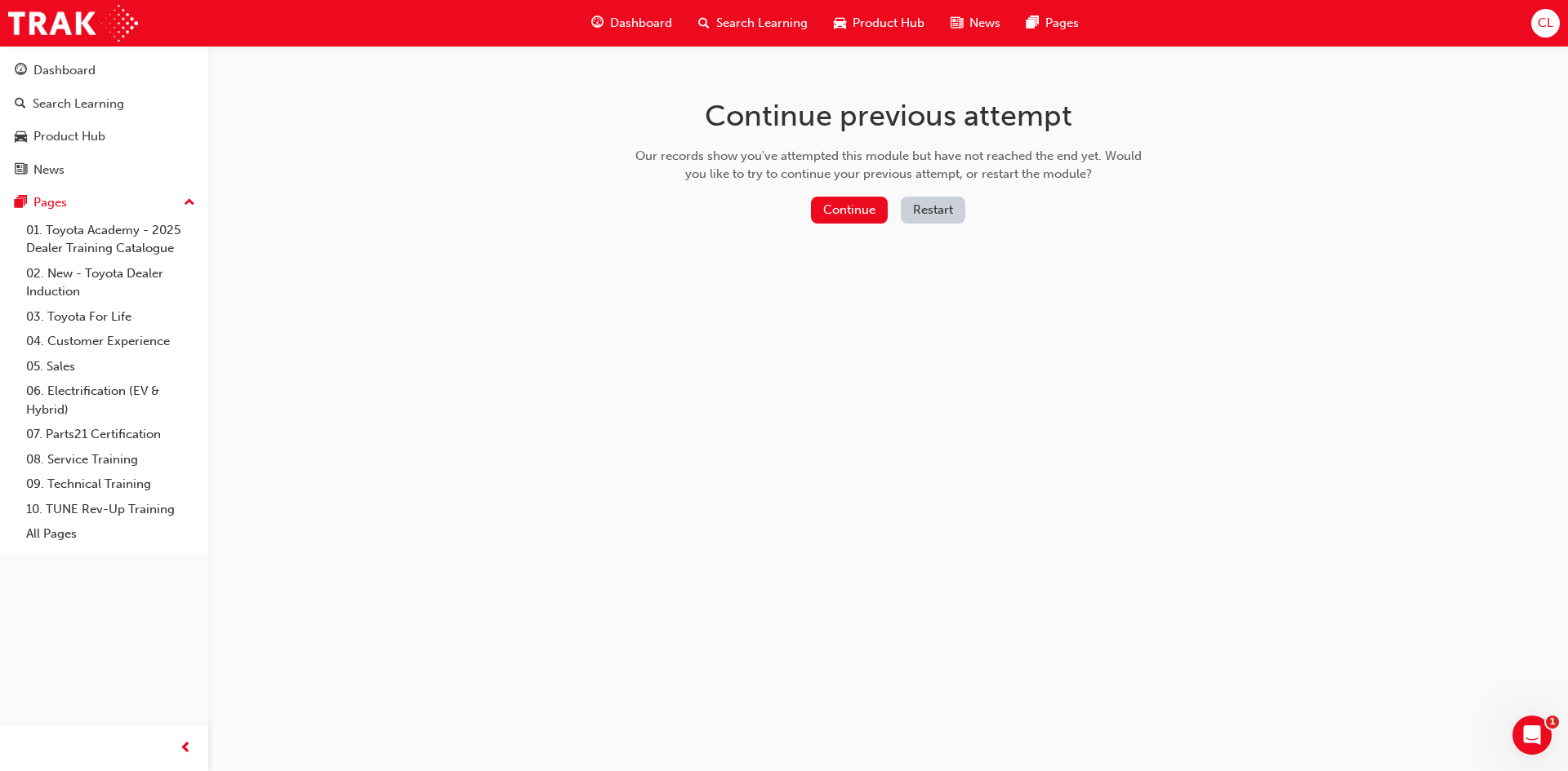
click at [933, 216] on button "Restart" at bounding box center [933, 210] width 65 height 27
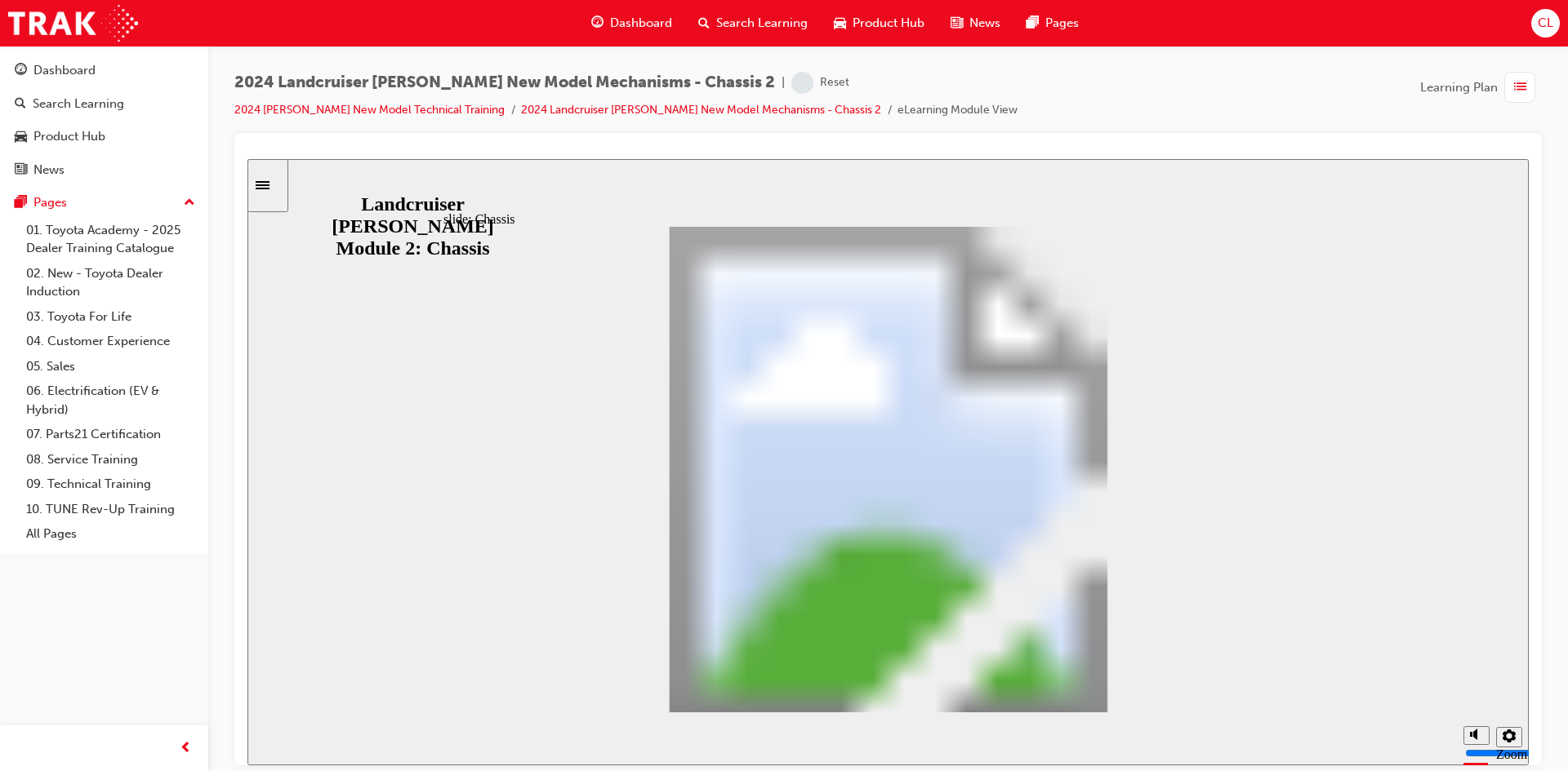
click at [269, 182] on icon "Sidebar Toggle" at bounding box center [262, 184] width 14 height 8
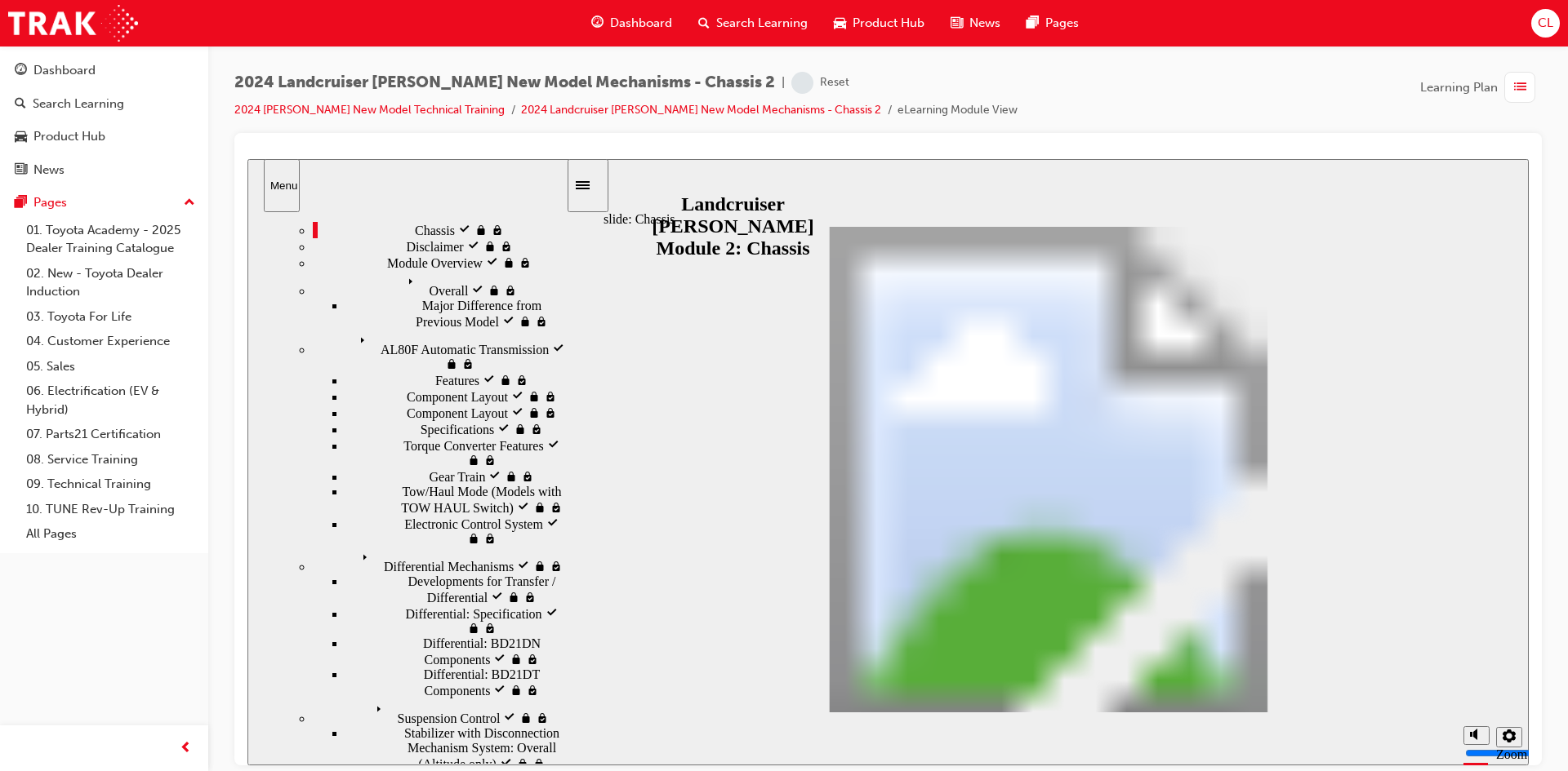
scroll to position [55, 0]
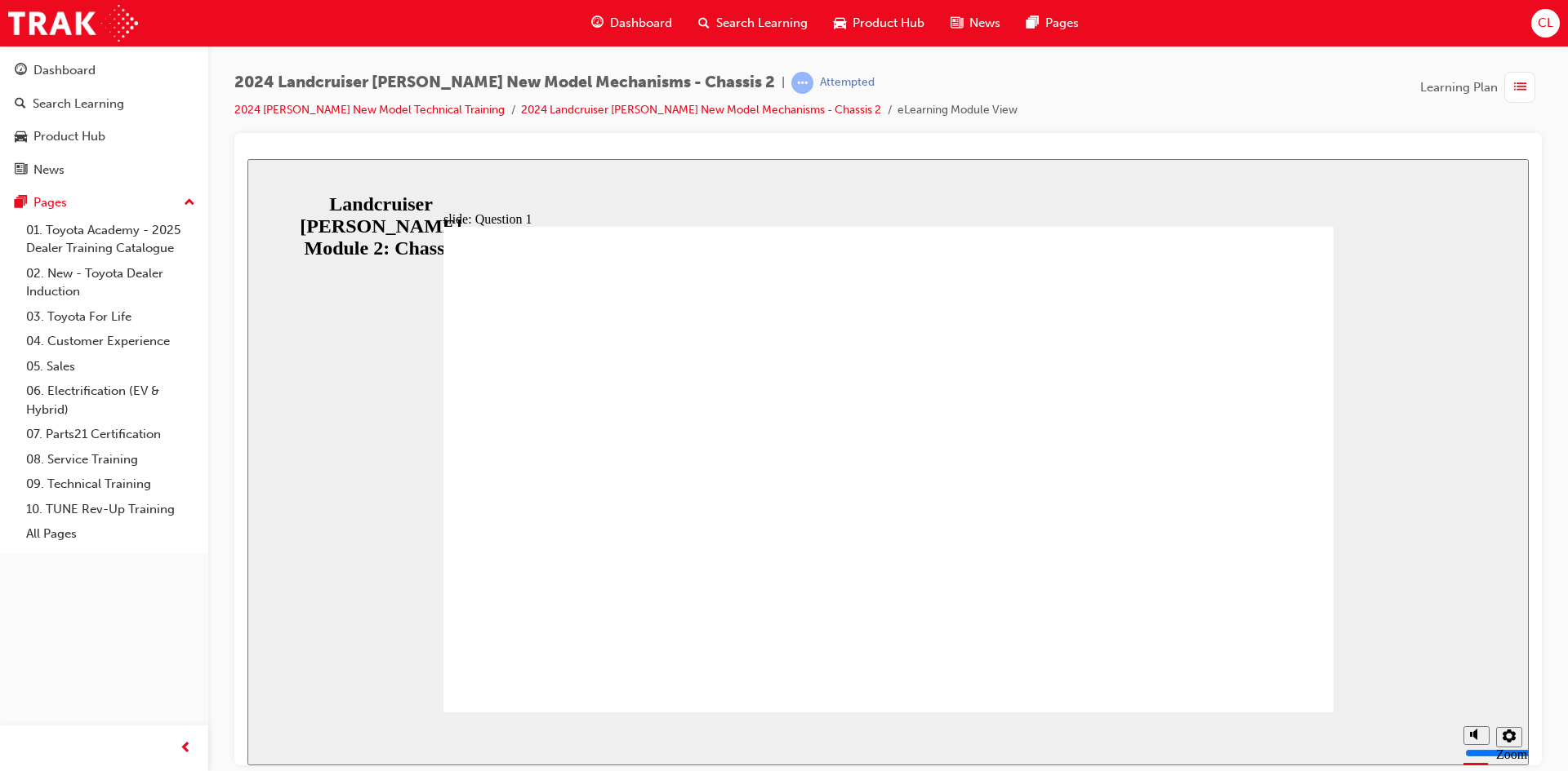
radio input "true"
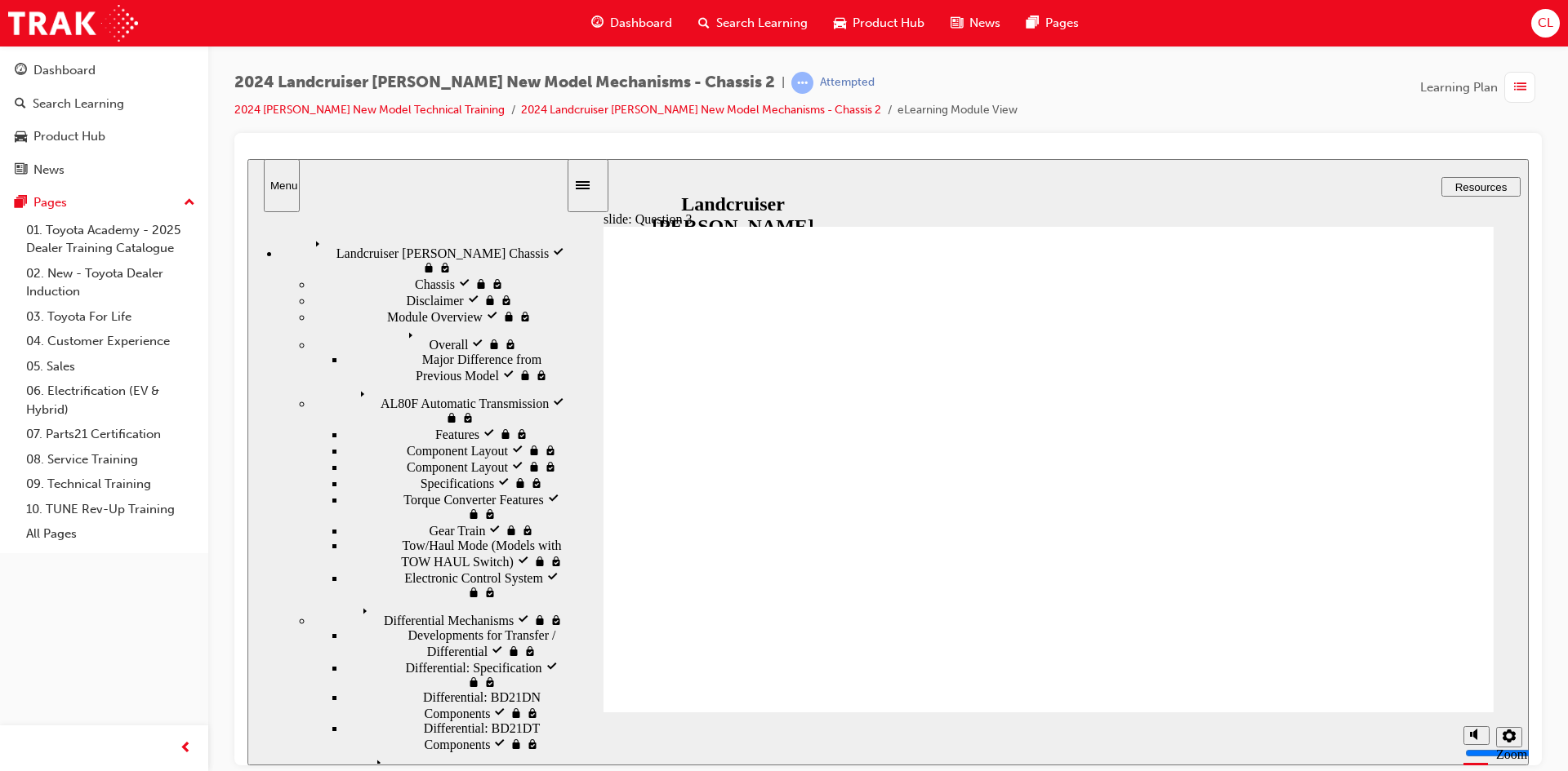
radio input "true"
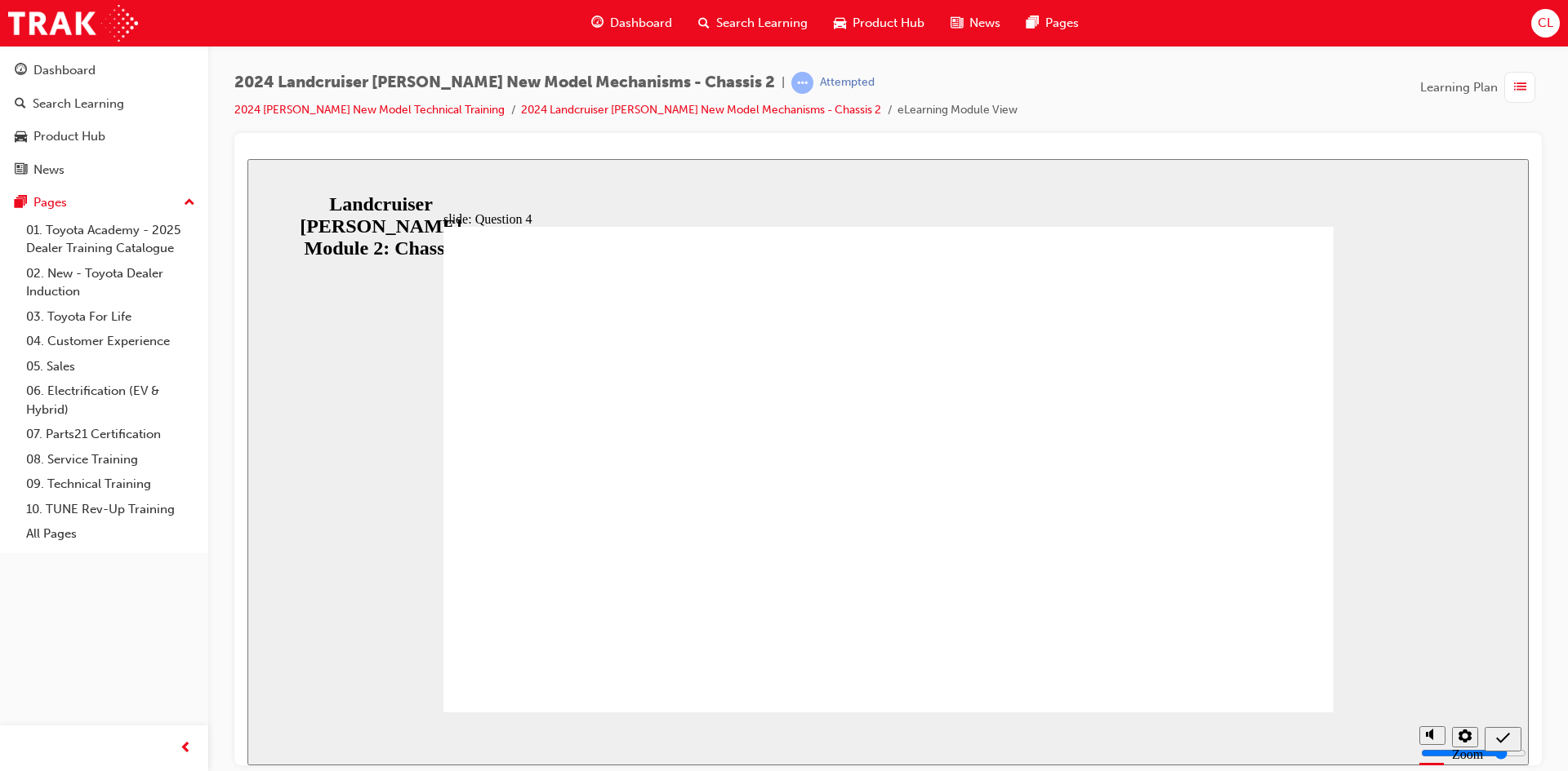
radio input "true"
radio input "false"
radio input "true"
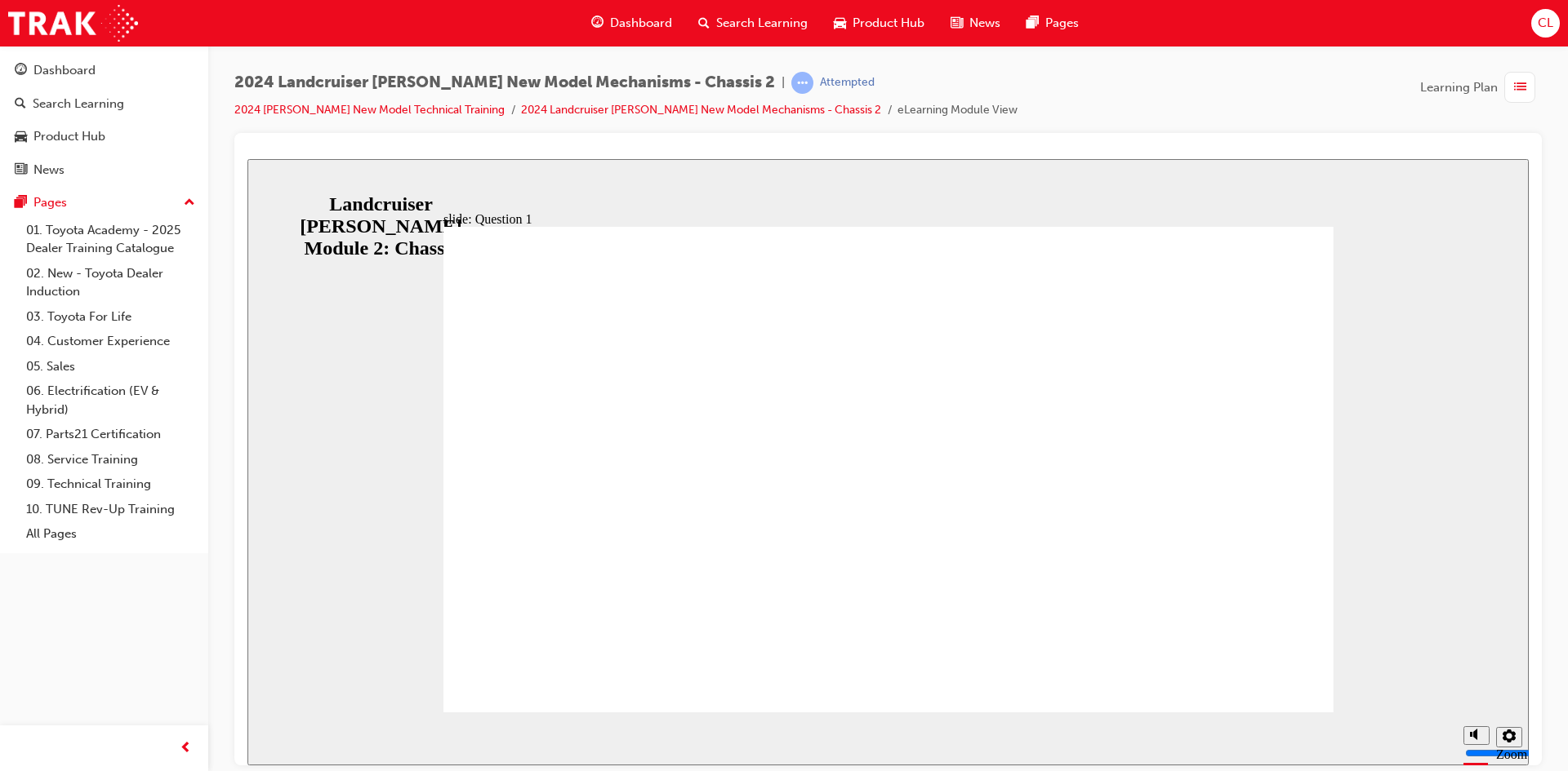
radio input "true"
drag, startPoint x: 761, startPoint y: 598, endPoint x: 1251, endPoint y: 655, distance: 493.3
radio input "true"
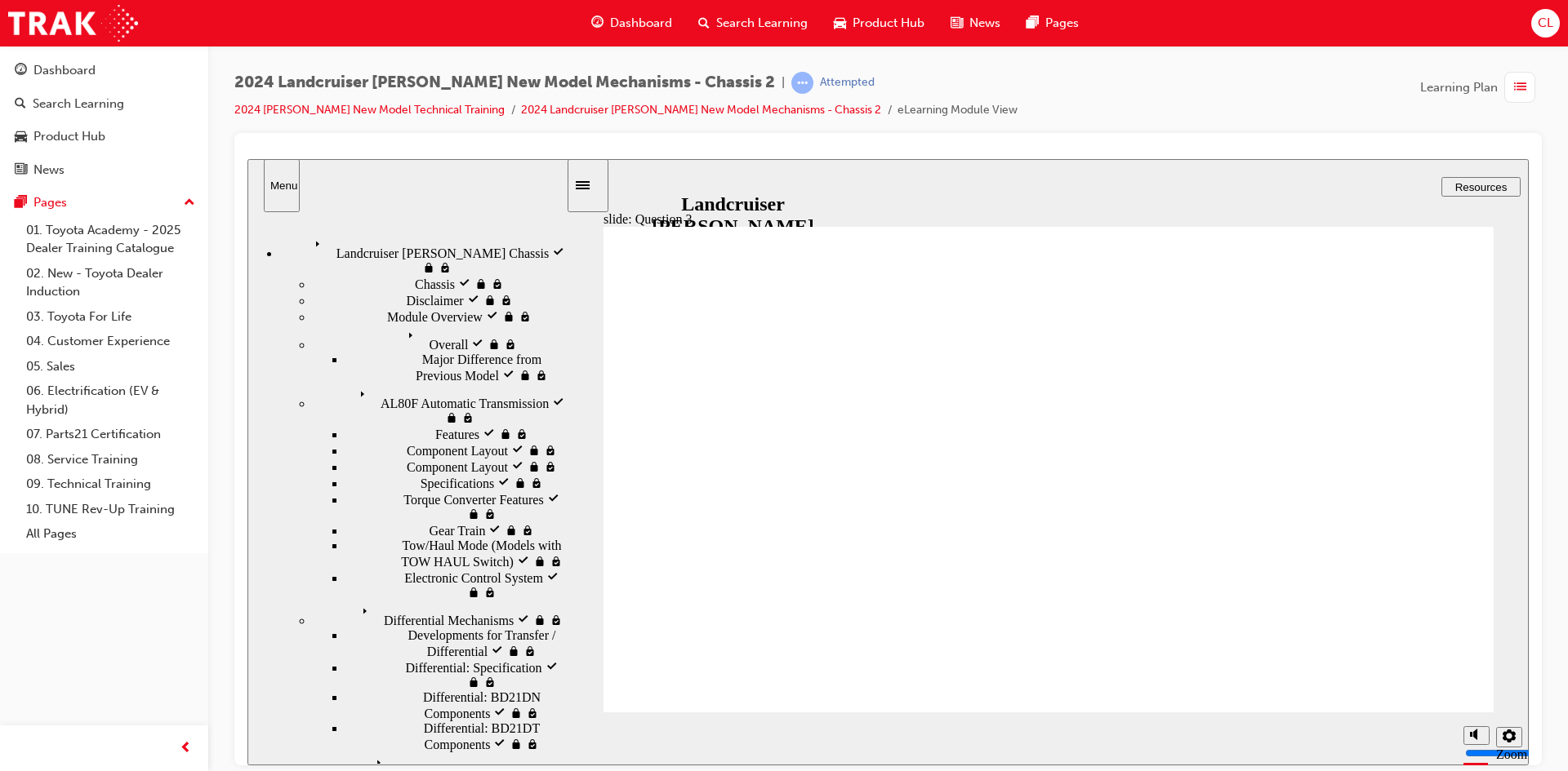
radio input "true"
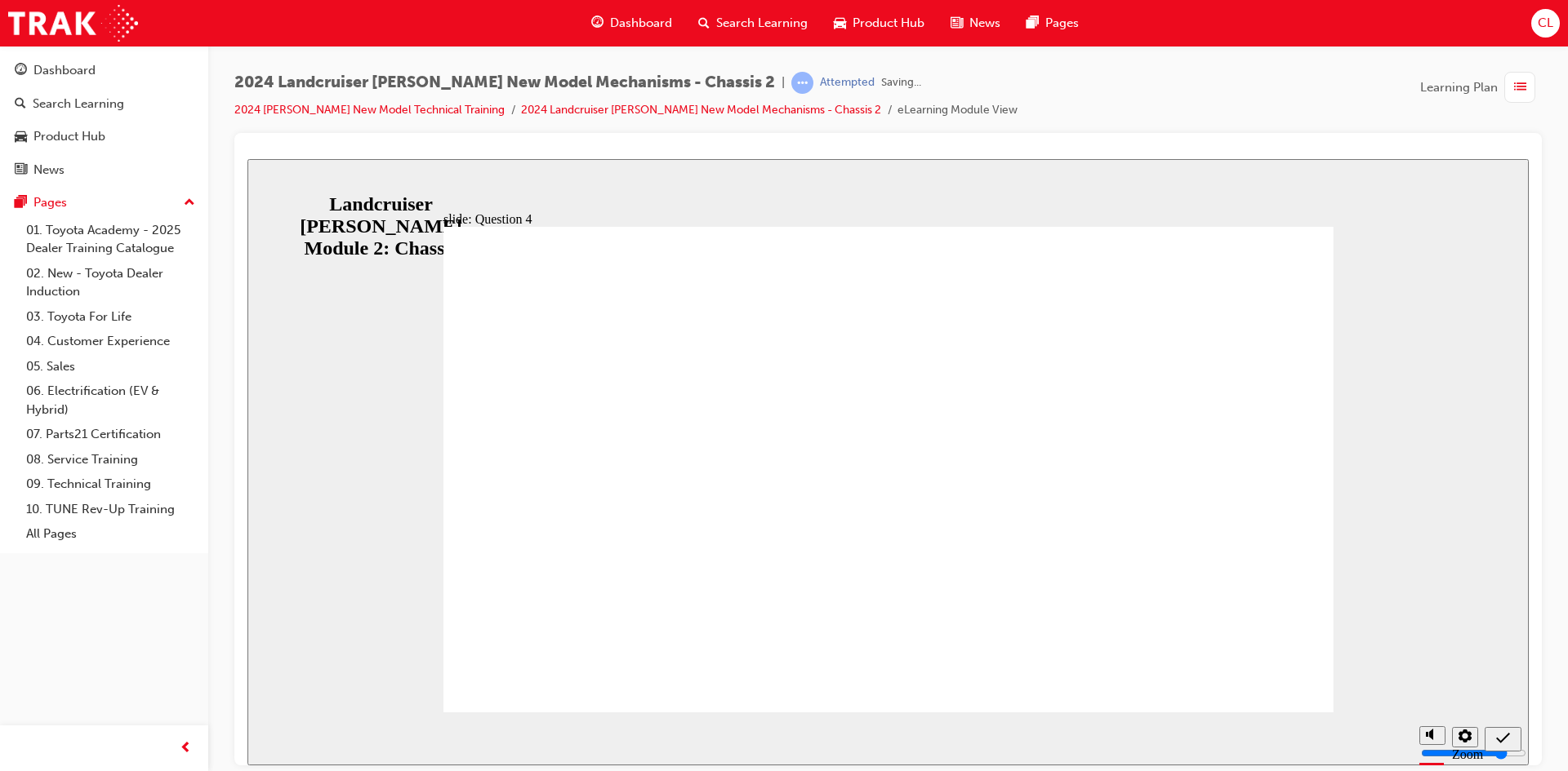
radio input "true"
drag, startPoint x: 872, startPoint y: 536, endPoint x: 1264, endPoint y: 642, distance: 406.1
radio input "true"
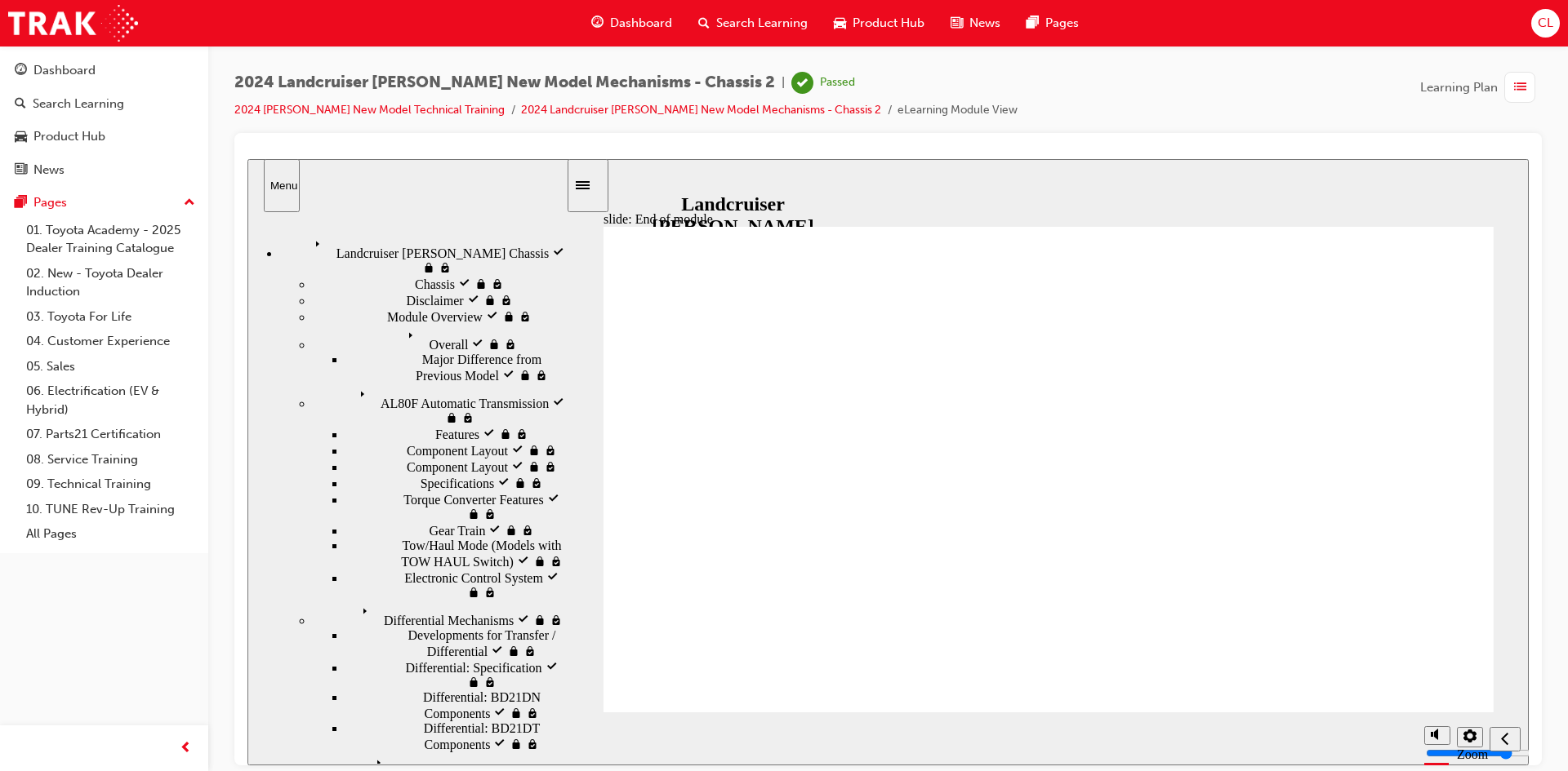
click at [1519, 81] on span "list-icon" at bounding box center [1520, 87] width 13 height 21
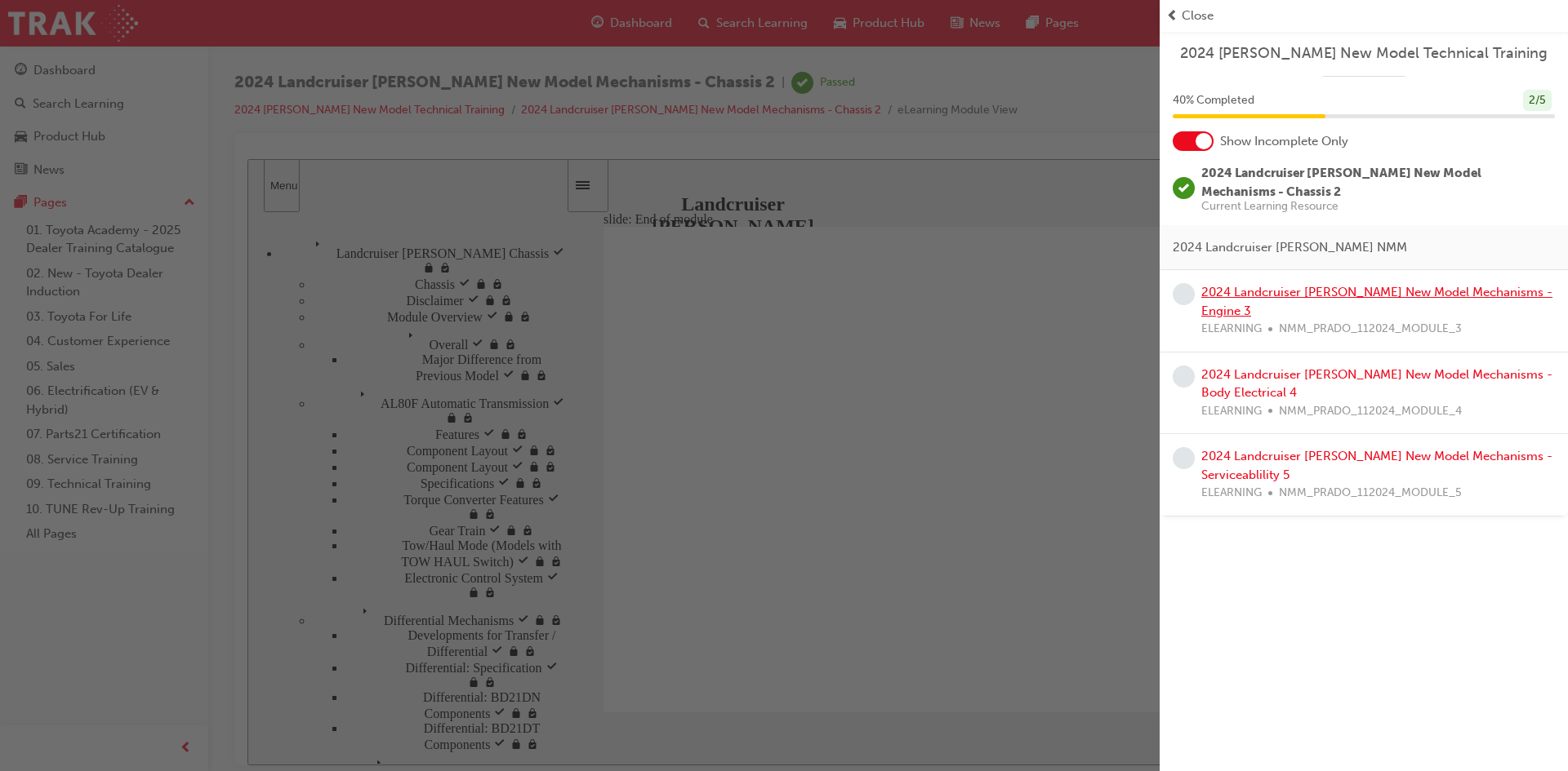
click at [1309, 290] on link "2024 Landcruiser [PERSON_NAME] New Model Mechanisms - Engine 3" at bounding box center [1377, 301] width 351 height 33
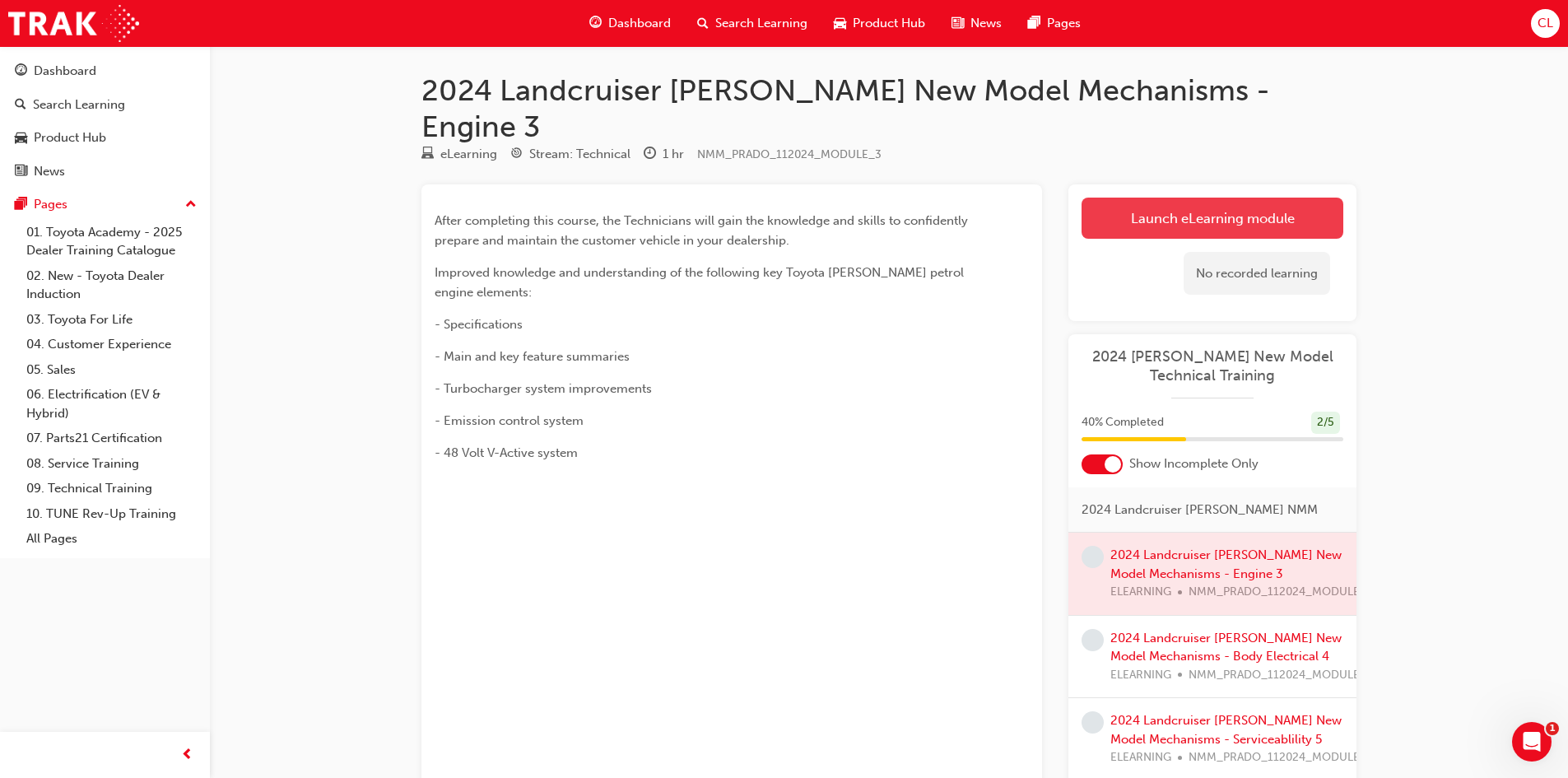
click at [1254, 197] on link "Launch eLearning module" at bounding box center [1213, 217] width 262 height 41
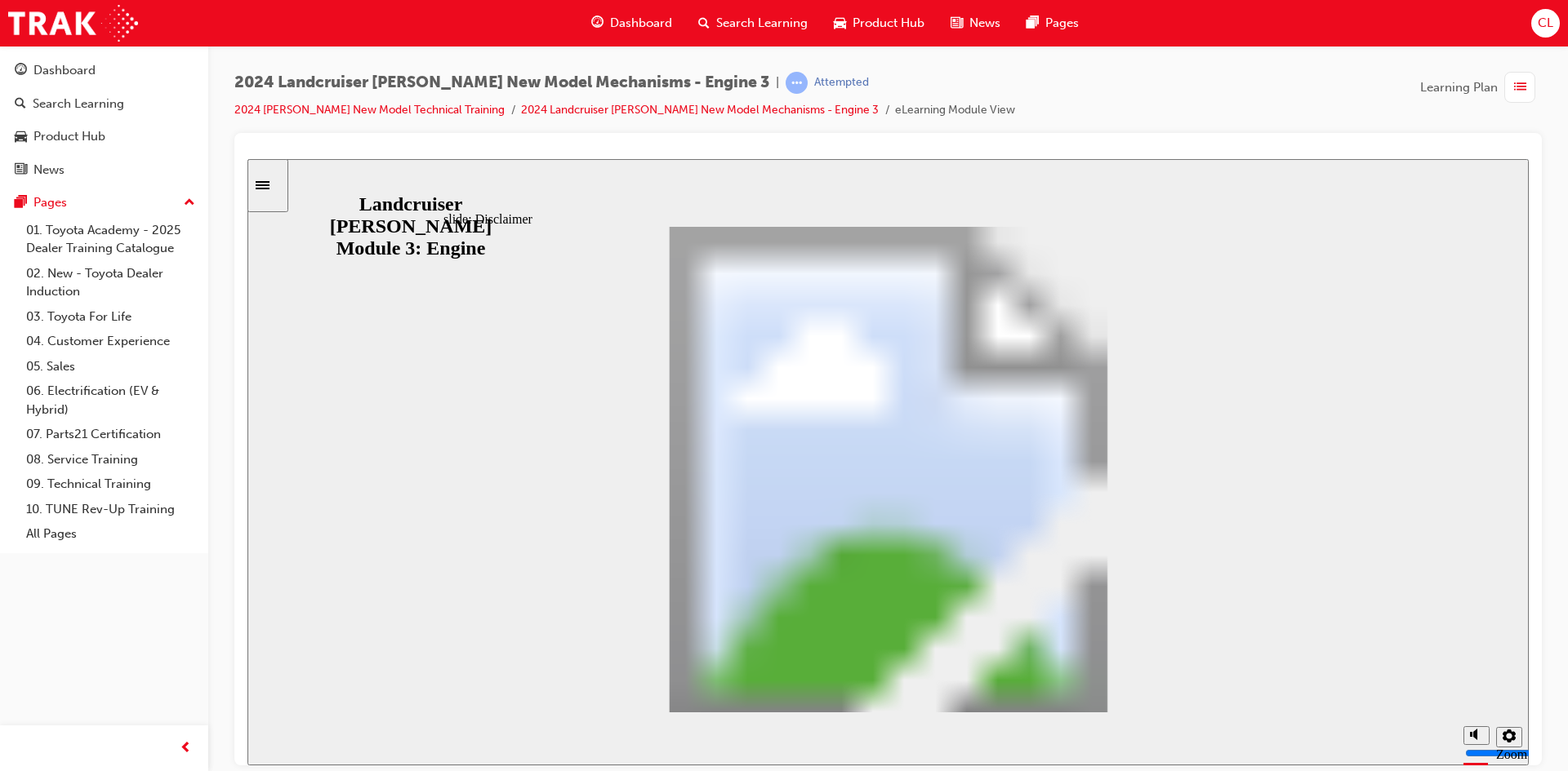
drag, startPoint x: 639, startPoint y: 368, endPoint x: 797, endPoint y: 368, distance: 158.0
drag, startPoint x: 670, startPoint y: 422, endPoint x: 957, endPoint y: 456, distance: 289.0
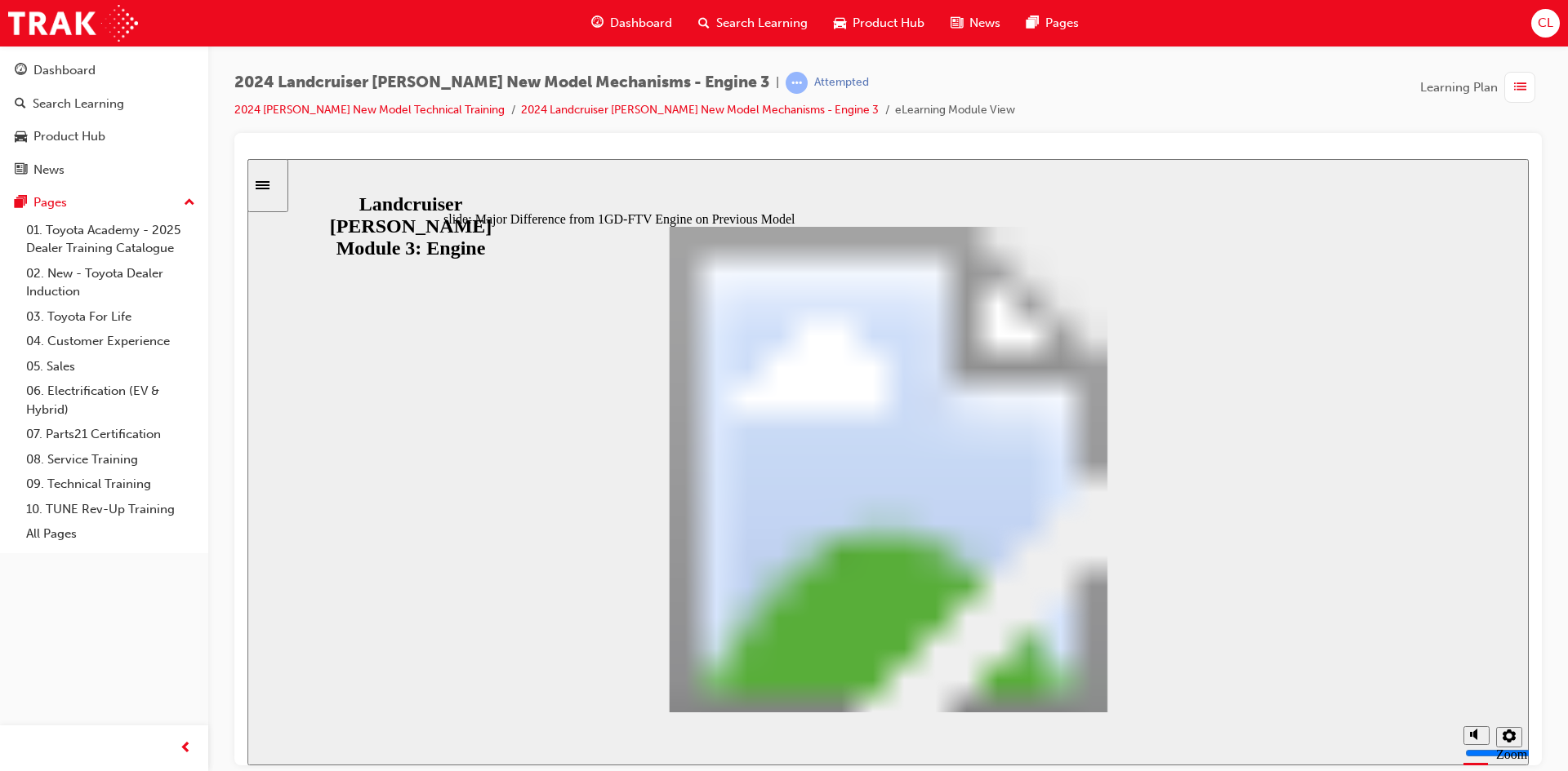
scroll to position [200, 0]
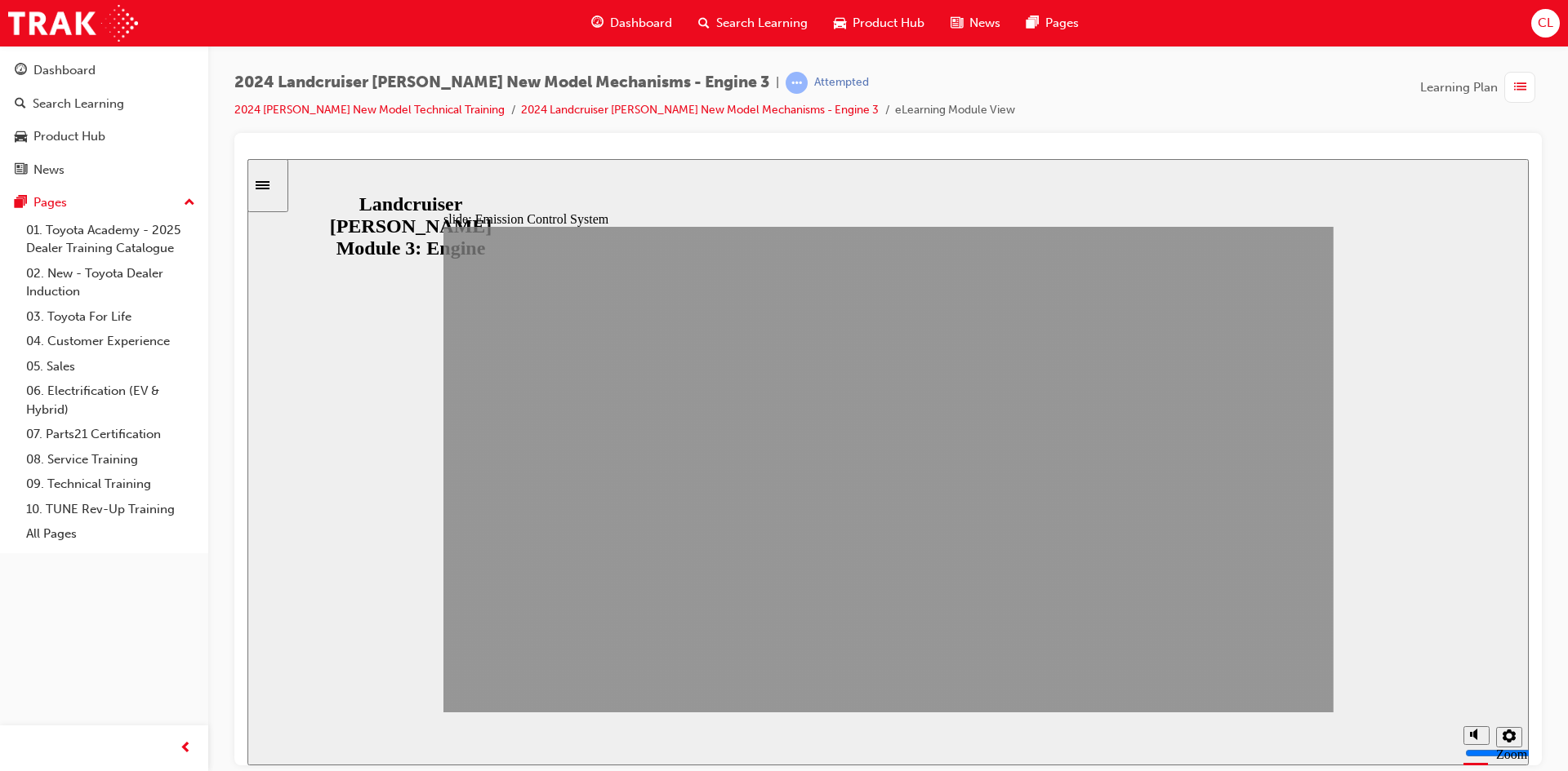
drag, startPoint x: 1131, startPoint y: 691, endPoint x: 1243, endPoint y: 681, distance: 112.4
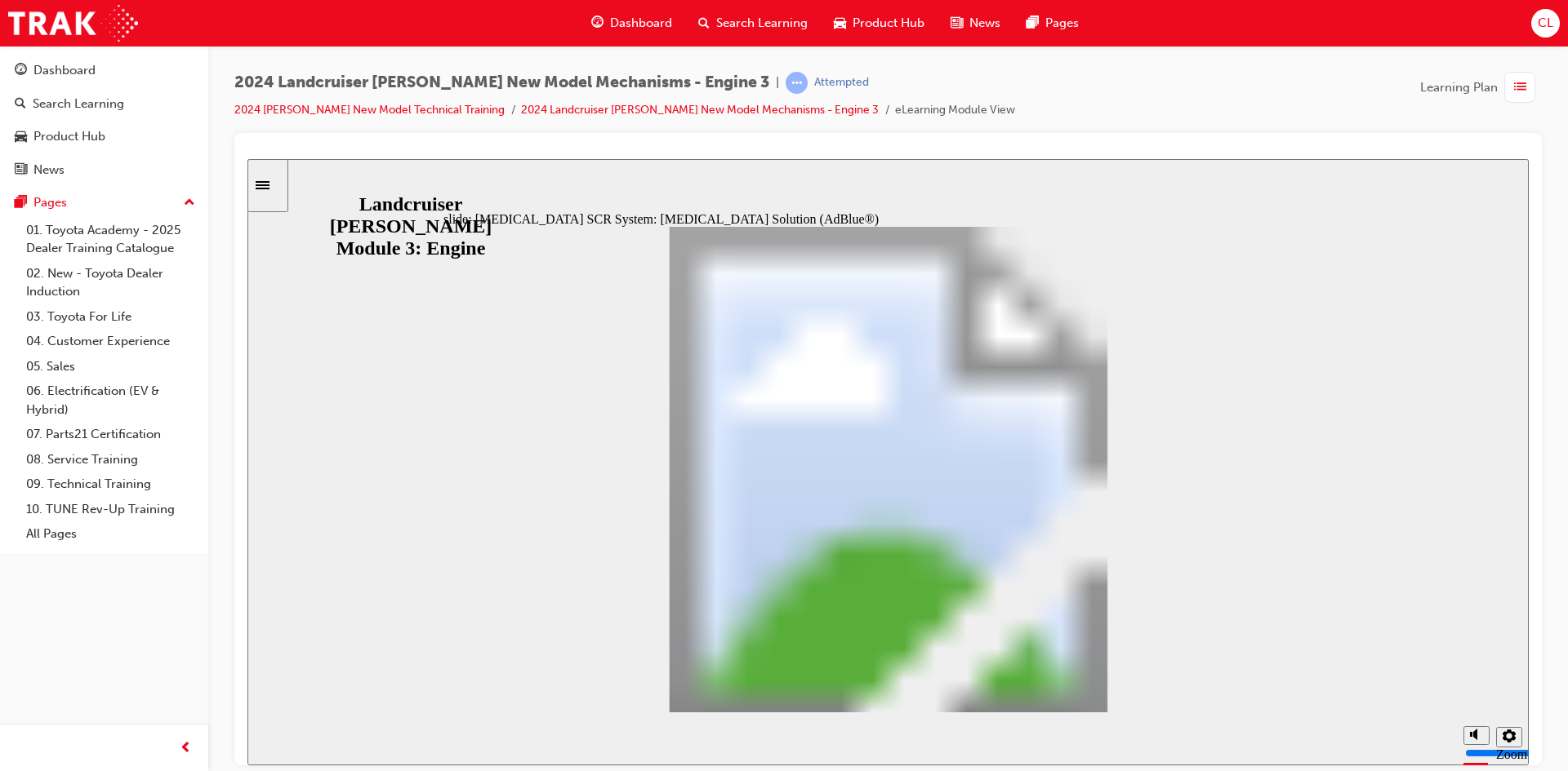
drag, startPoint x: 614, startPoint y: 413, endPoint x: 635, endPoint y: 413, distance: 21.0
drag, startPoint x: 586, startPoint y: 407, endPoint x: 604, endPoint y: 407, distance: 18.0
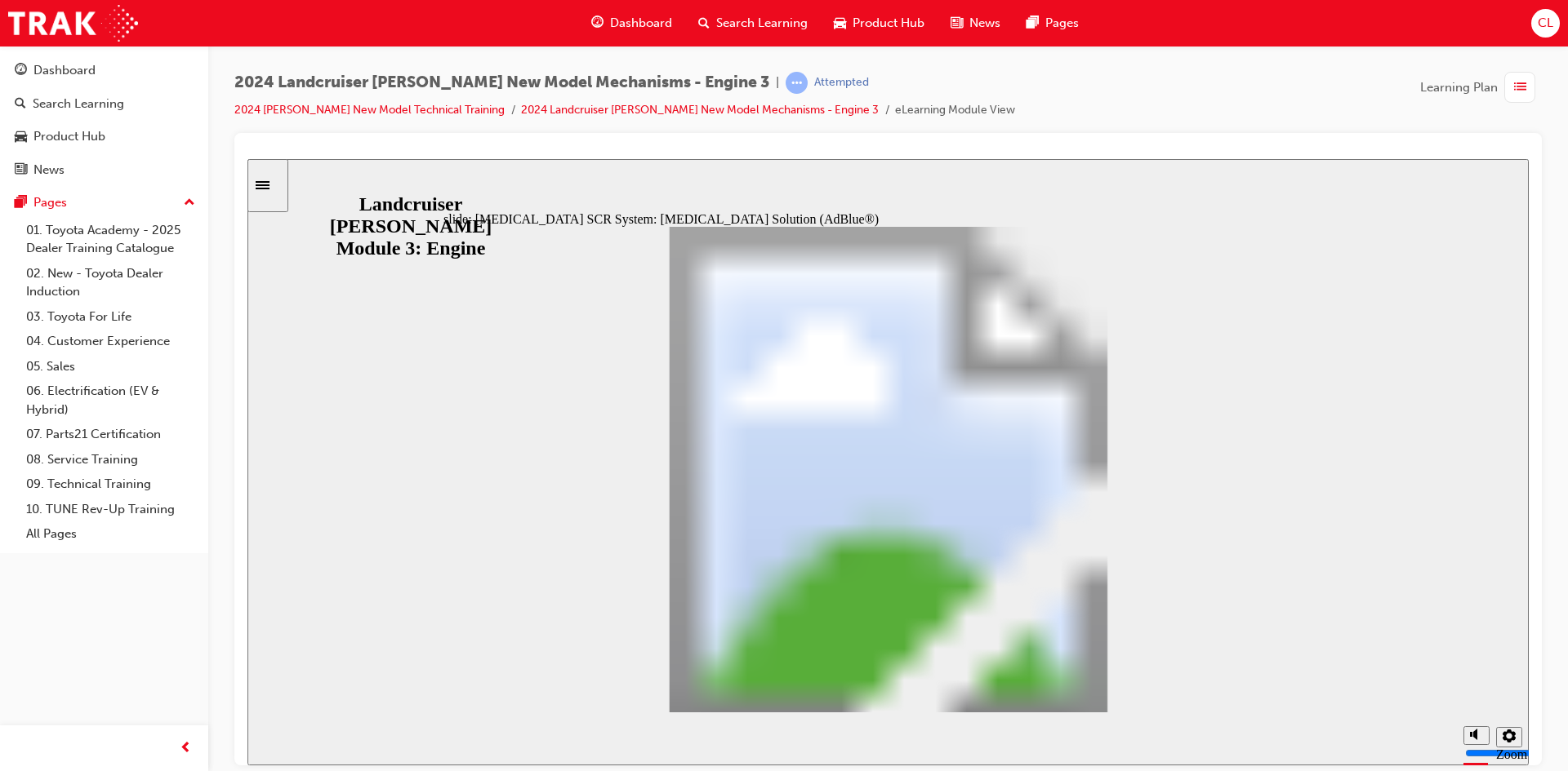
drag, startPoint x: 606, startPoint y: 409, endPoint x: 623, endPoint y: 410, distance: 17.0
drag, startPoint x: 615, startPoint y: 410, endPoint x: 645, endPoint y: 407, distance: 30.1
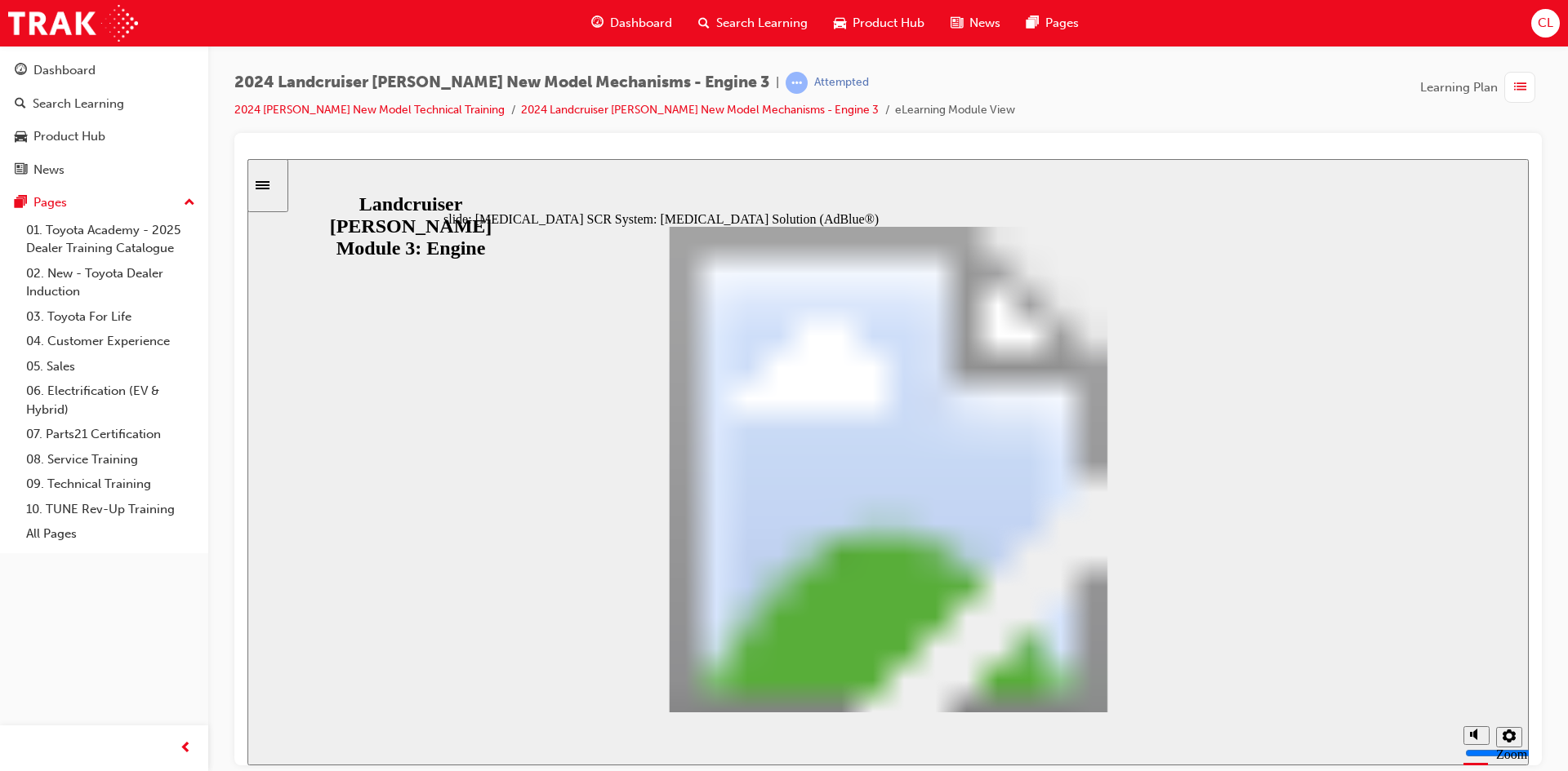
drag, startPoint x: 661, startPoint y: 409, endPoint x: 698, endPoint y: 409, distance: 37.0
type input "3"
type input "4"
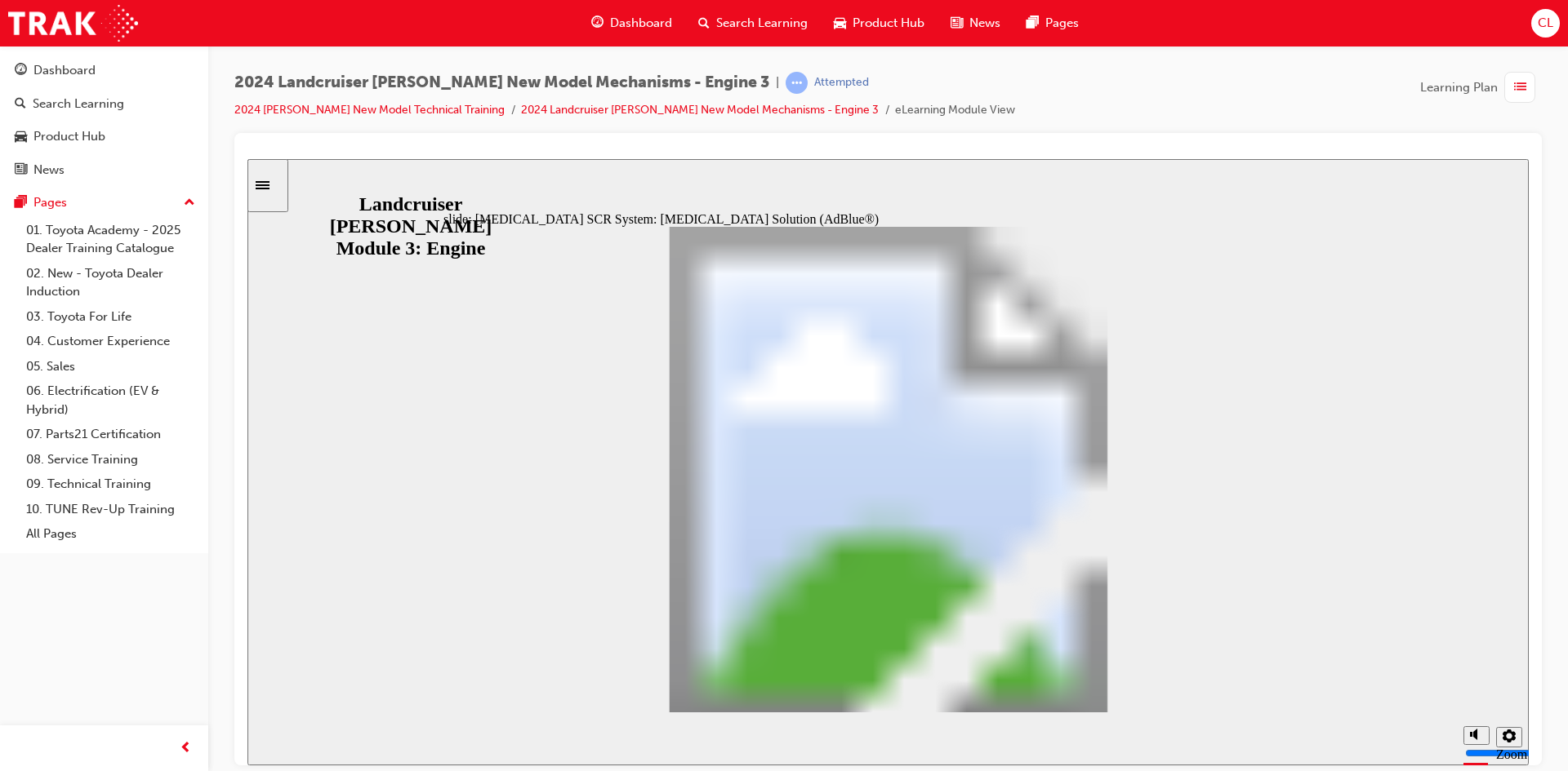
drag, startPoint x: 609, startPoint y: 415, endPoint x: 1135, endPoint y: 534, distance: 539.3
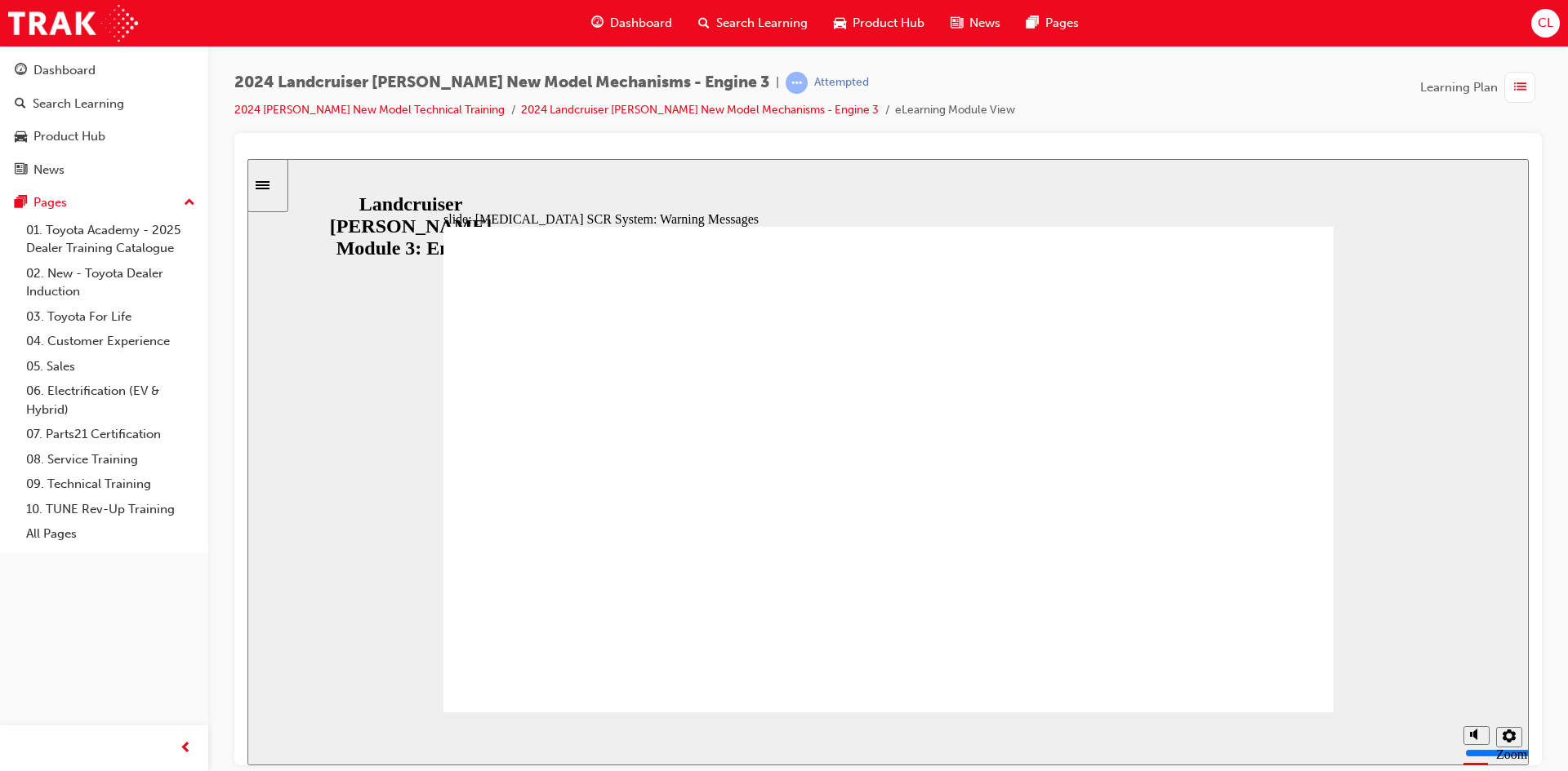
scroll to position [0, 0]
radio input "true"
drag, startPoint x: 765, startPoint y: 474, endPoint x: 1263, endPoint y: 650, distance: 528.2
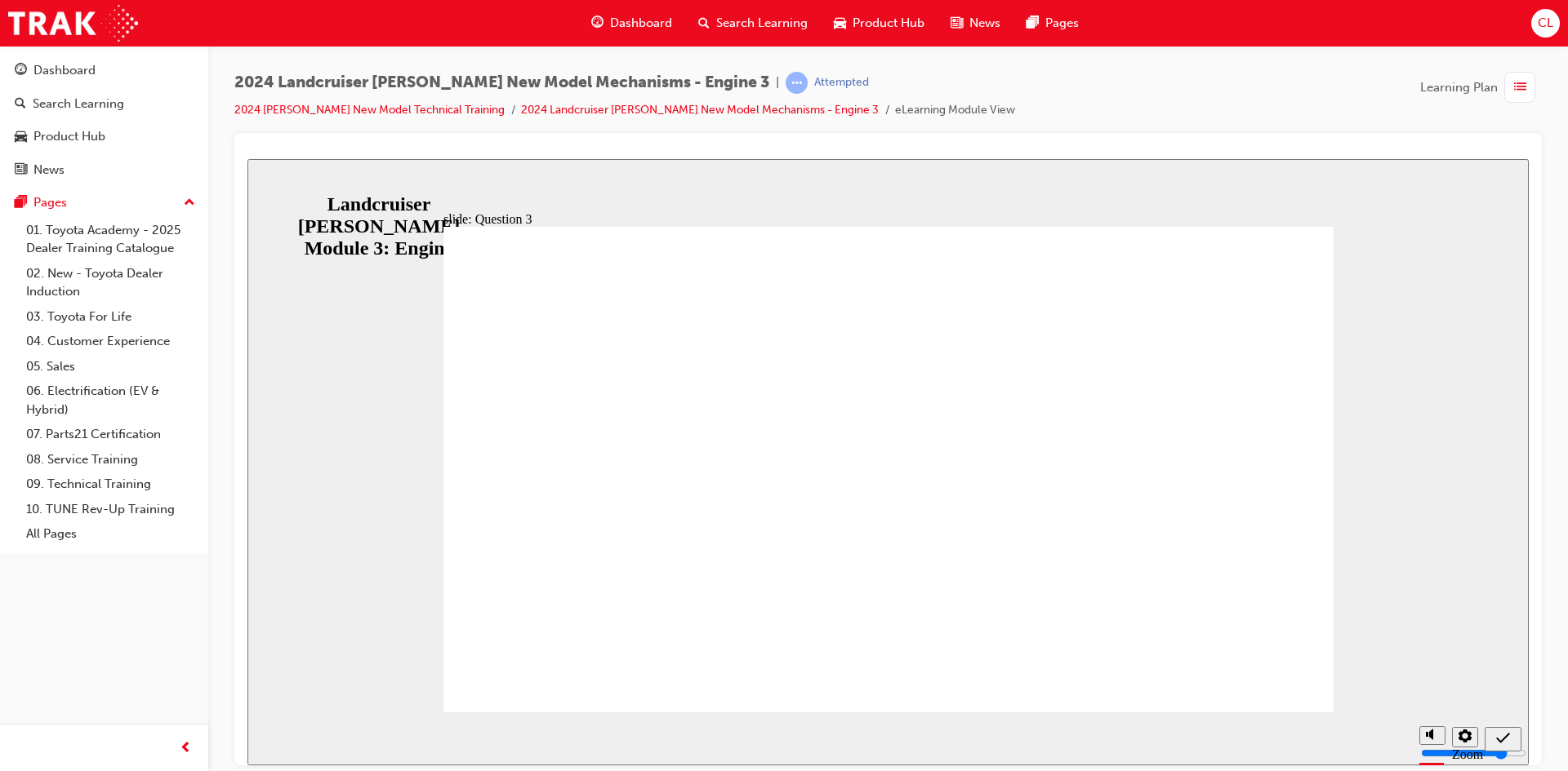
radio input "true"
radio input "false"
radio input "true"
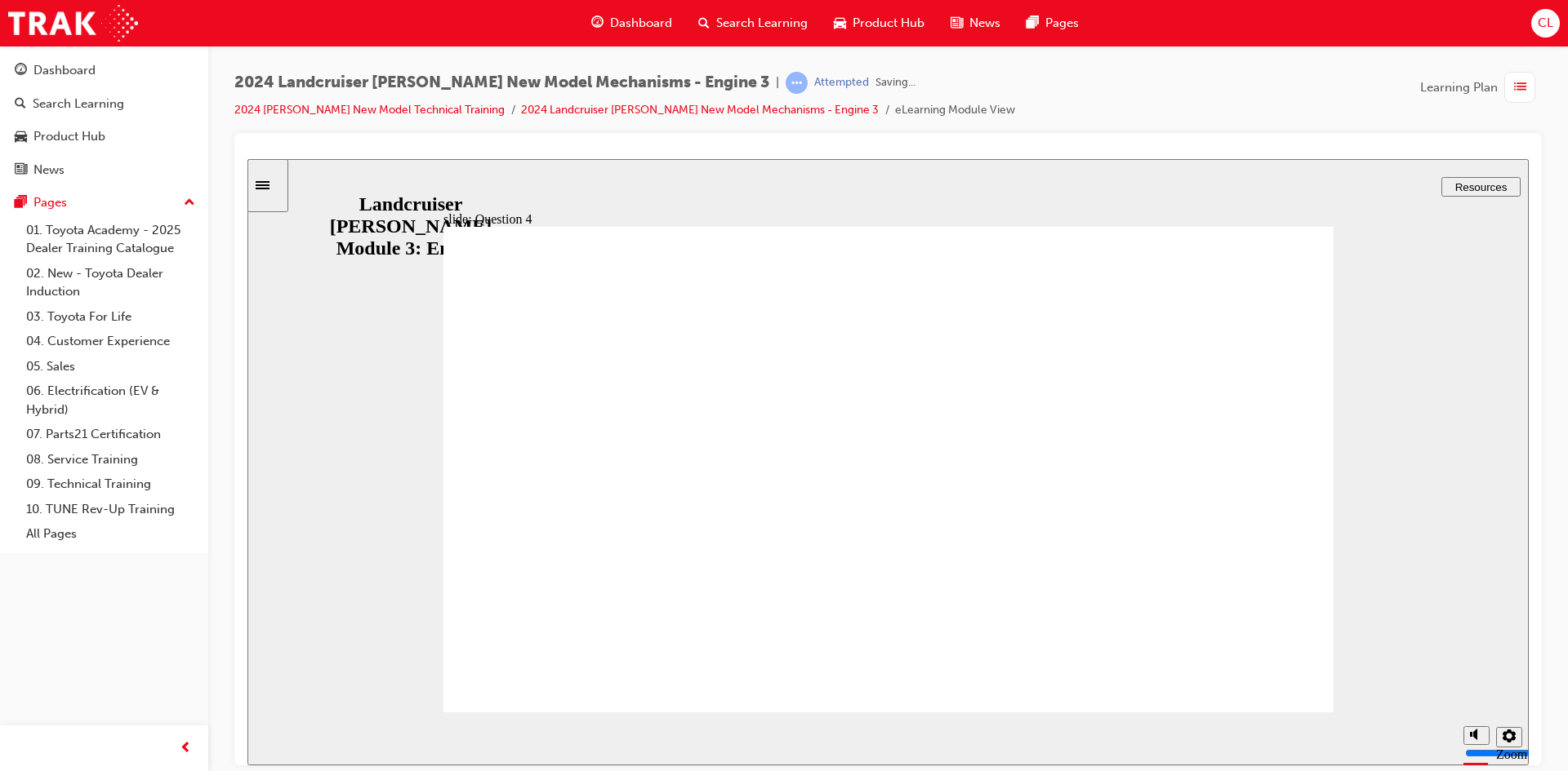
radio input "true"
click at [1522, 95] on span "list-icon" at bounding box center [1520, 87] width 13 height 21
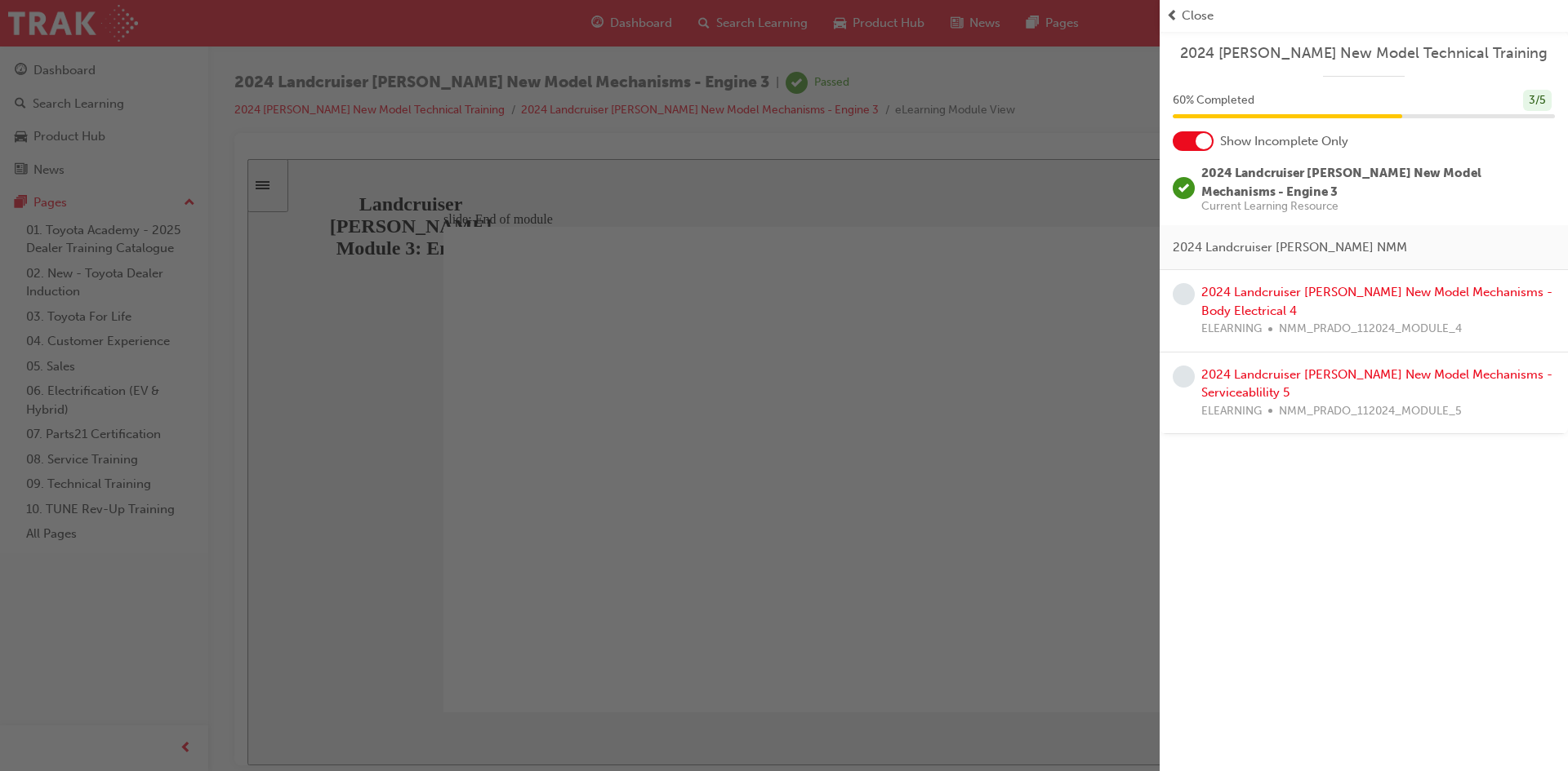
click at [1247, 283] on div "2024 Landcruiser Prado New Model Mechanisms - Body Electrical 4 ELEARNING NMM_P…" at bounding box center [1378, 311] width 353 height 56
click at [1246, 285] on link "2024 Landcruiser [PERSON_NAME] New Model Mechanisms - Body Electrical 4" at bounding box center [1377, 301] width 351 height 33
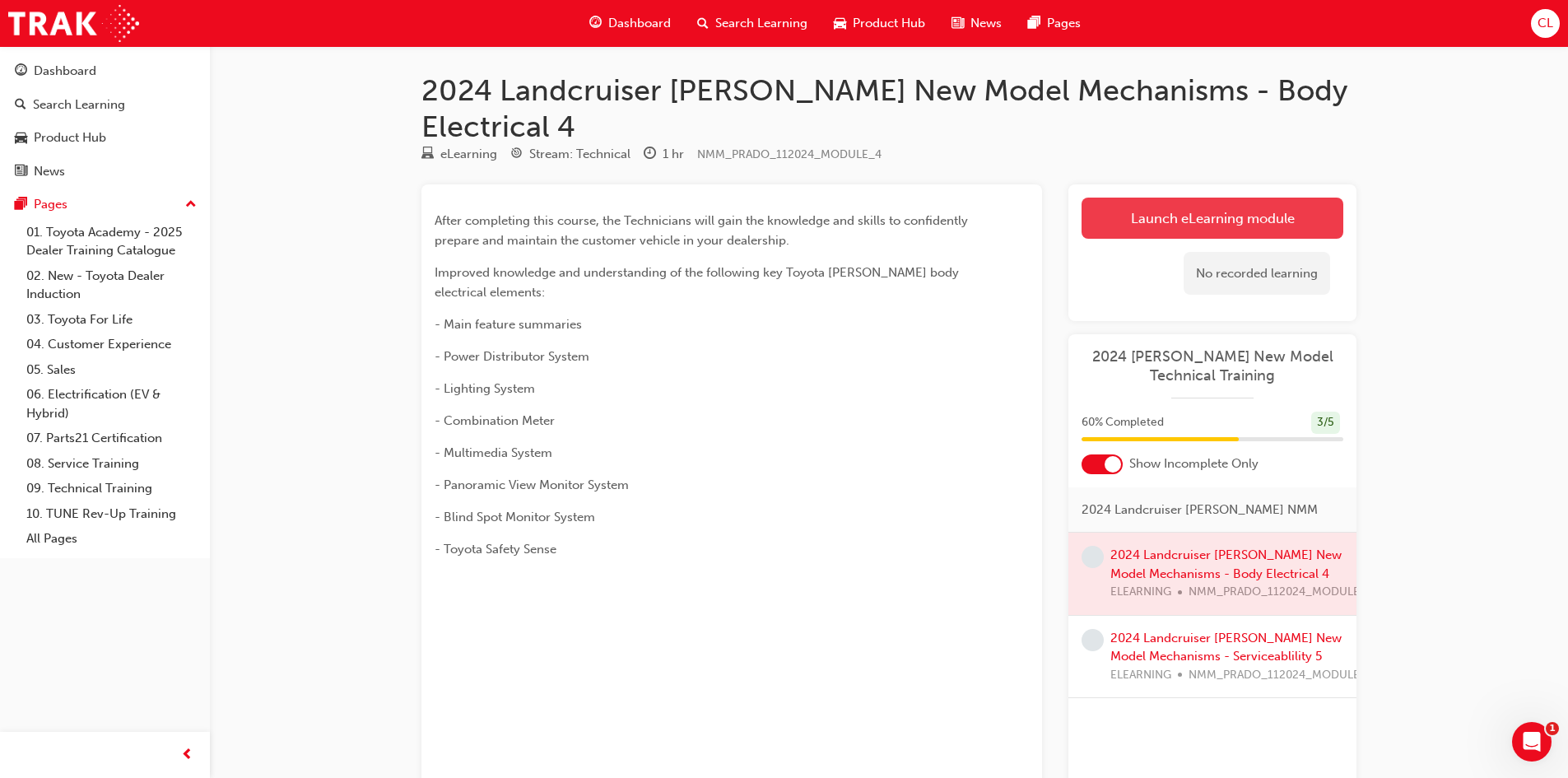
click at [1187, 197] on link "Launch eLearning module" at bounding box center [1213, 217] width 262 height 41
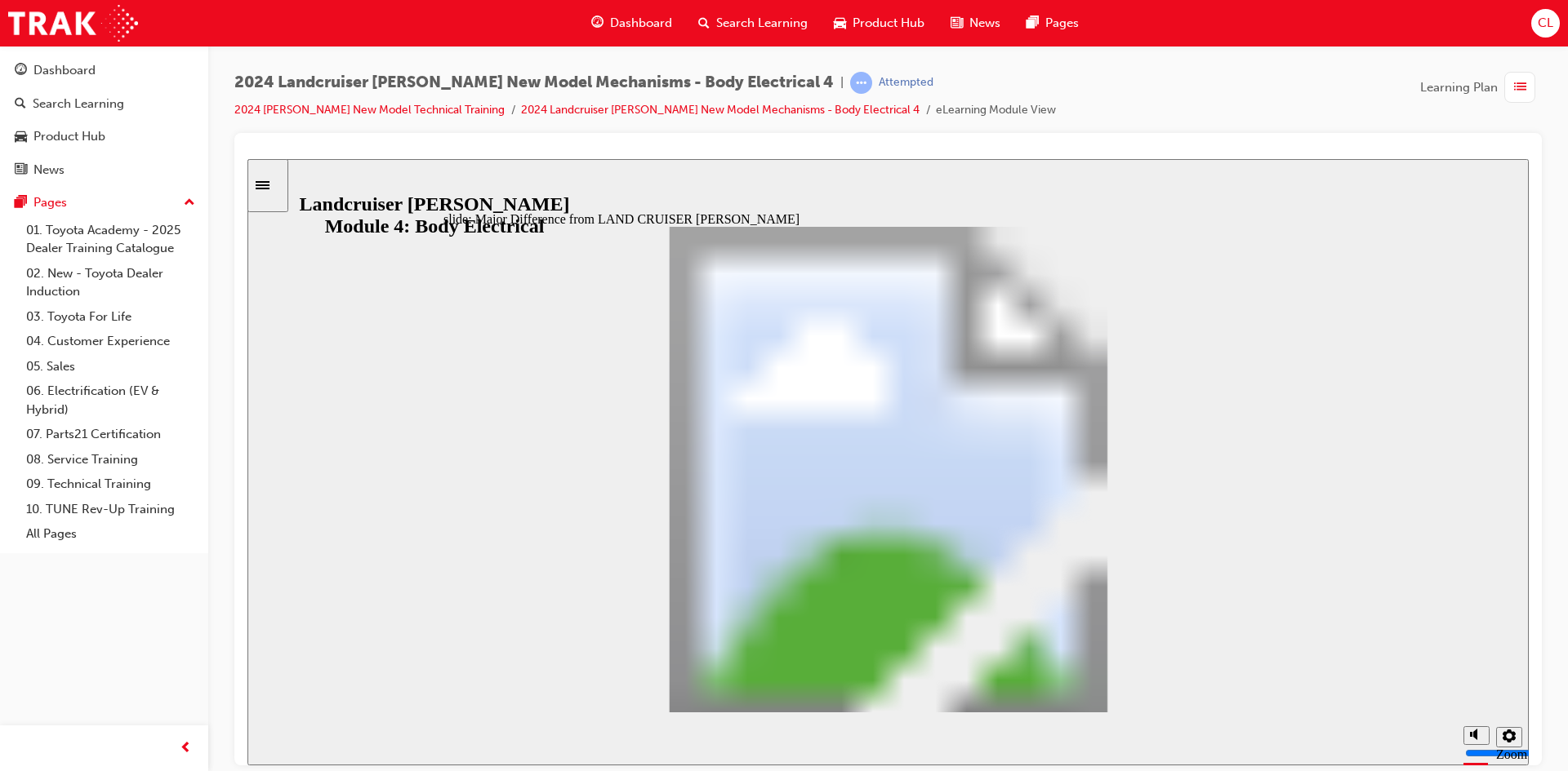
scroll to position [279, 0]
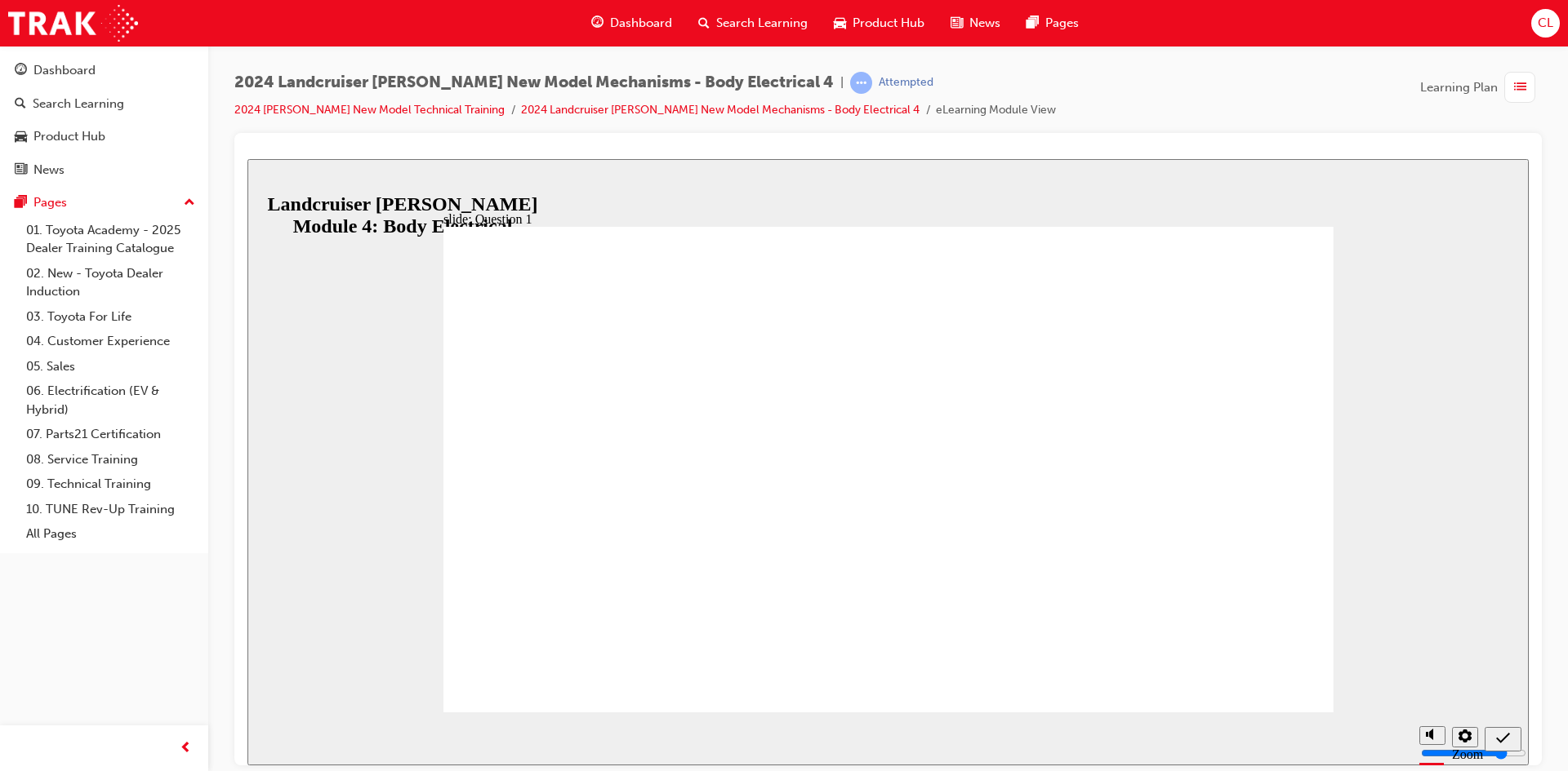
radio input "true"
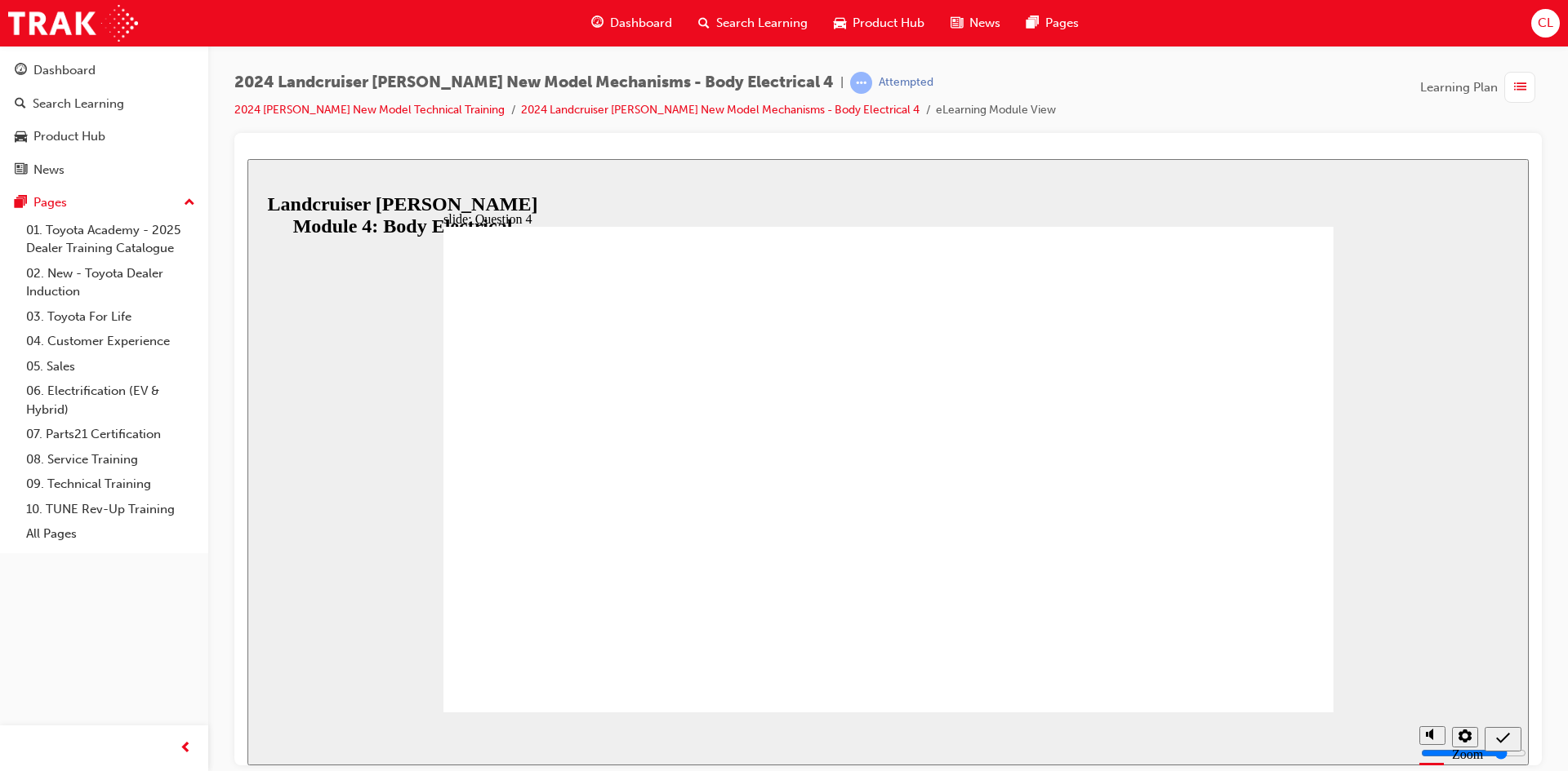
radio input "false"
radio input "true"
drag, startPoint x: 761, startPoint y: 541, endPoint x: 1206, endPoint y: 630, distance: 453.8
radio input "true"
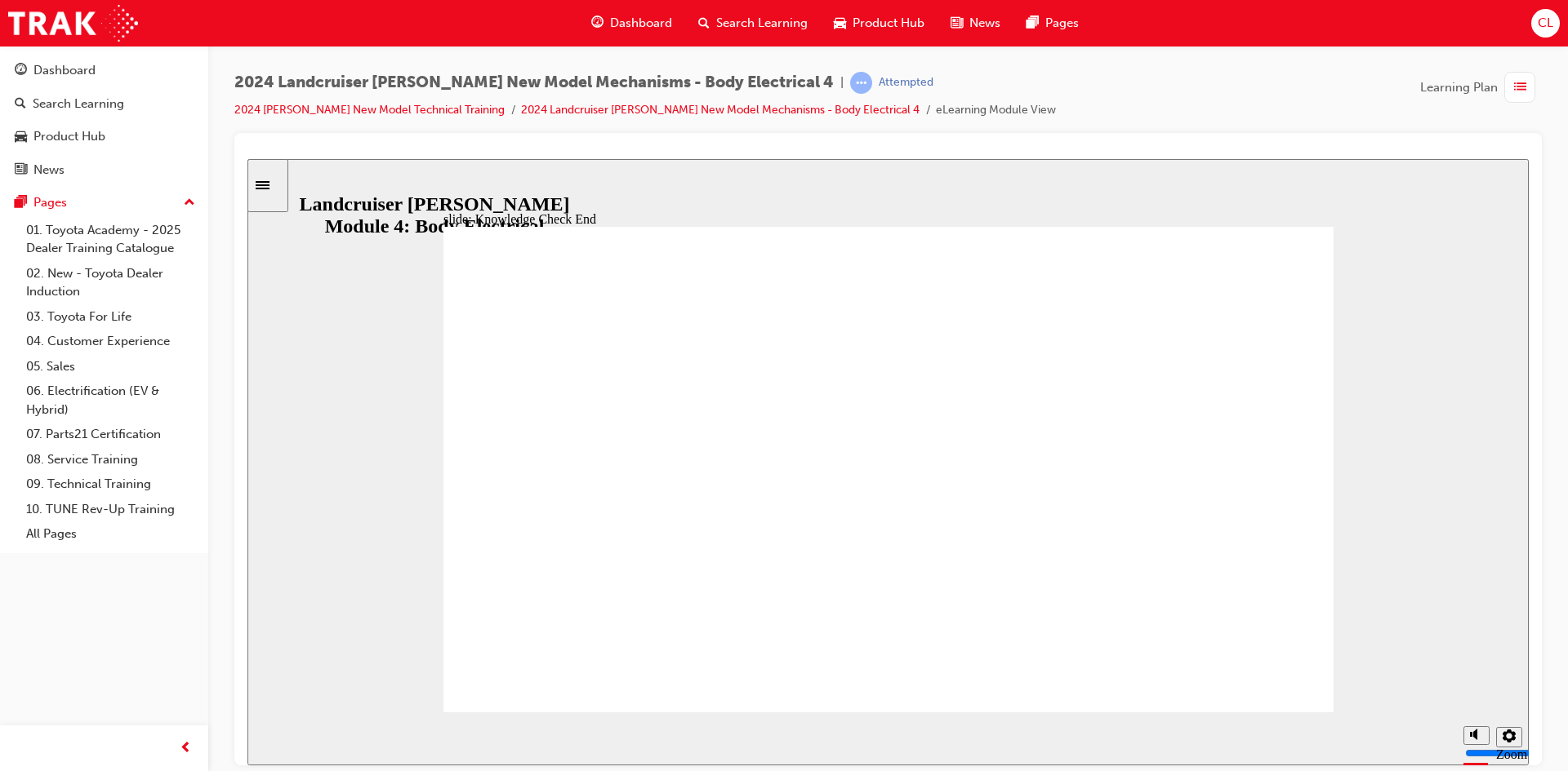
click at [275, 191] on div "Sidebar Toggle" at bounding box center [268, 185] width 28 height 13
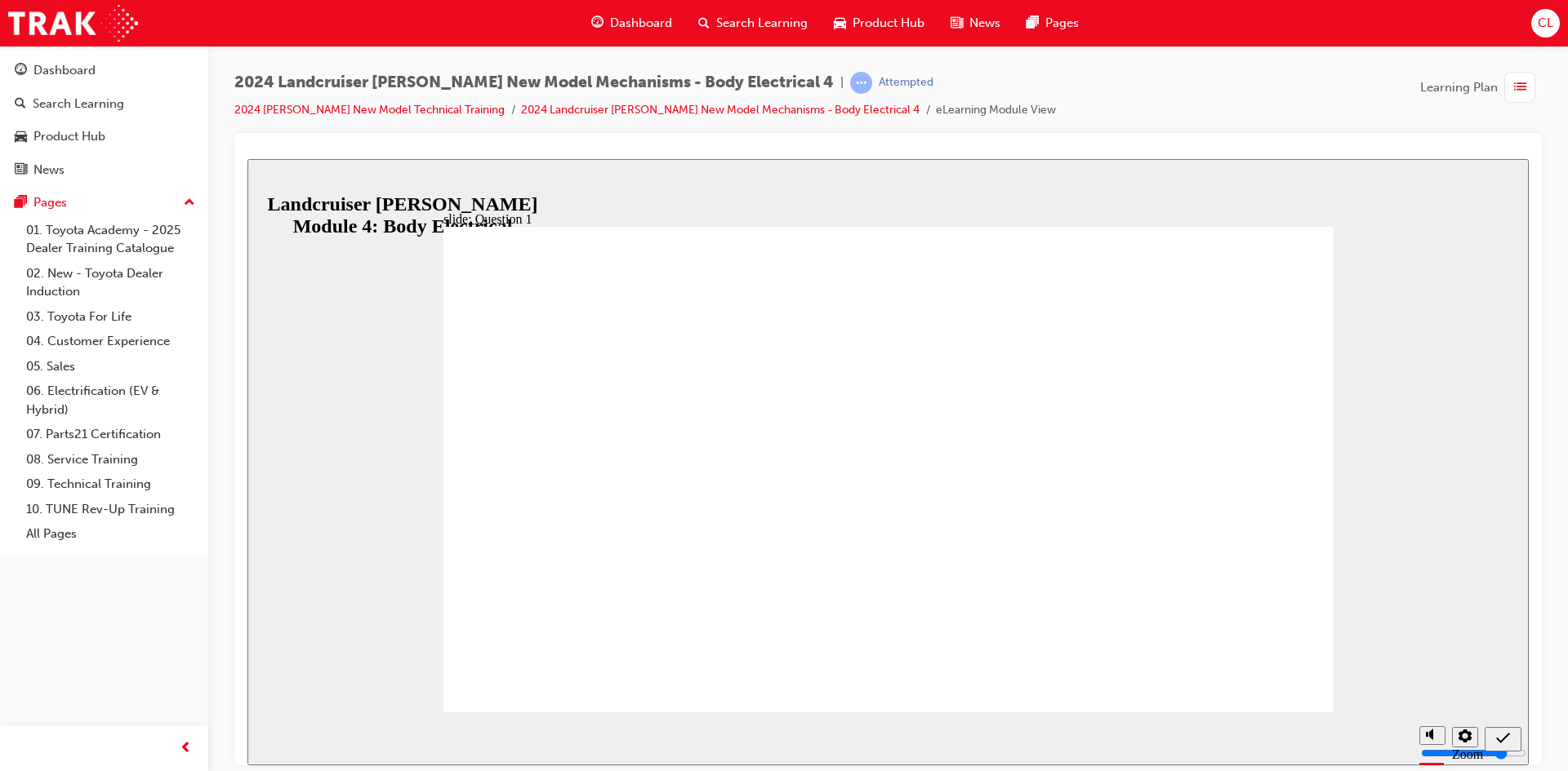
radio input "true"
drag, startPoint x: 903, startPoint y: 559, endPoint x: 891, endPoint y: 535, distance: 26.8
radio input "true"
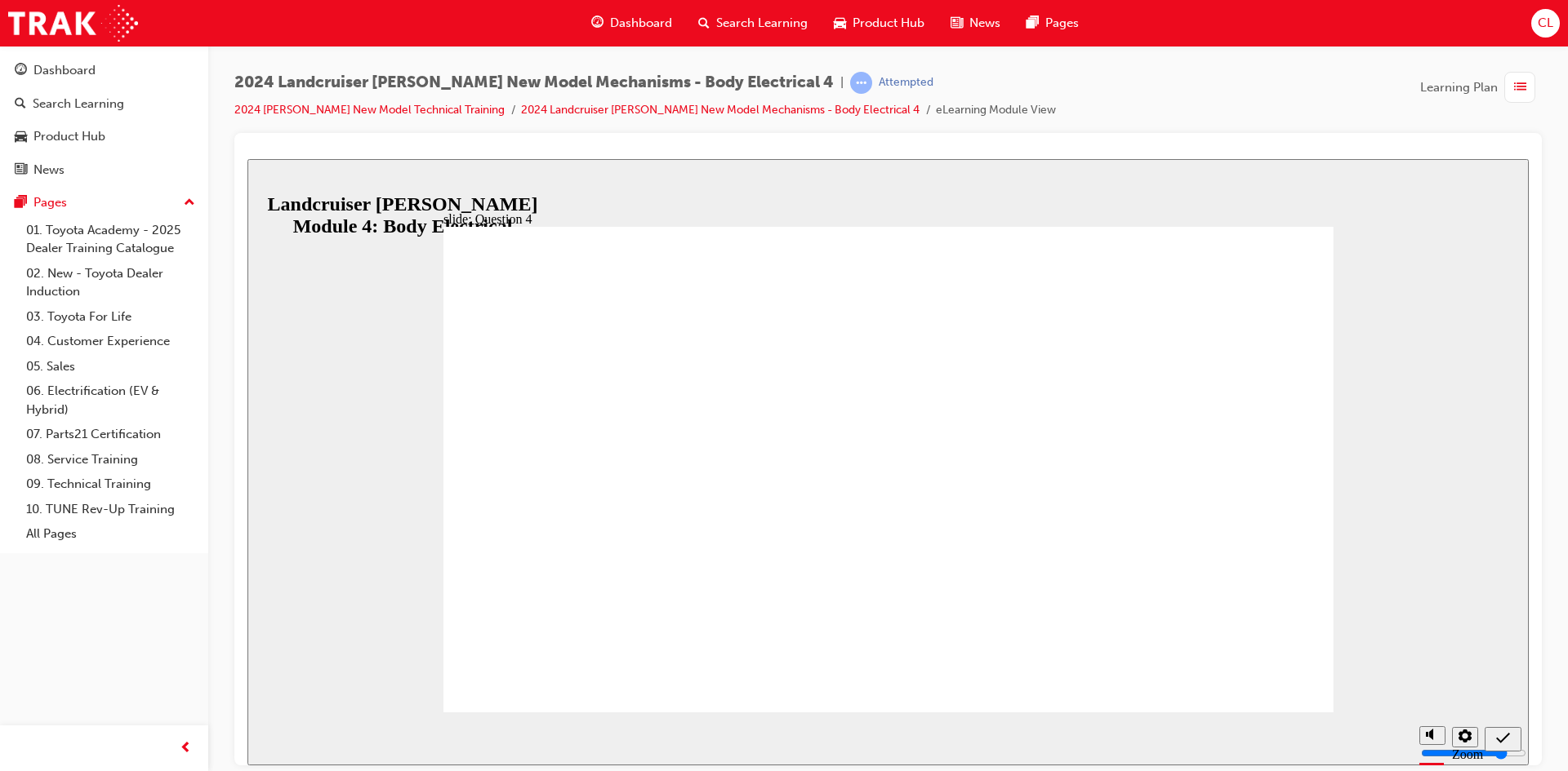
radio input "true"
radio input "false"
radio input "true"
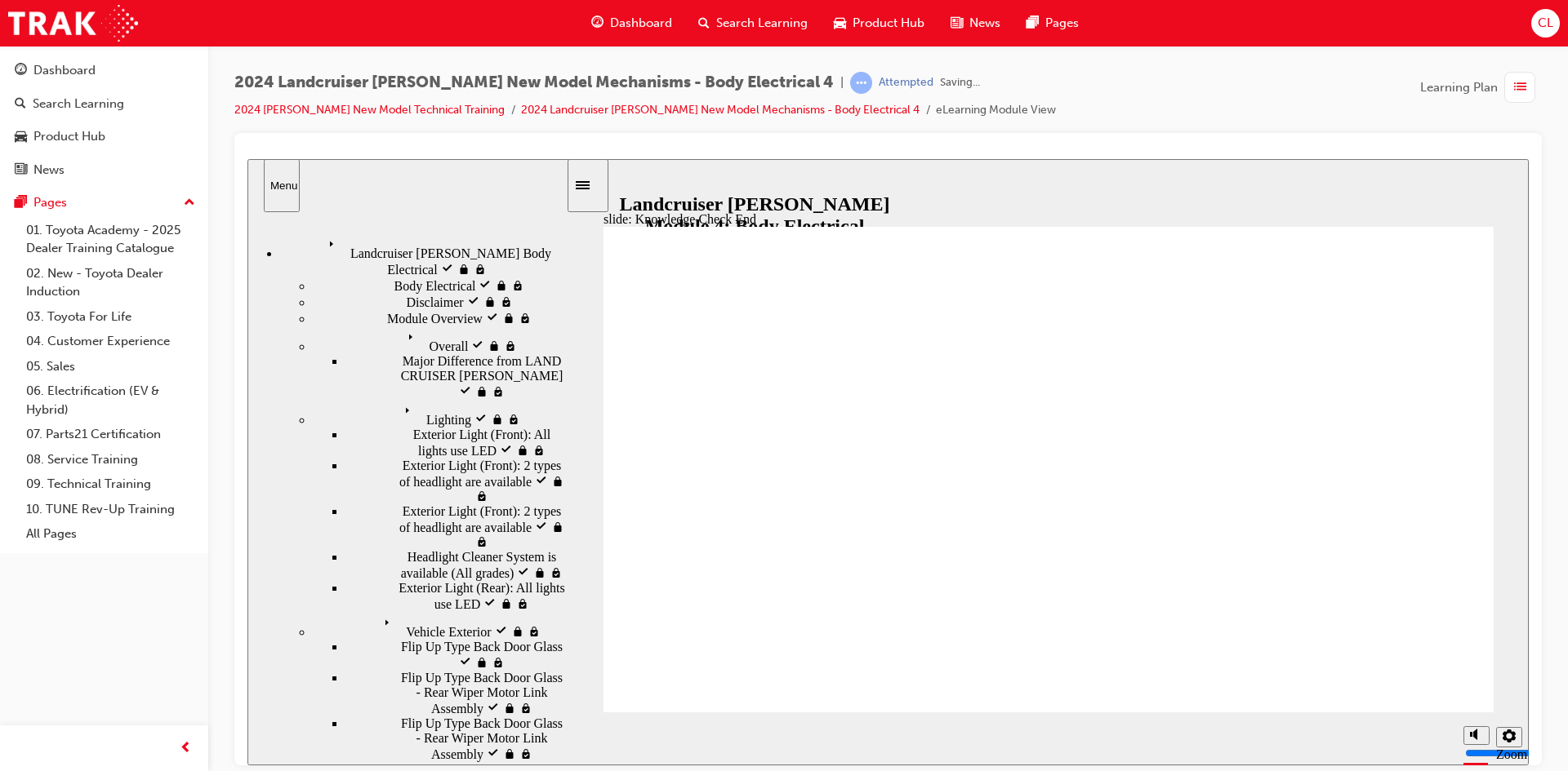
click at [1512, 82] on div "button" at bounding box center [1519, 87] width 31 height 31
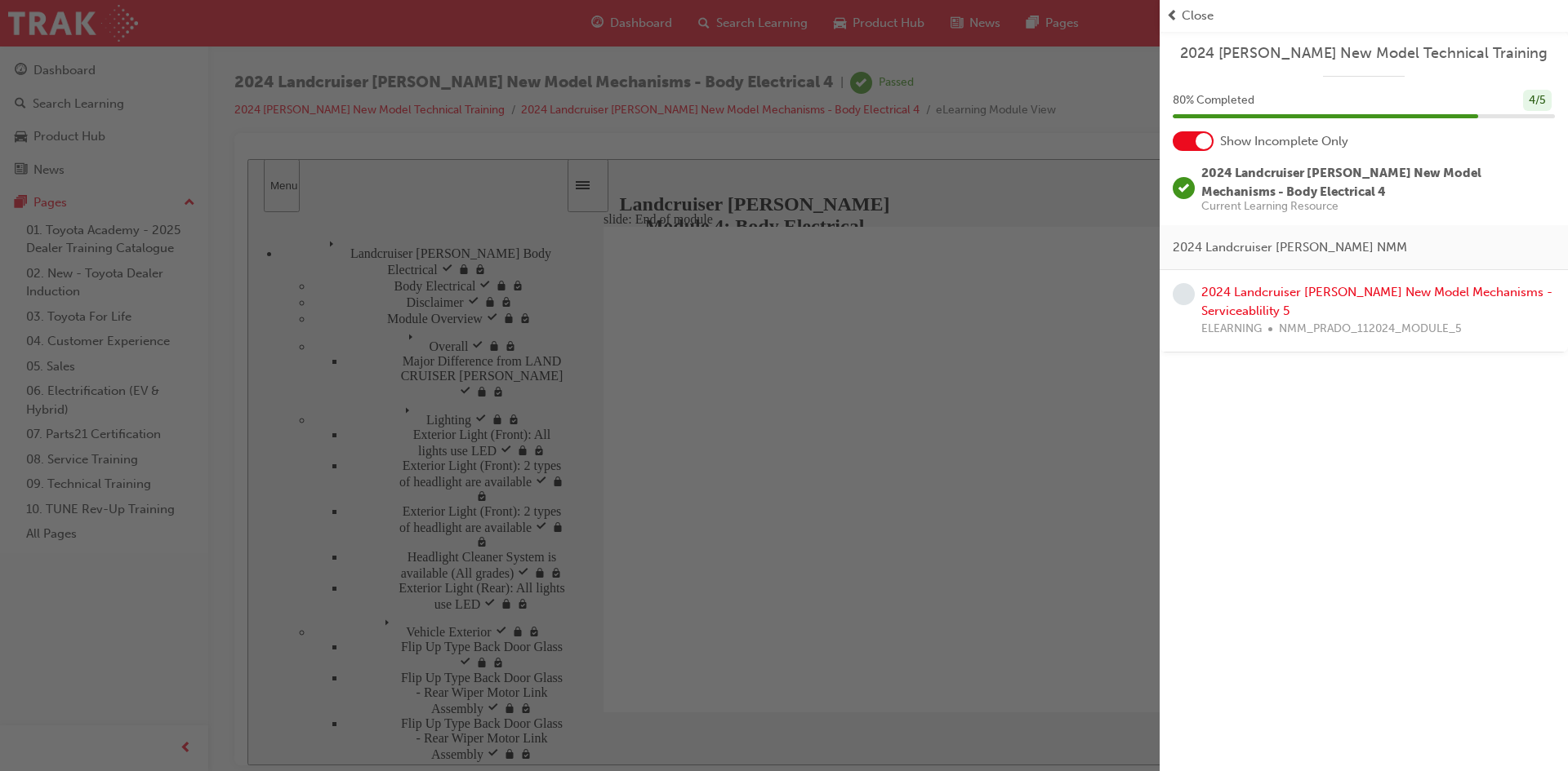
click at [1335, 320] on span "NMM_PRADO_112024_MODULE_5" at bounding box center [1370, 329] width 183 height 19
click at [1288, 308] on link "2024 Landcruiser [PERSON_NAME] New Model Mechanisms - Serviceablility 5" at bounding box center [1377, 301] width 351 height 33
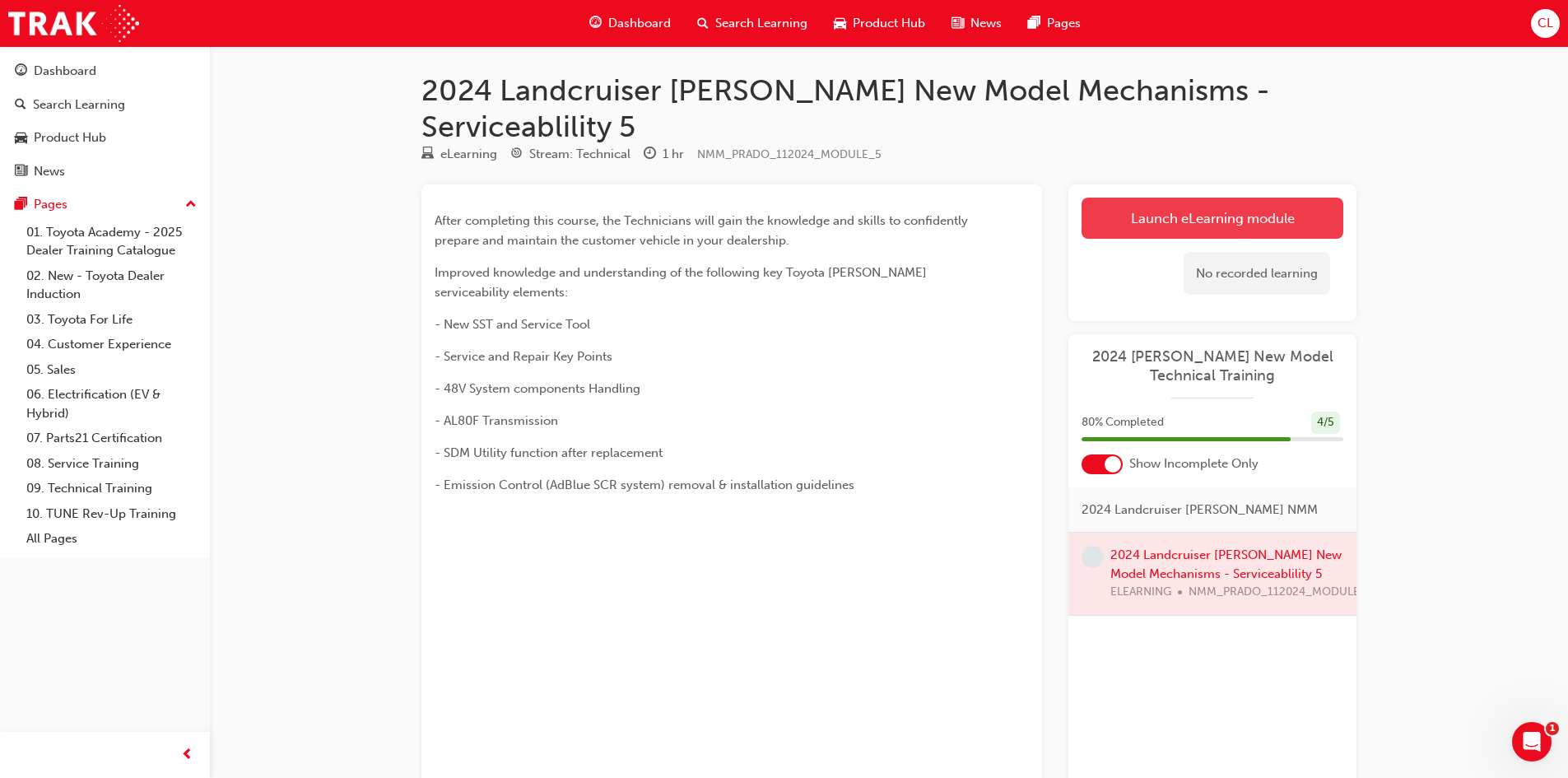
click at [1158, 197] on link "Launch eLearning module" at bounding box center [1213, 217] width 262 height 41
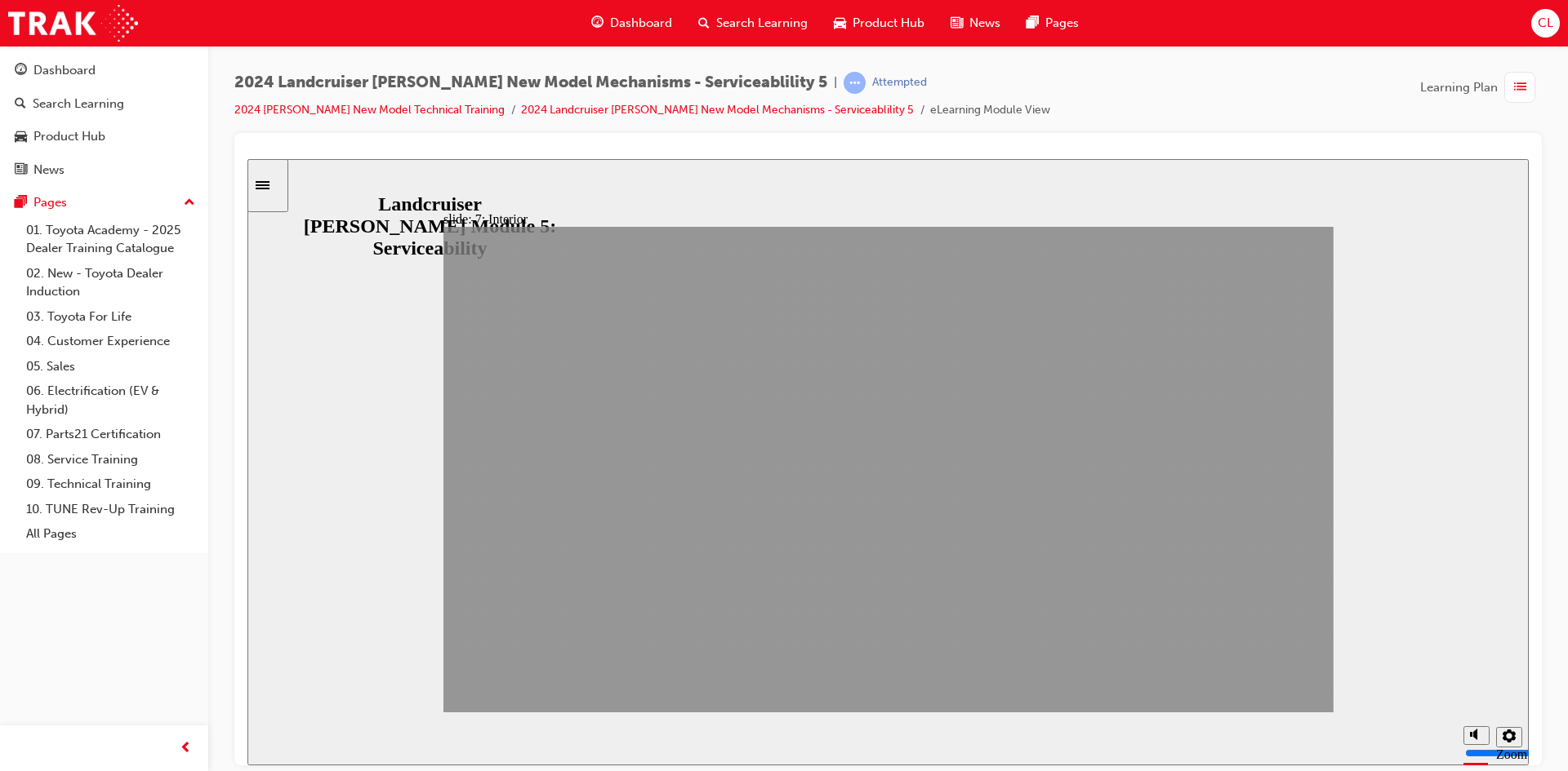
drag, startPoint x: 1135, startPoint y: 688, endPoint x: 1240, endPoint y: 685, distance: 105.0
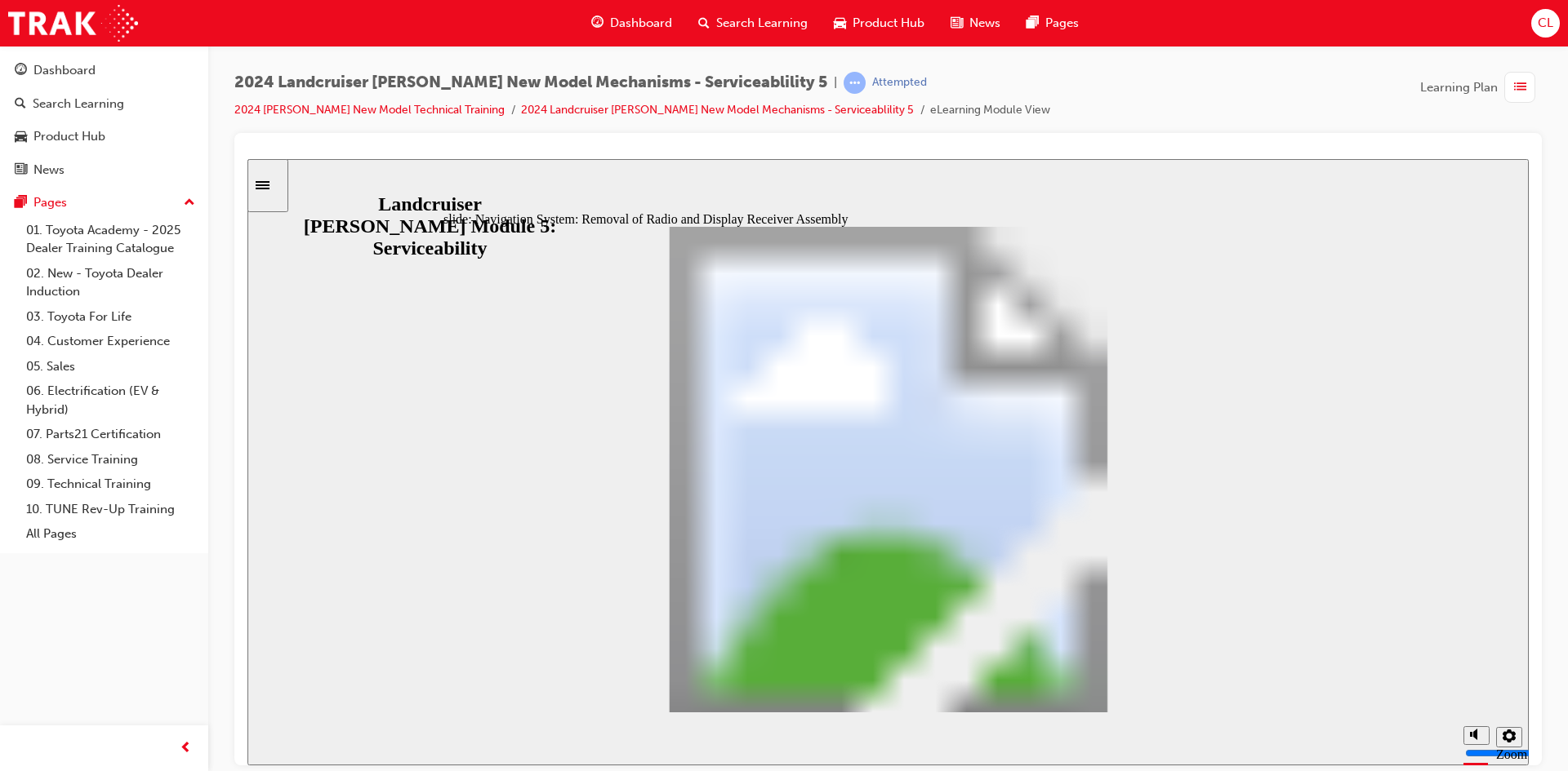
type input "3"
type input "5"
drag, startPoint x: 491, startPoint y: 392, endPoint x: 506, endPoint y: 577, distance: 185.6
drag, startPoint x: 482, startPoint y: 315, endPoint x: 633, endPoint y: 330, distance: 151.7
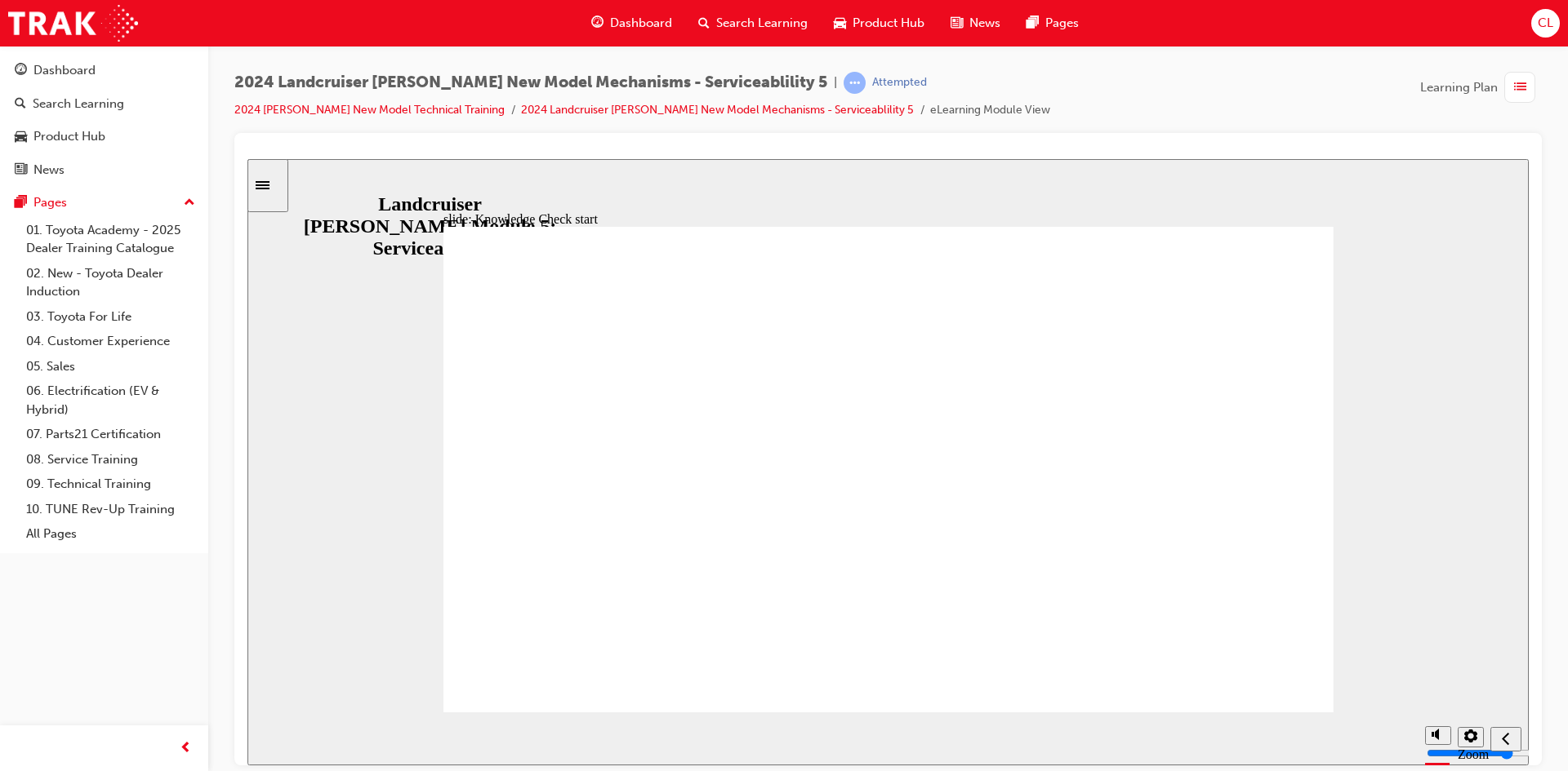
drag, startPoint x: 911, startPoint y: 577, endPoint x: 908, endPoint y: 630, distance: 53.1
drag, startPoint x: 522, startPoint y: 370, endPoint x: 1208, endPoint y: 372, distance: 686.0
radio input "true"
radio input "false"
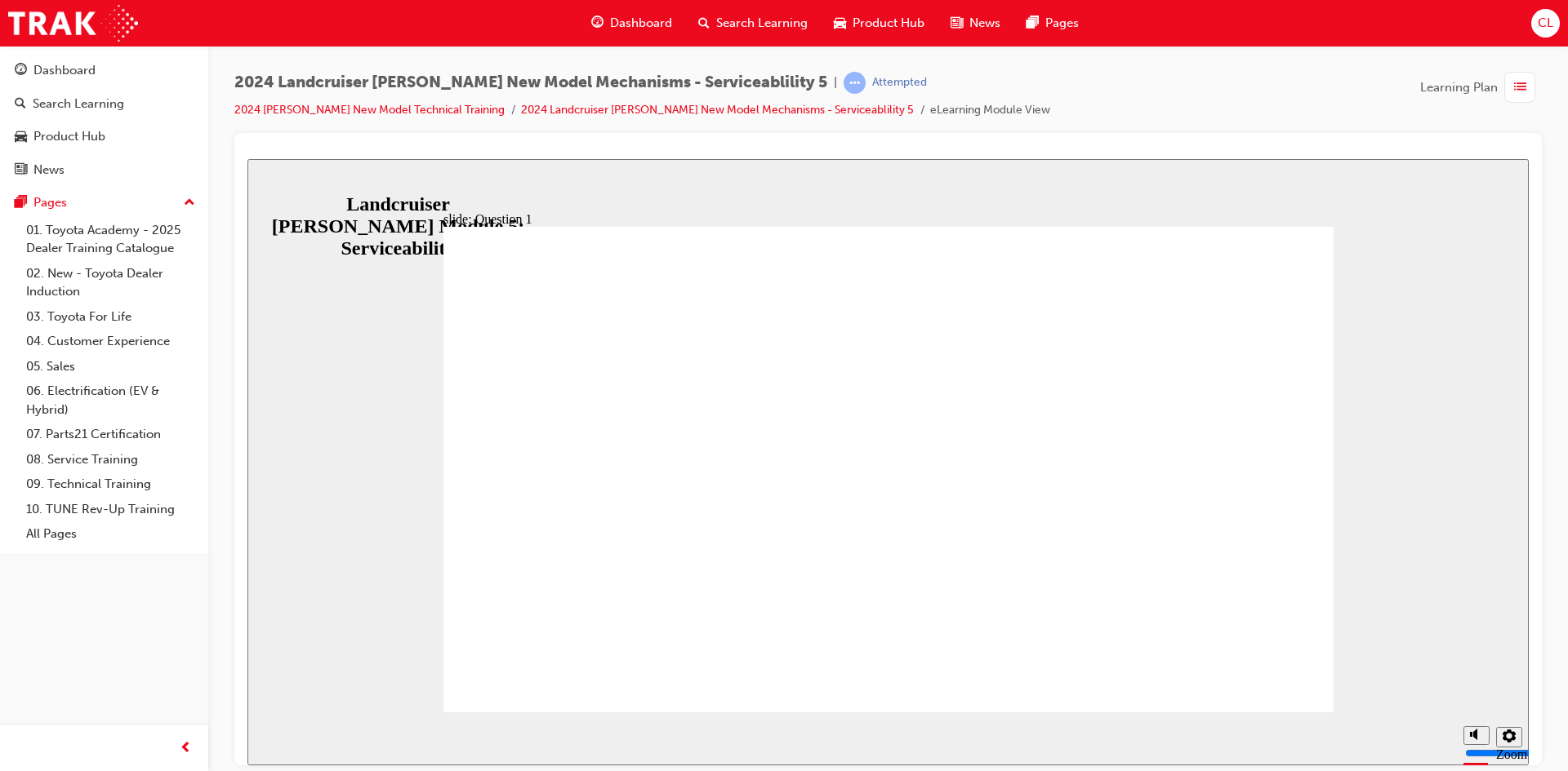
radio input "true"
click at [273, 185] on div "slide: Question 2 Knowledge Check – Question 2 After replacing the SDM actuator…" at bounding box center [889, 461] width 1281 height 606
click at [1525, 92] on span "list-icon" at bounding box center [1520, 87] width 13 height 21
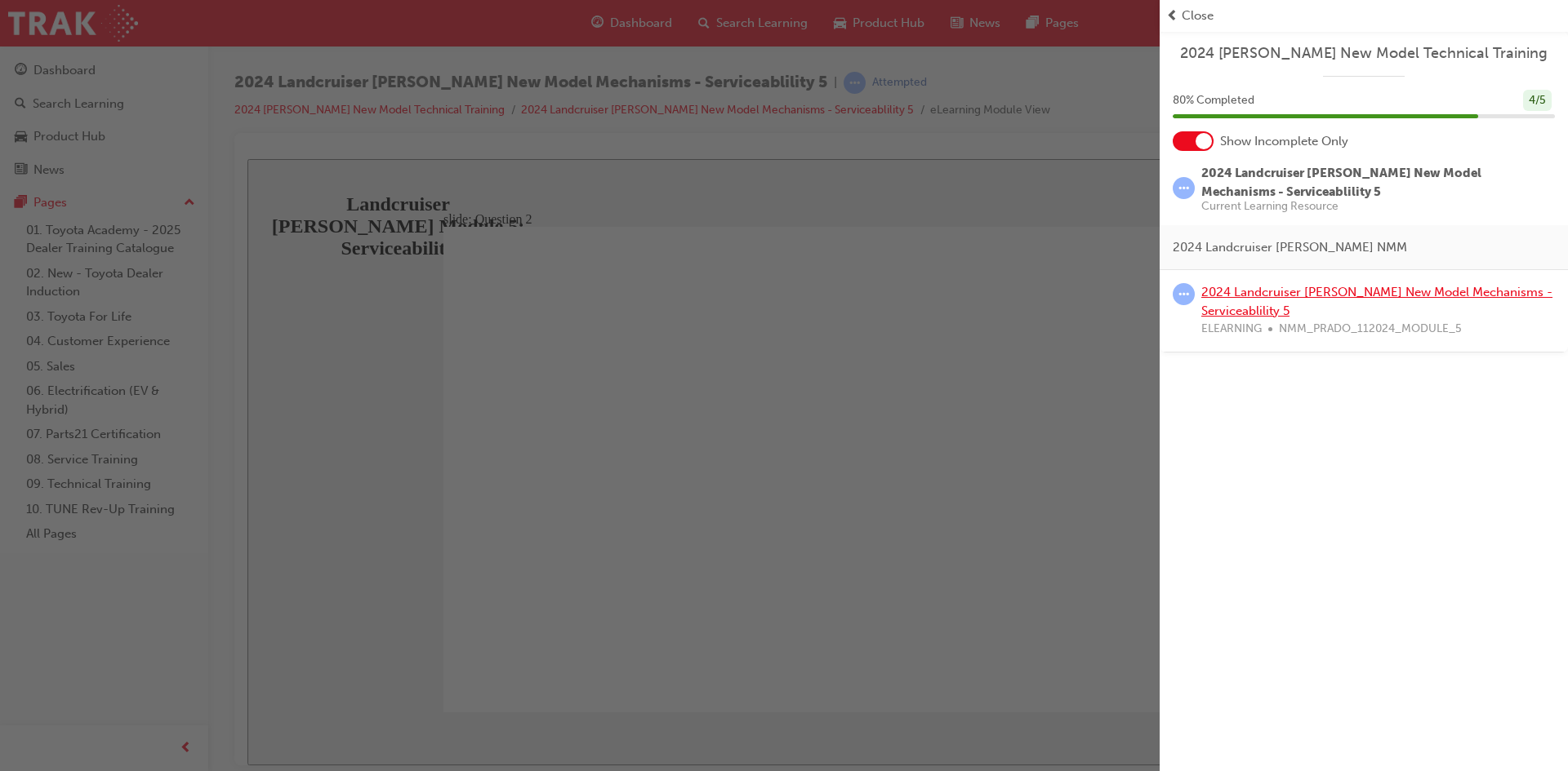
click at [1248, 289] on link "2024 Landcruiser [PERSON_NAME] New Model Mechanisms - Serviceablility 5" at bounding box center [1377, 301] width 351 height 33
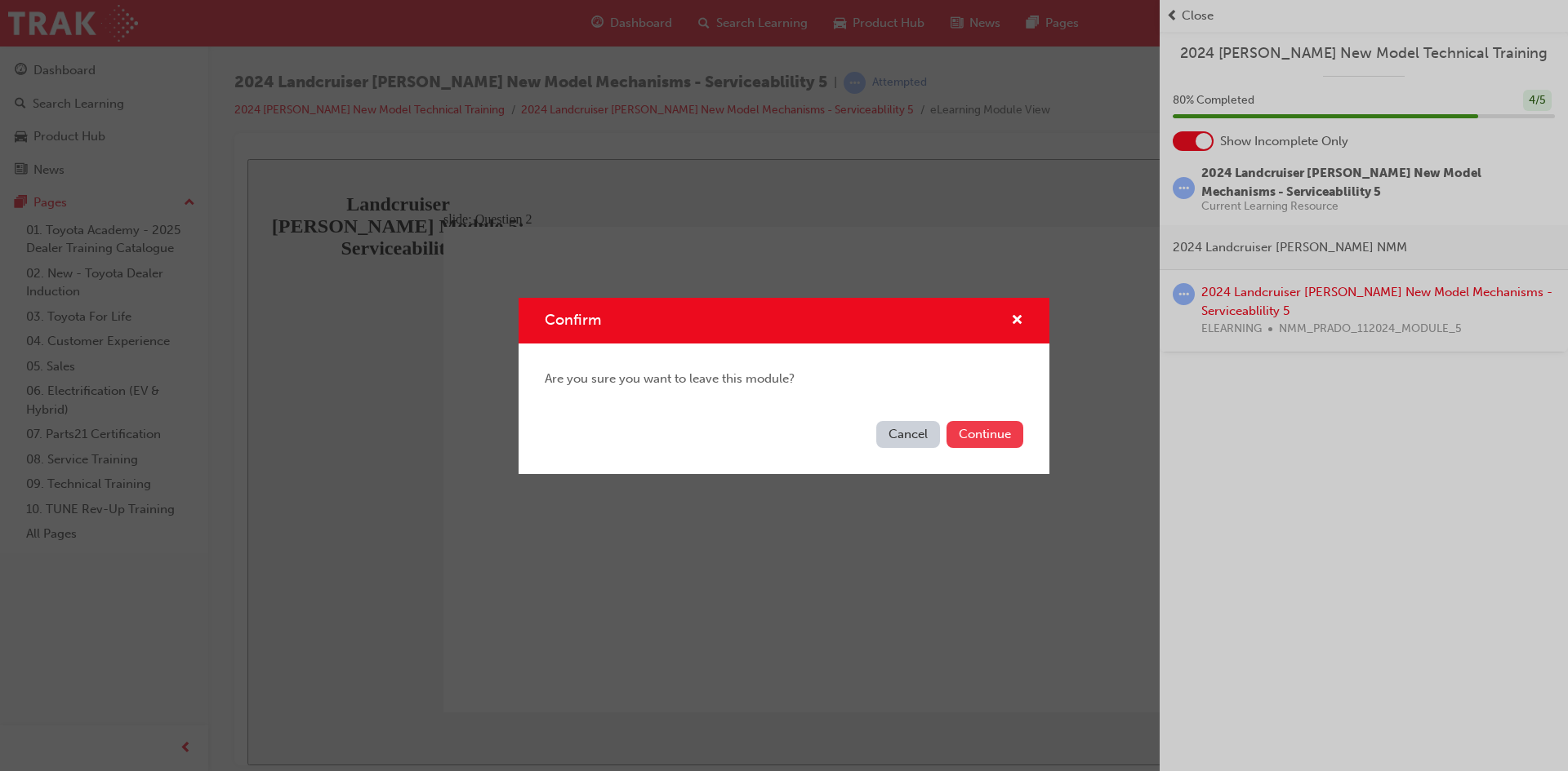
click at [973, 436] on button "Continue" at bounding box center [984, 435] width 77 height 27
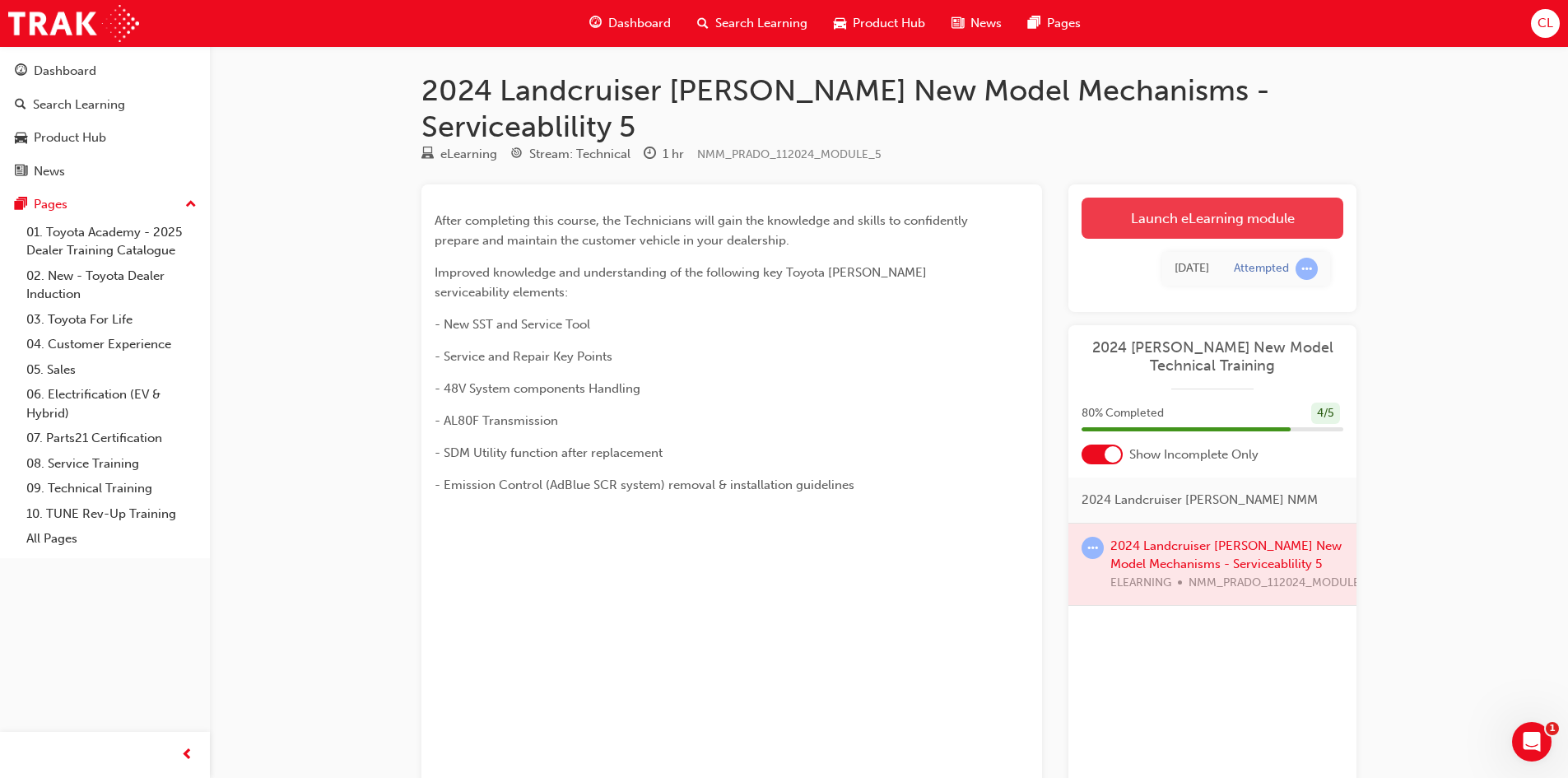
click at [1210, 197] on link "Launch eLearning module" at bounding box center [1213, 217] width 262 height 41
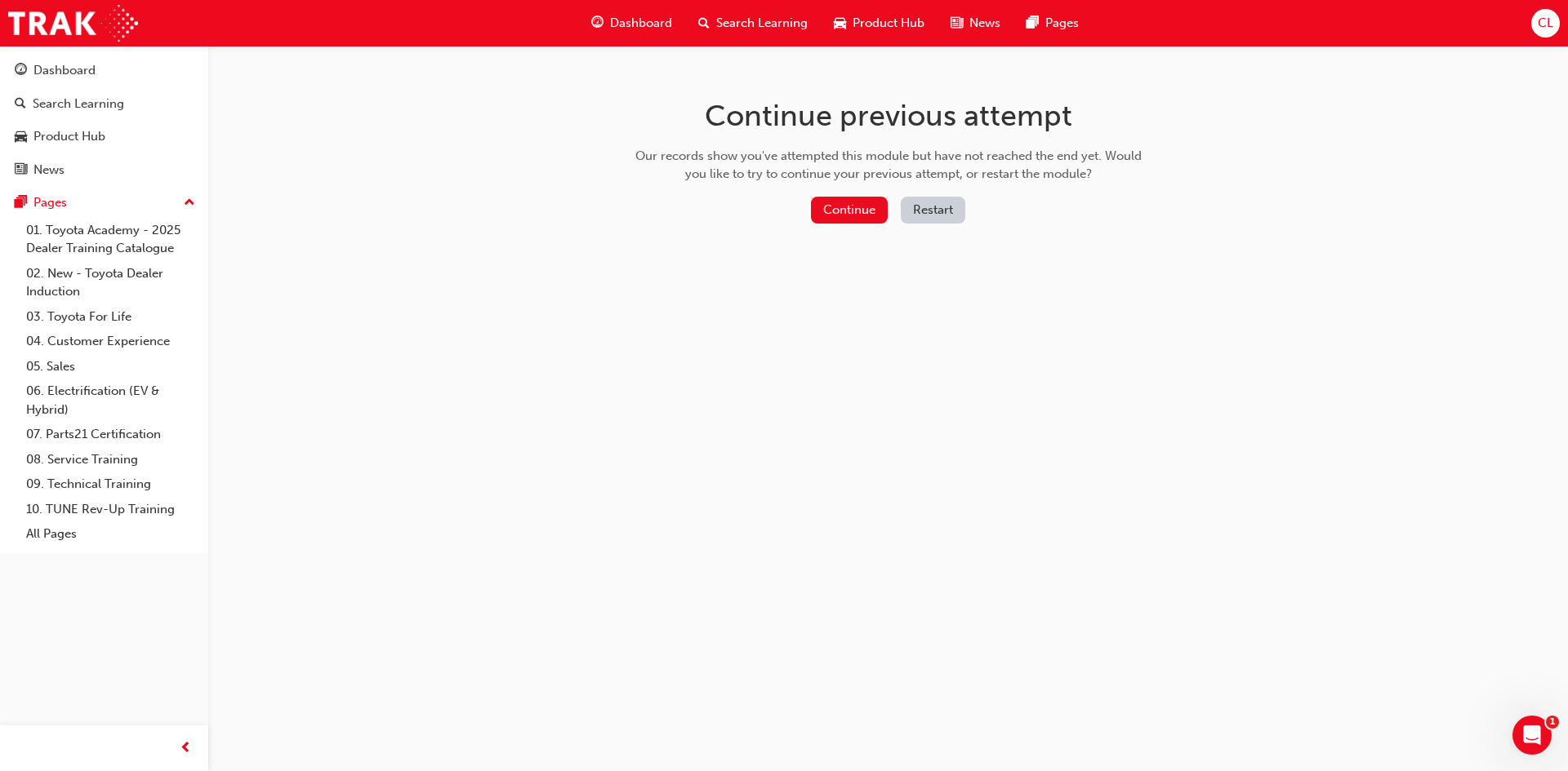
click at [926, 210] on button "Restart" at bounding box center [933, 210] width 65 height 27
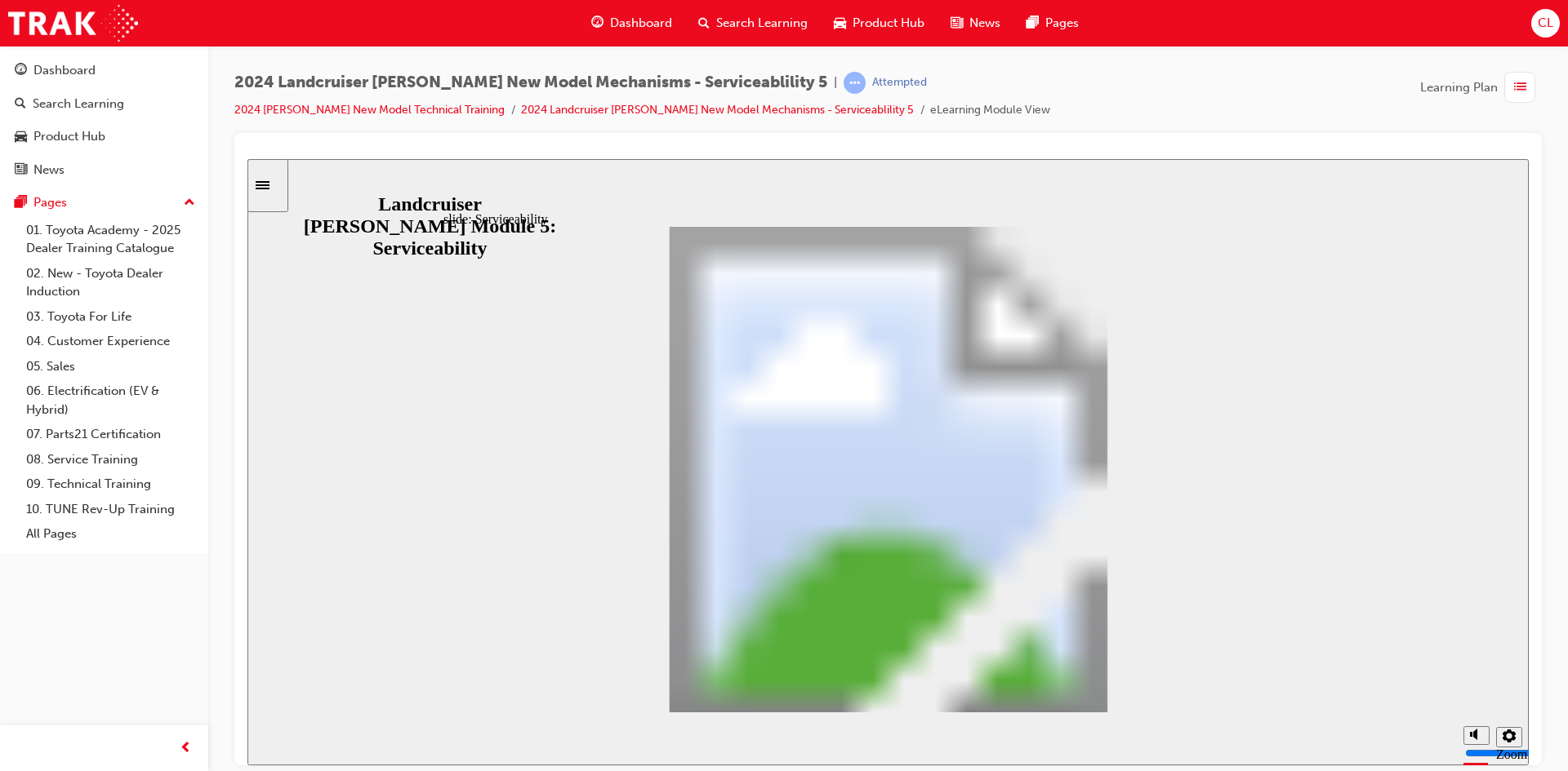
click at [289, 194] on div "slide: Serviceability Rectangle 1 Landcruiser Prado New Model Technical Trainin…" at bounding box center [889, 461] width 1281 height 606
click at [275, 191] on div "Sidebar Toggle" at bounding box center [268, 185] width 28 height 13
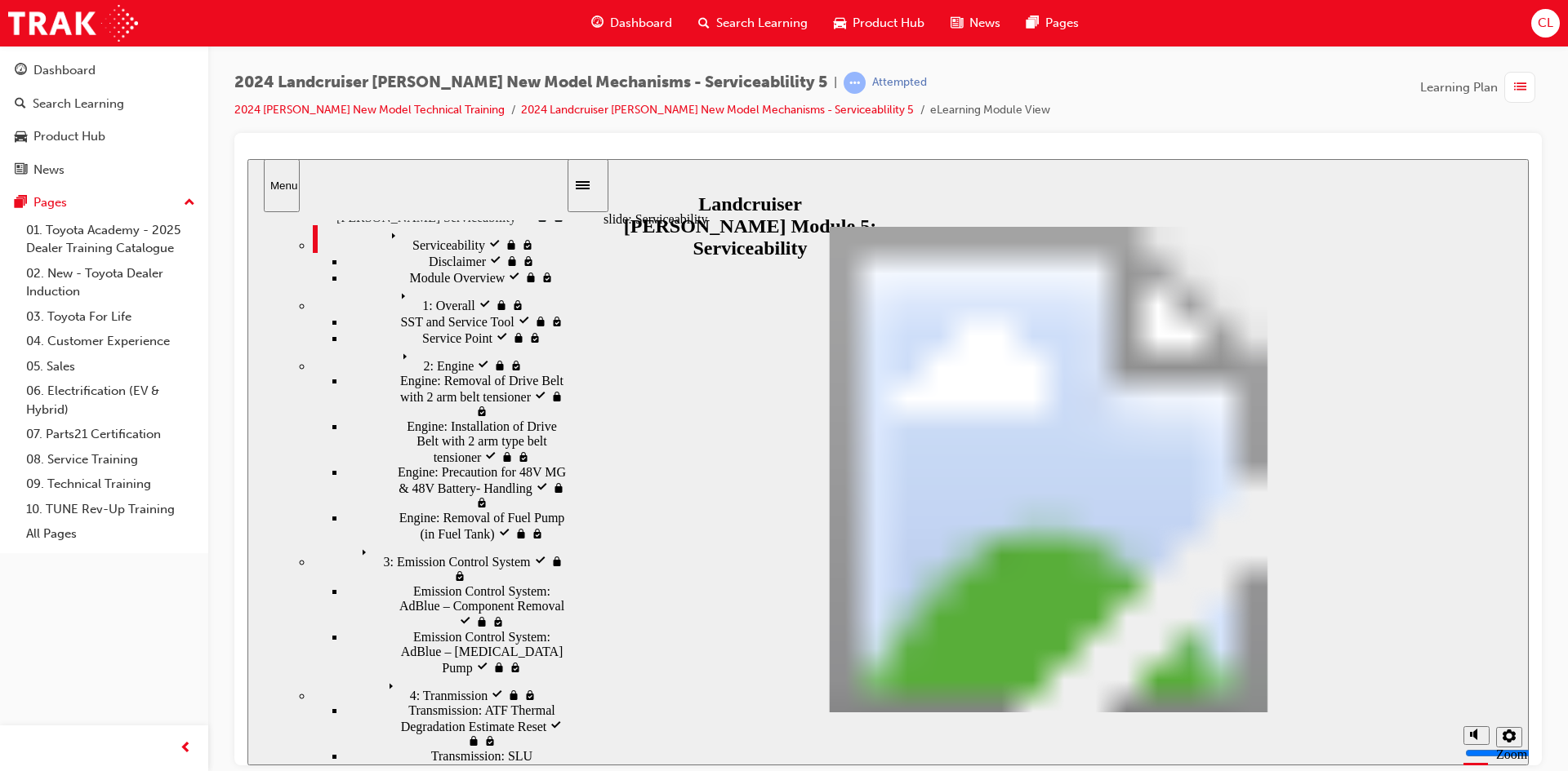
scroll to position [54, 0]
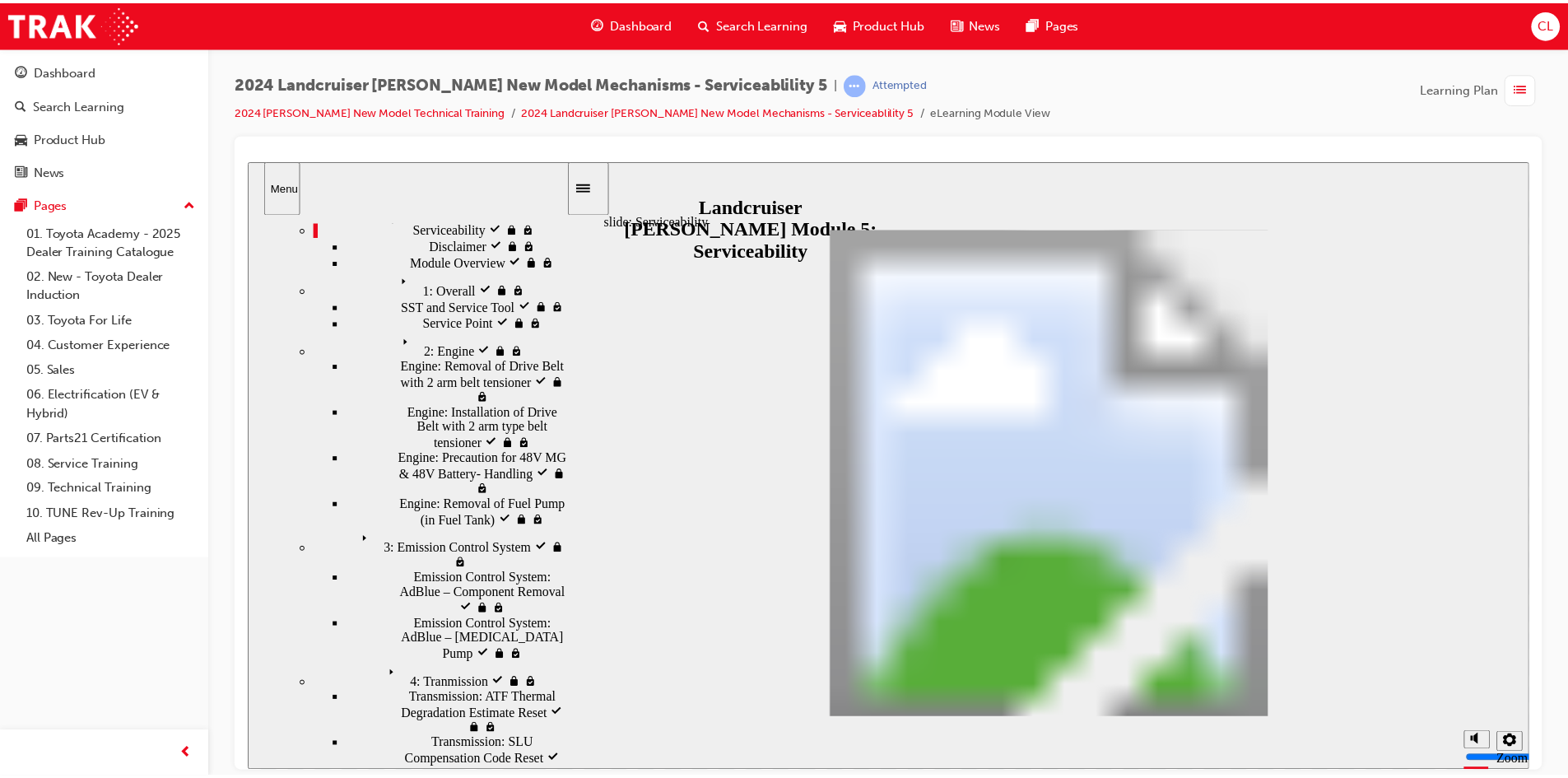
scroll to position [0, 0]
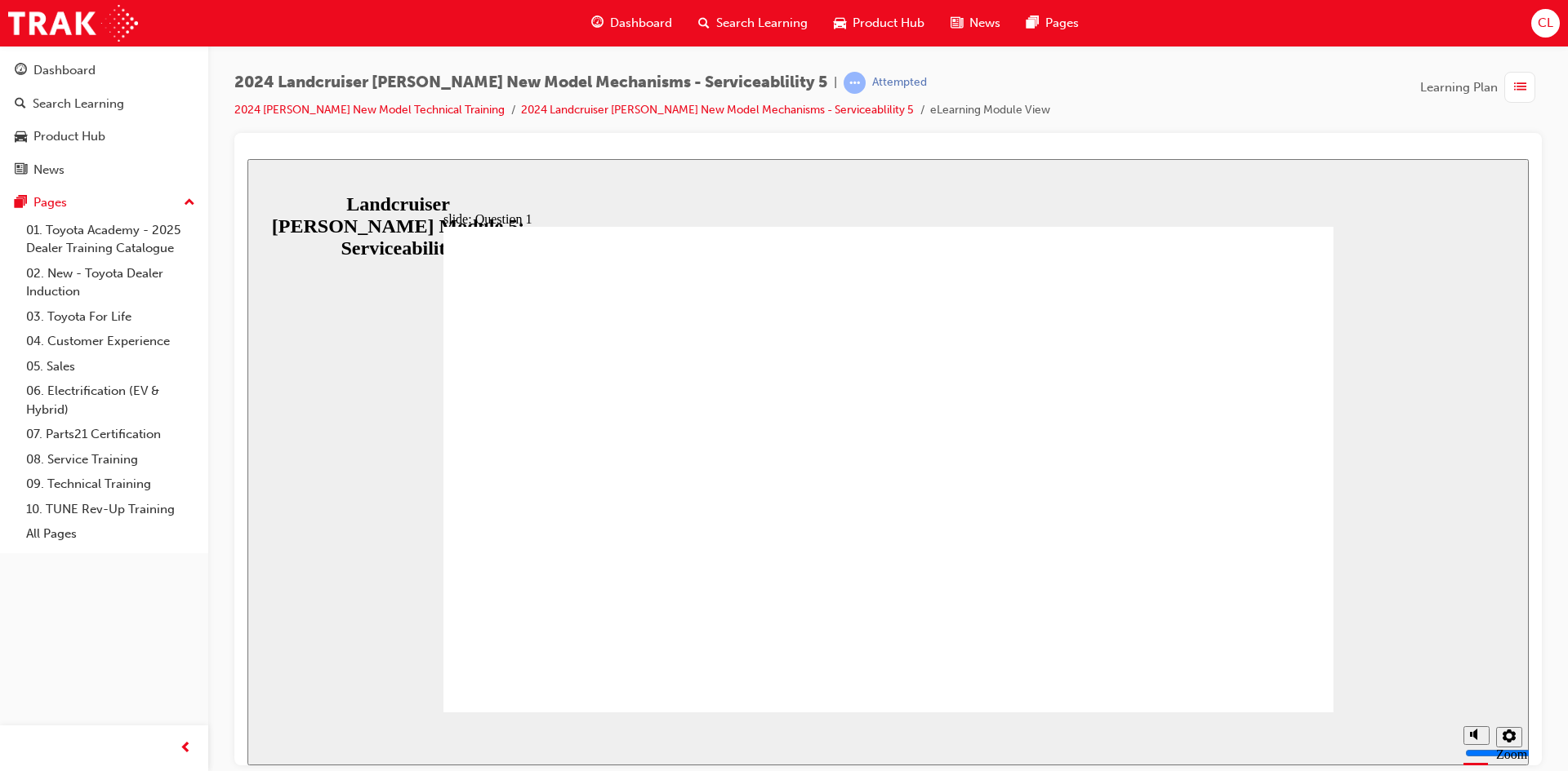
radio input "true"
drag, startPoint x: 911, startPoint y: 541, endPoint x: 1203, endPoint y: 643, distance: 309.3
drag, startPoint x: 514, startPoint y: 373, endPoint x: 1206, endPoint y: 406, distance: 692.8
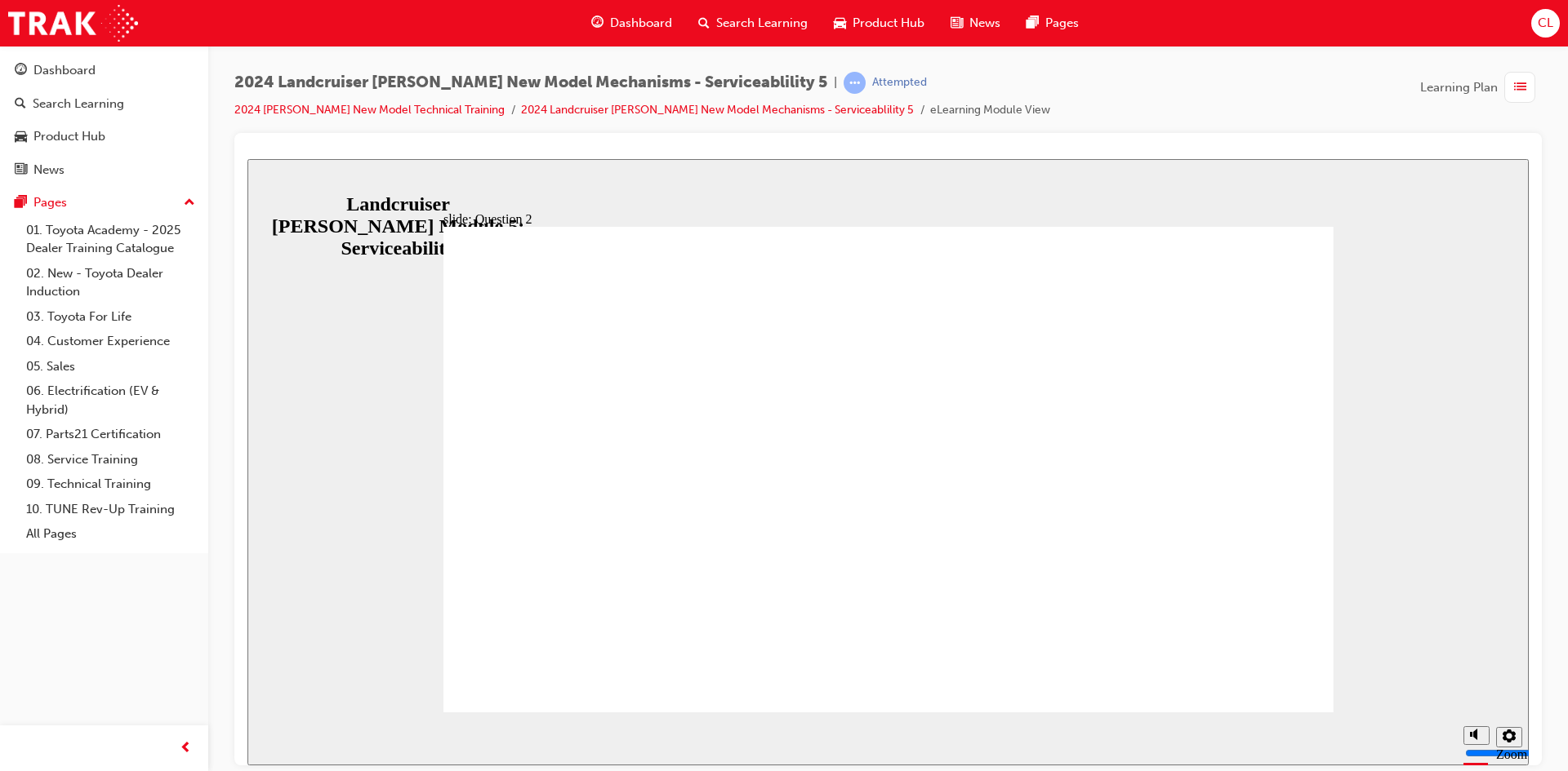
radio input "true"
radio input "false"
radio input "true"
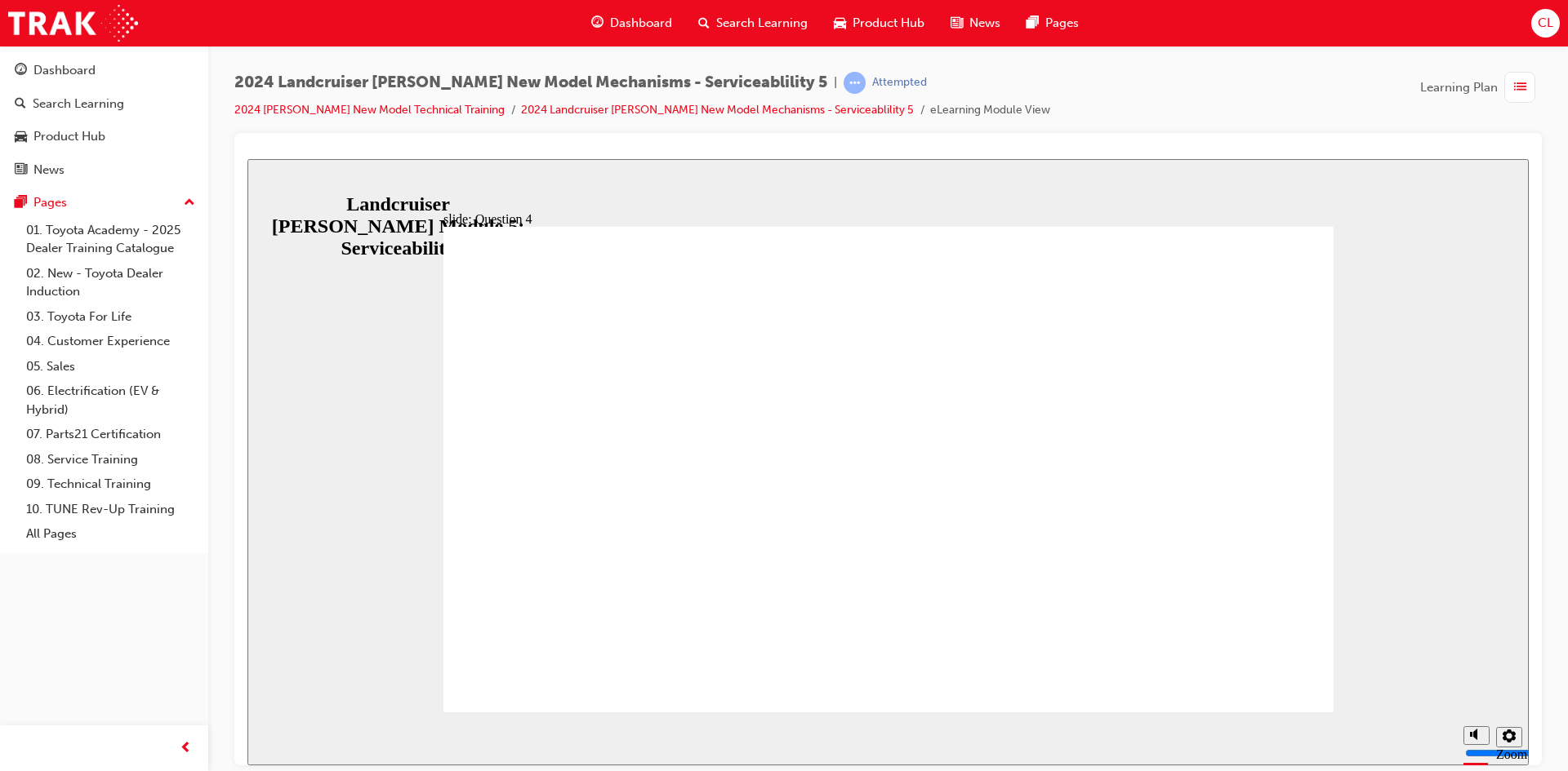
radio input "true"
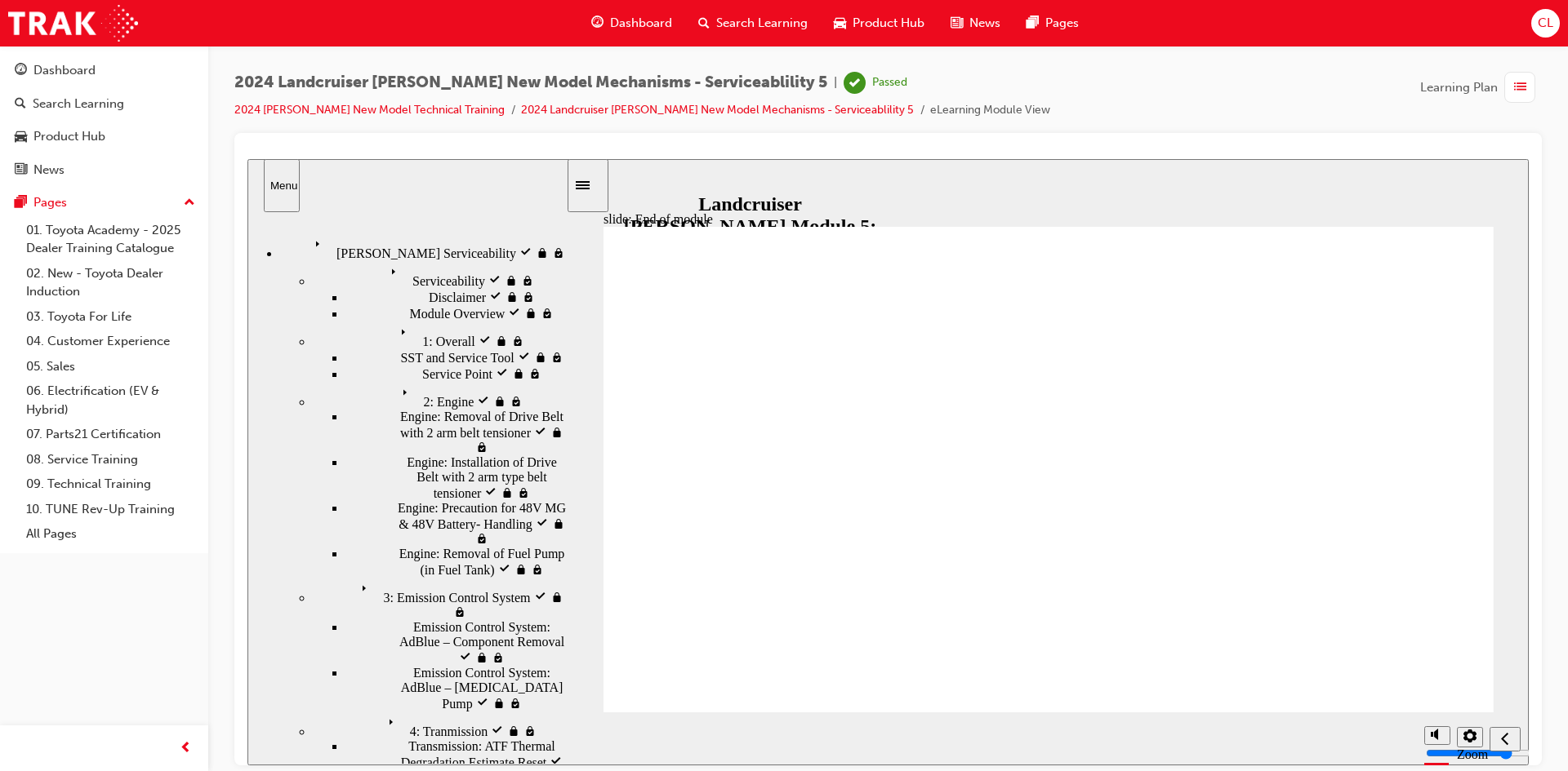
click at [1510, 97] on div "button" at bounding box center [1519, 87] width 31 height 31
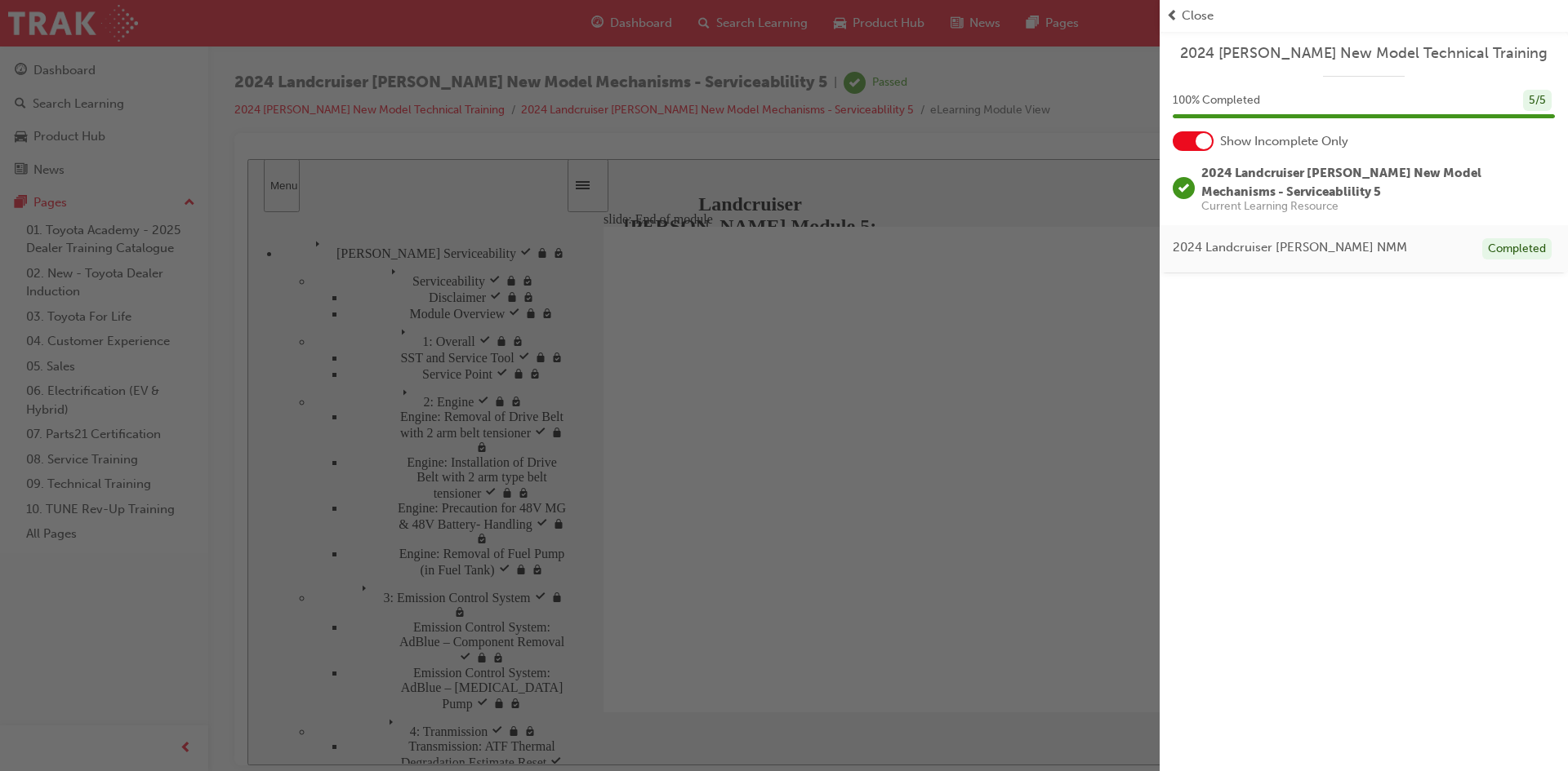
click at [1171, 13] on span "prev-icon" at bounding box center [1172, 15] width 13 height 19
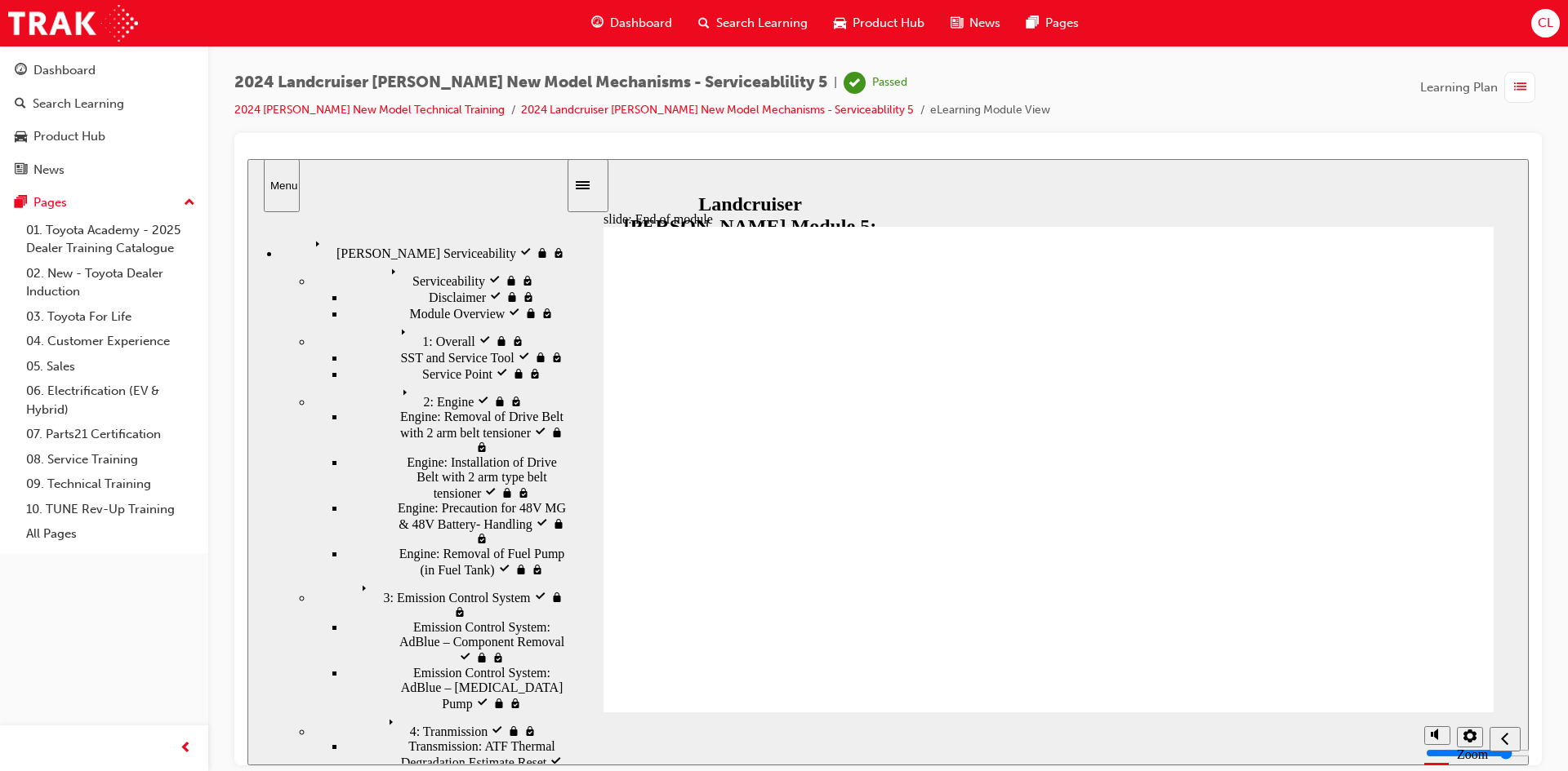
click at [626, 30] on span "Dashboard" at bounding box center [641, 23] width 62 height 19
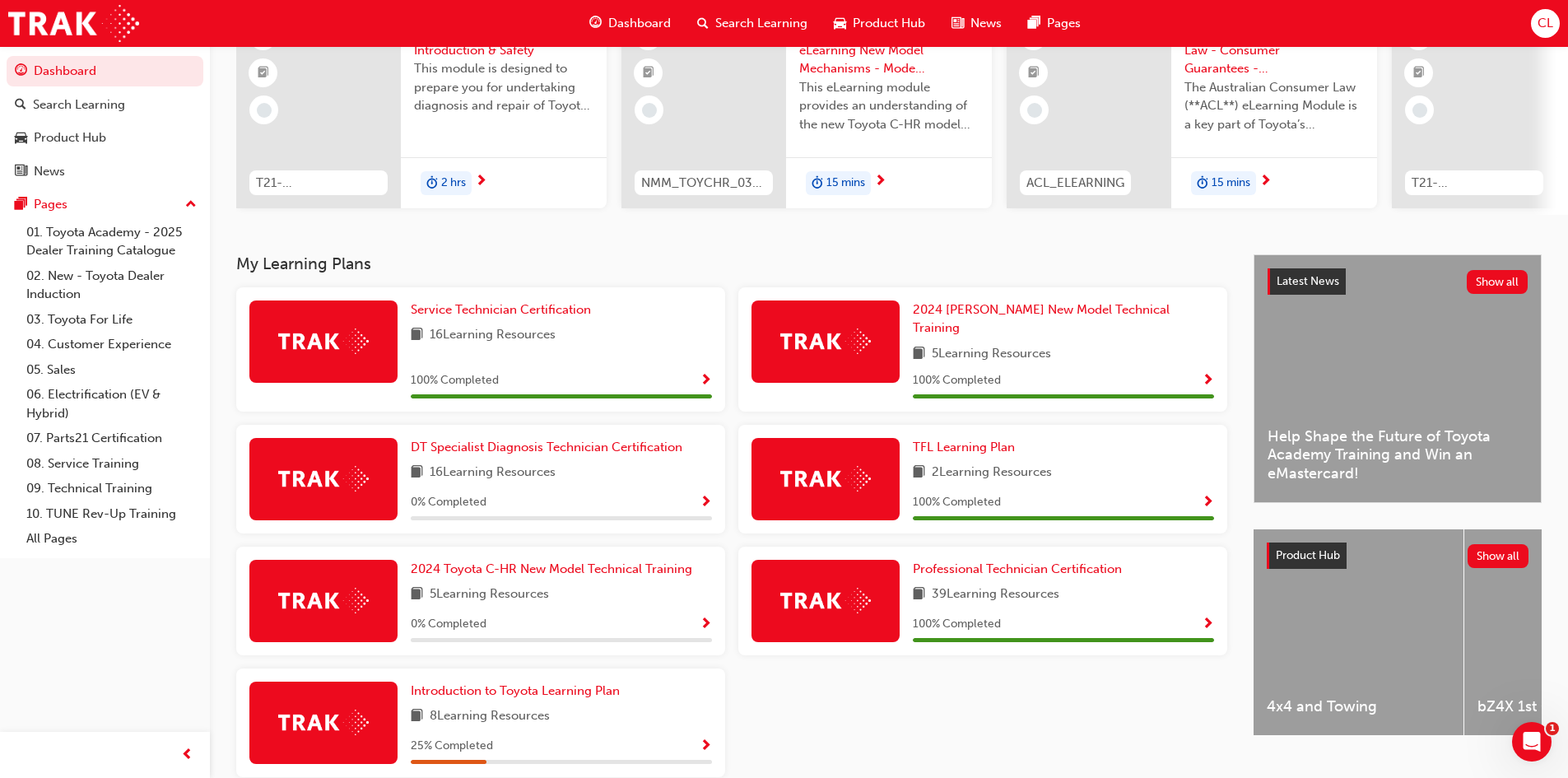
scroll to position [235, 0]
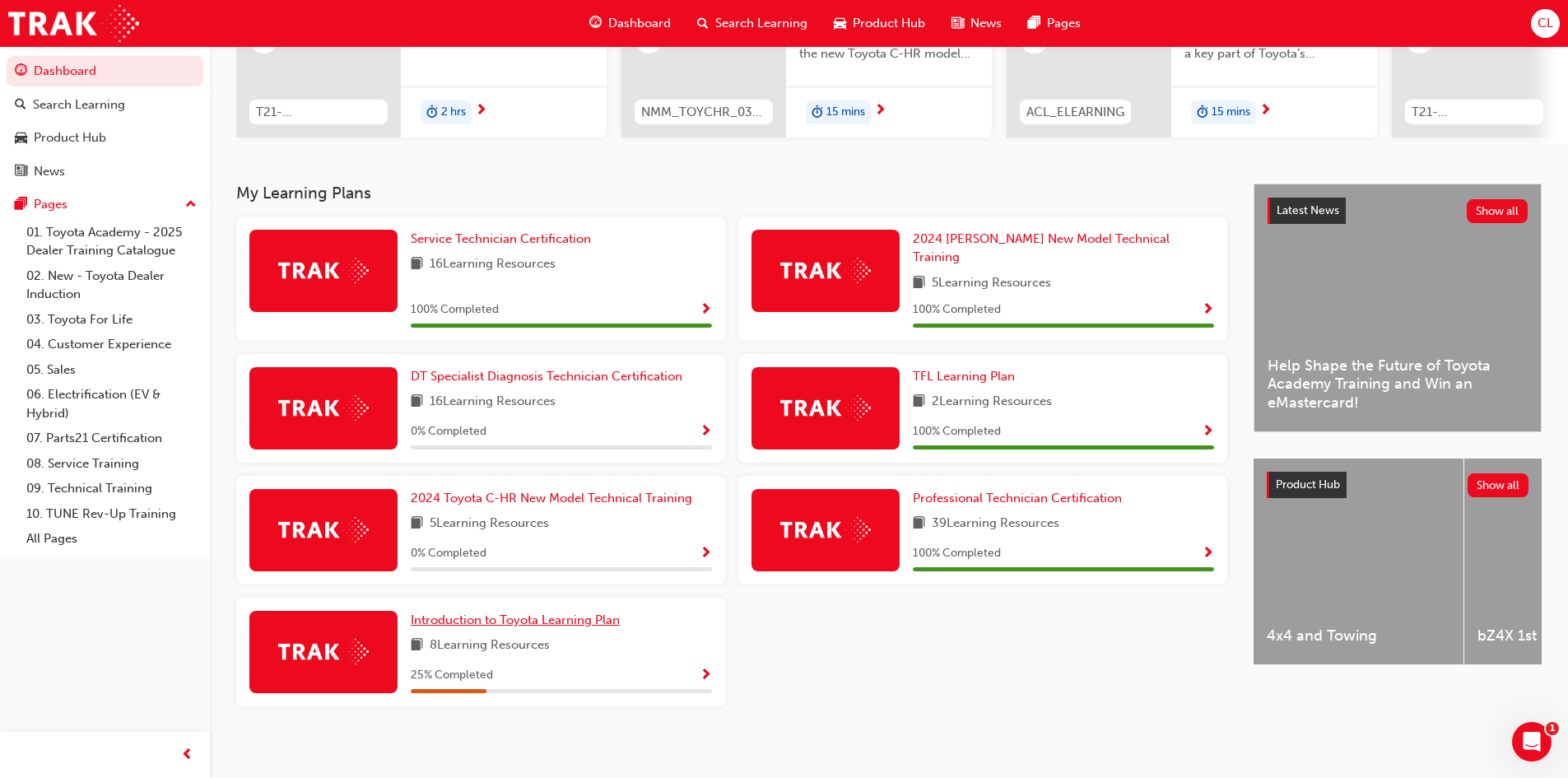
click at [461, 614] on span "Introduction to Toyota Learning Plan" at bounding box center [515, 620] width 209 height 15
